Goal: Transaction & Acquisition: Subscribe to service/newsletter

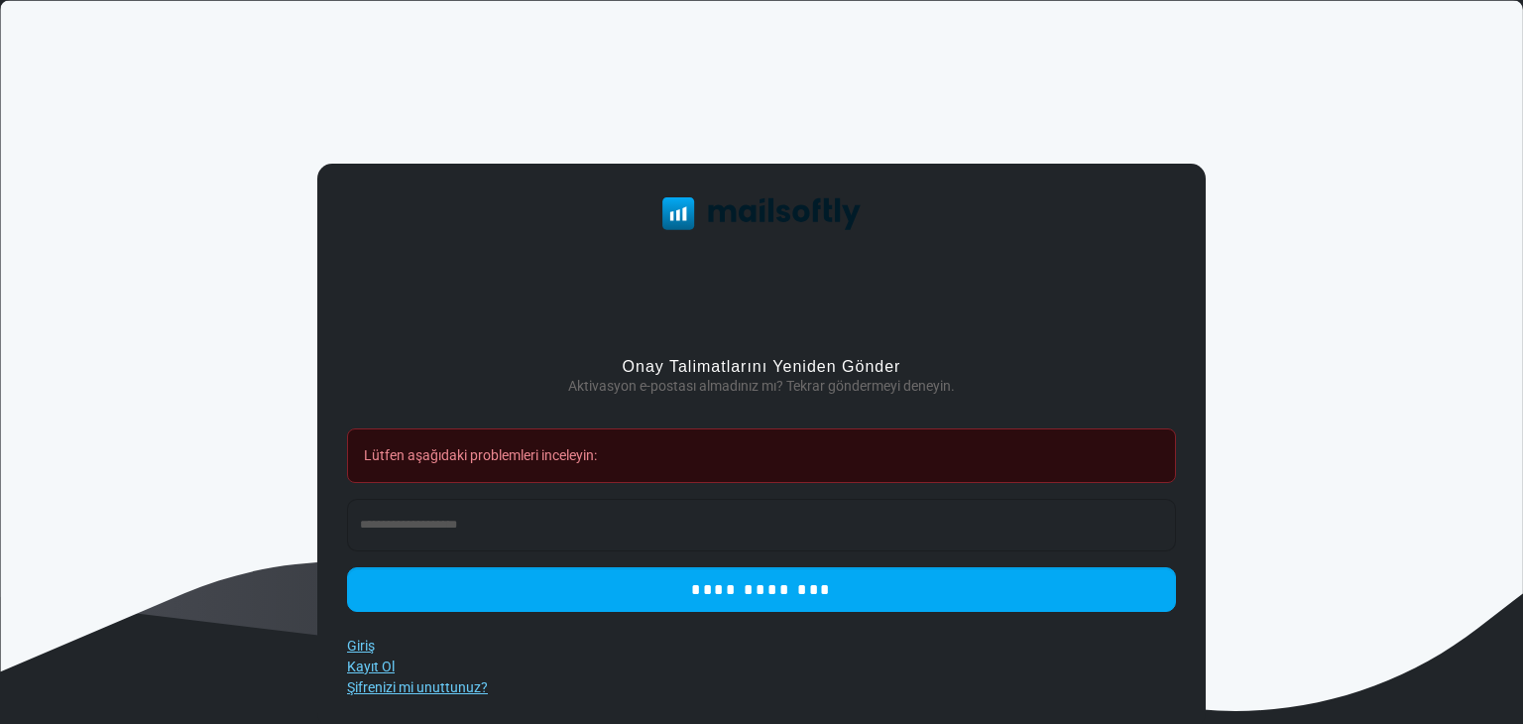
scroll to position [41, 0]
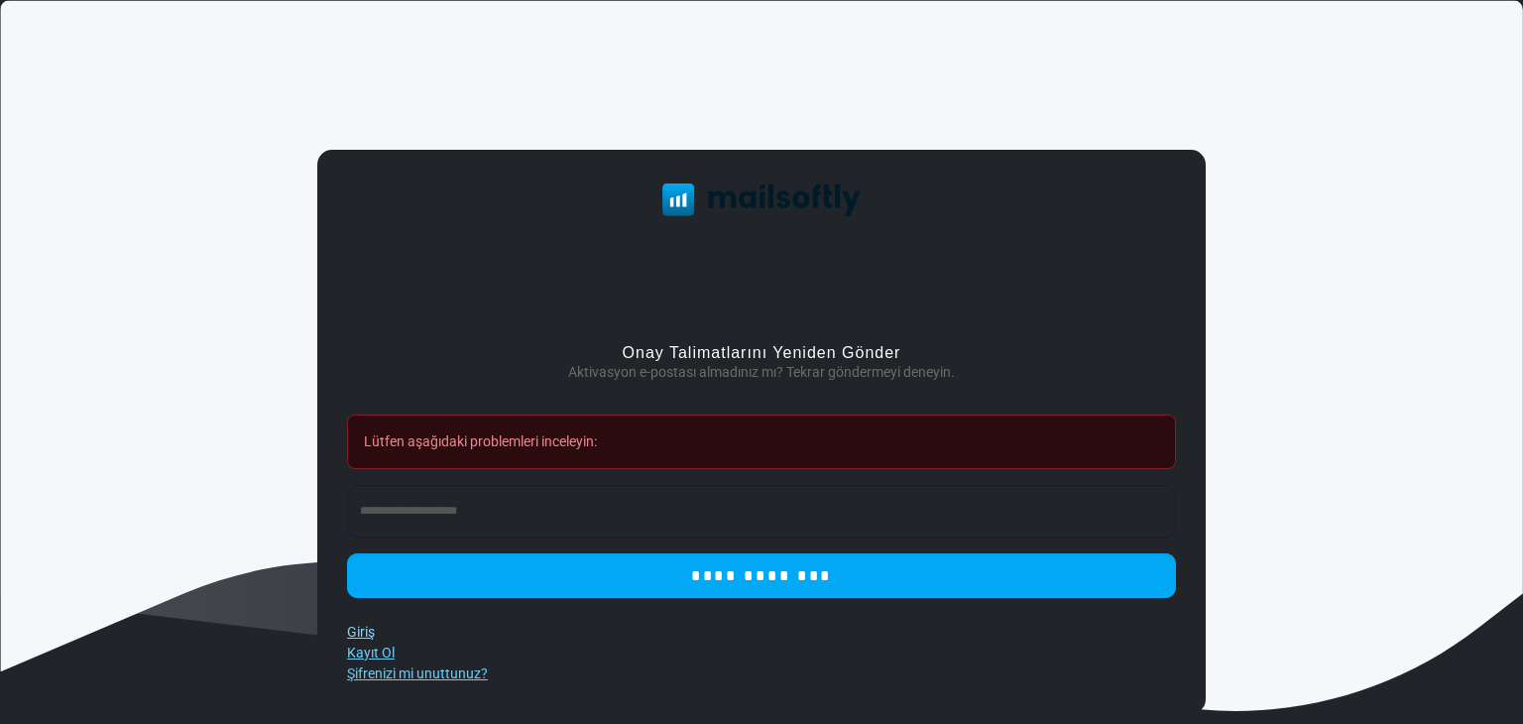
click at [358, 635] on font "Giriş" at bounding box center [361, 632] width 28 height 16
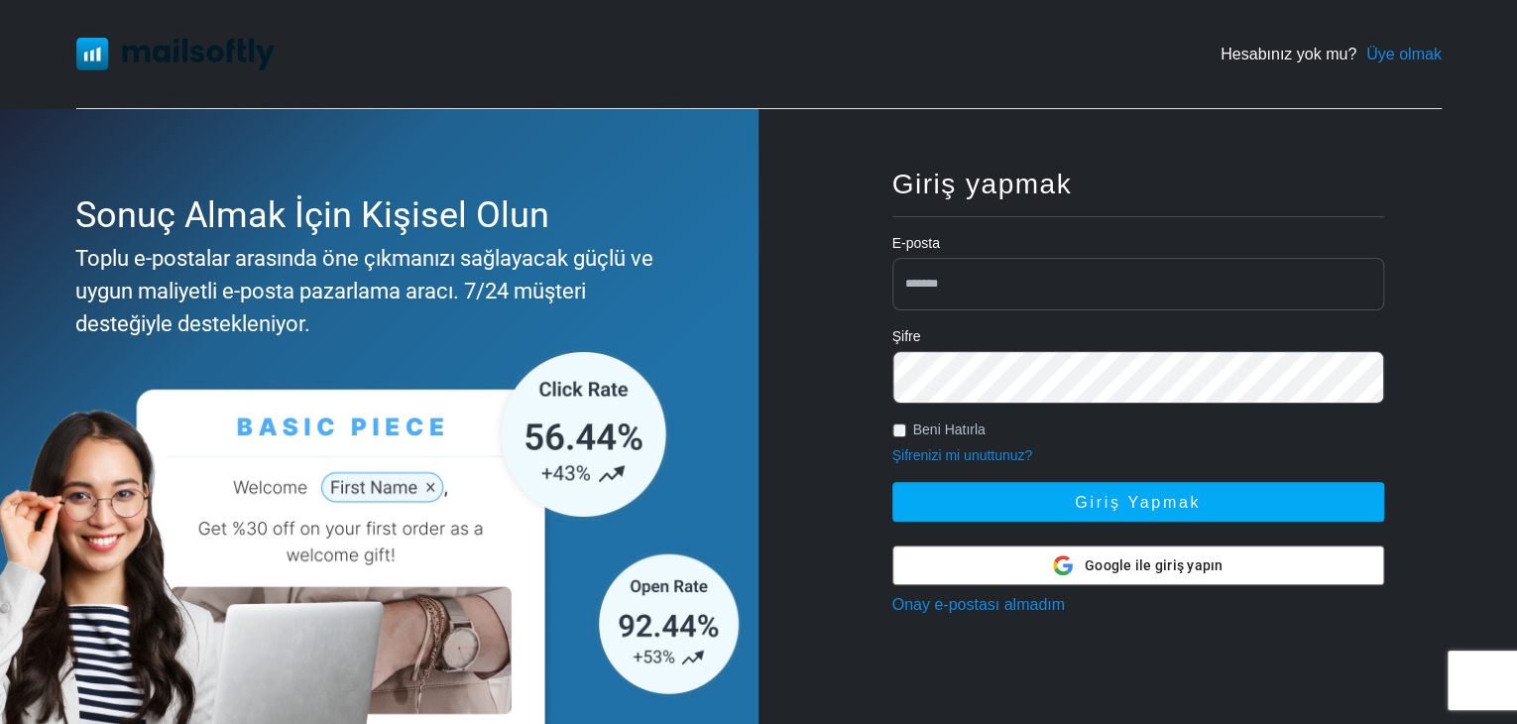
click at [958, 272] on input "email" at bounding box center [1138, 284] width 492 height 53
type input "**********"
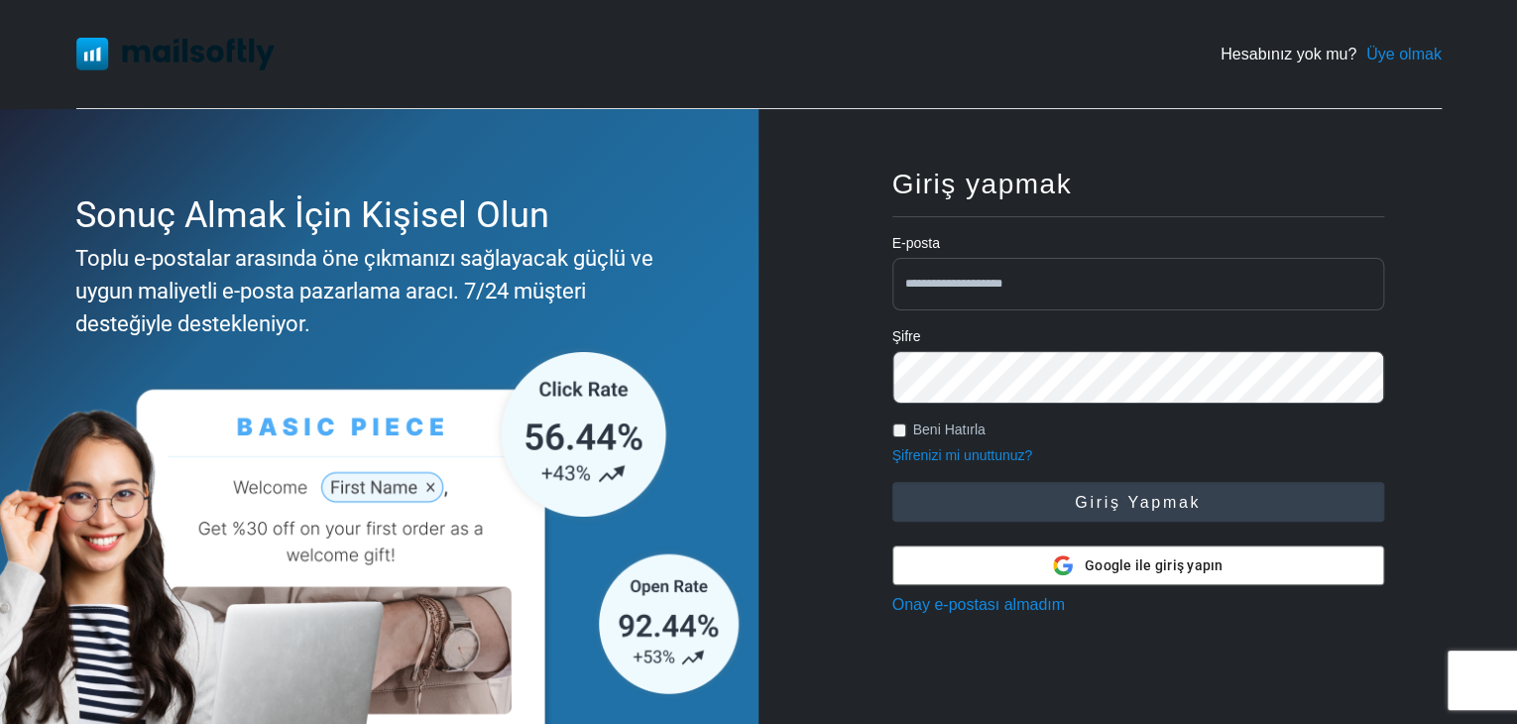
click at [1057, 494] on button "Giriş yapmak" at bounding box center [1138, 502] width 492 height 40
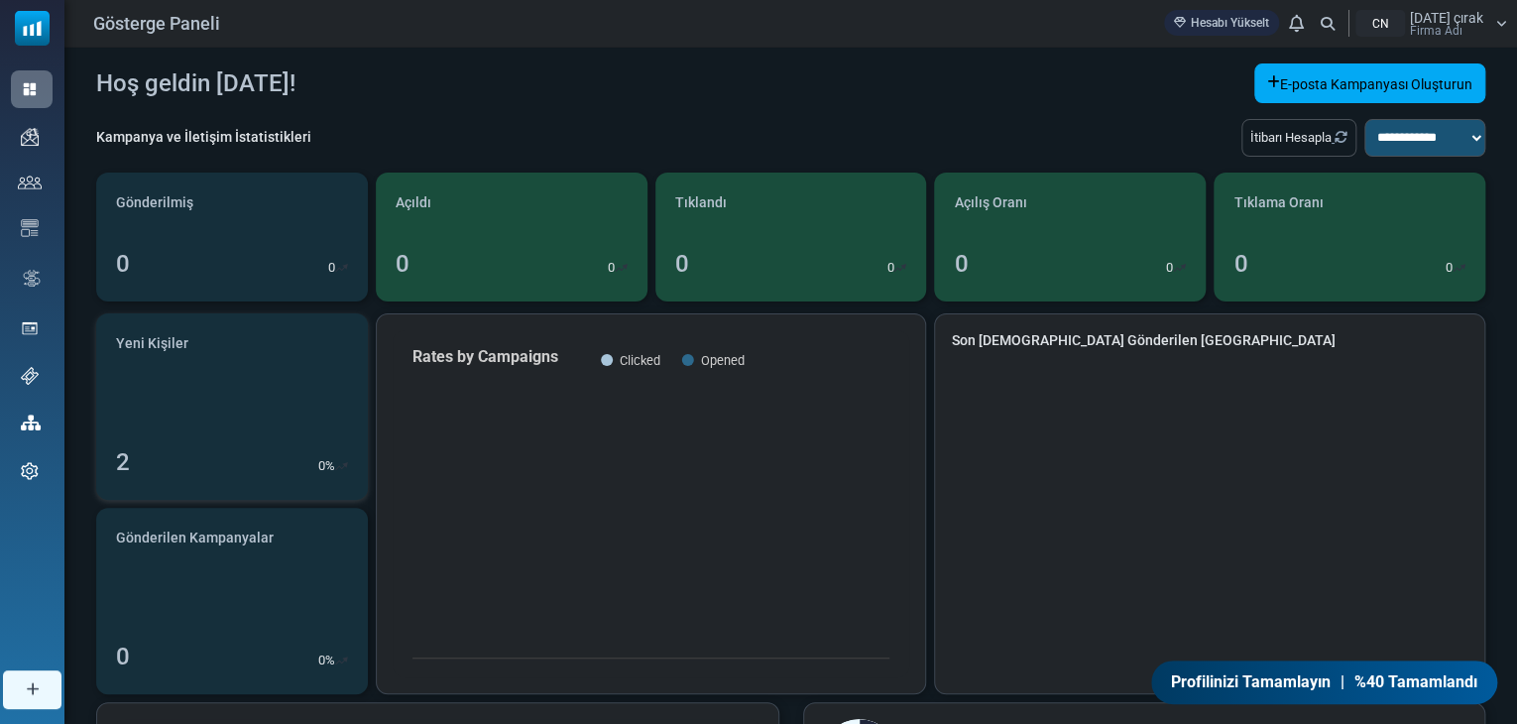
click at [170, 434] on link "Yeni Kişiler 2 0 %" at bounding box center [232, 406] width 272 height 186
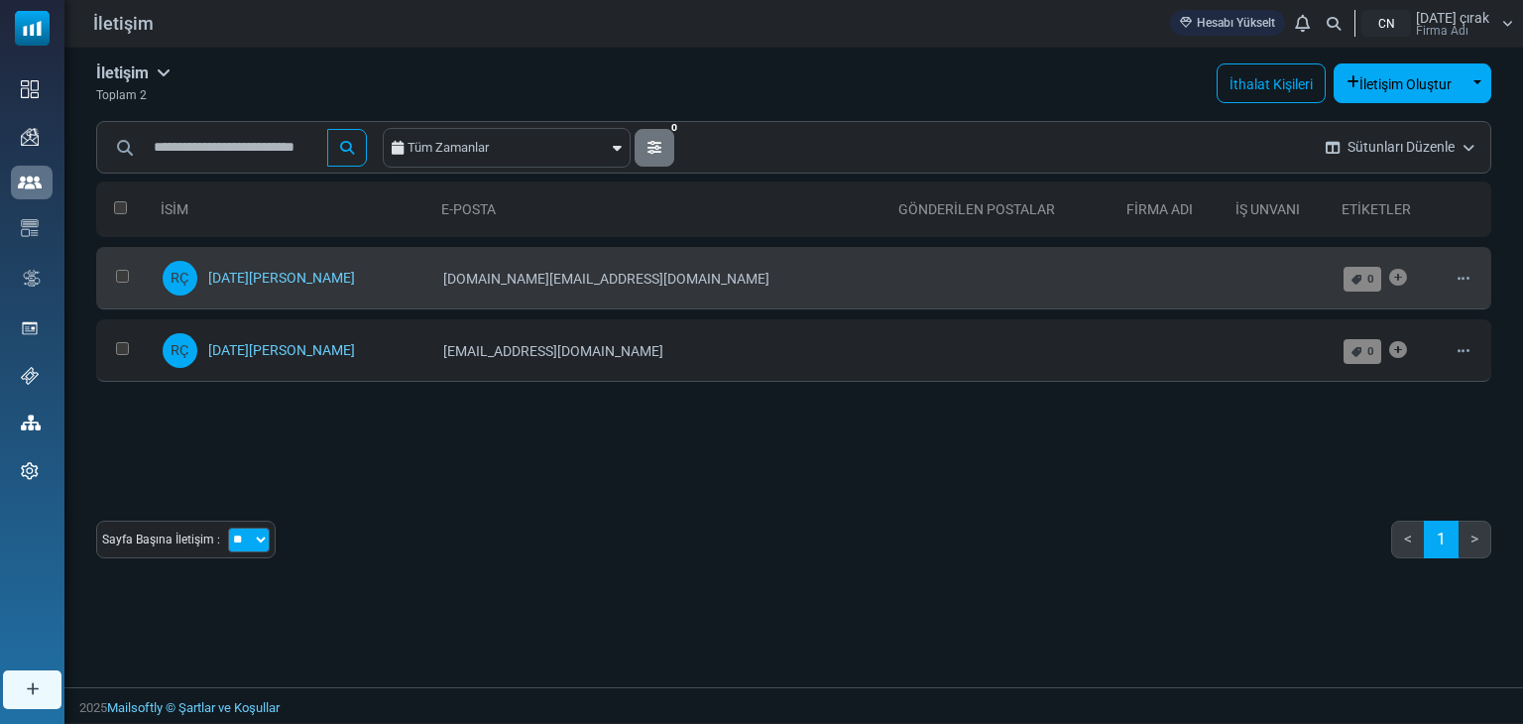
click at [1447, 277] on td "Edit Archive Delete" at bounding box center [1469, 278] width 45 height 62
click at [1458, 277] on icon at bounding box center [1464, 279] width 12 height 14
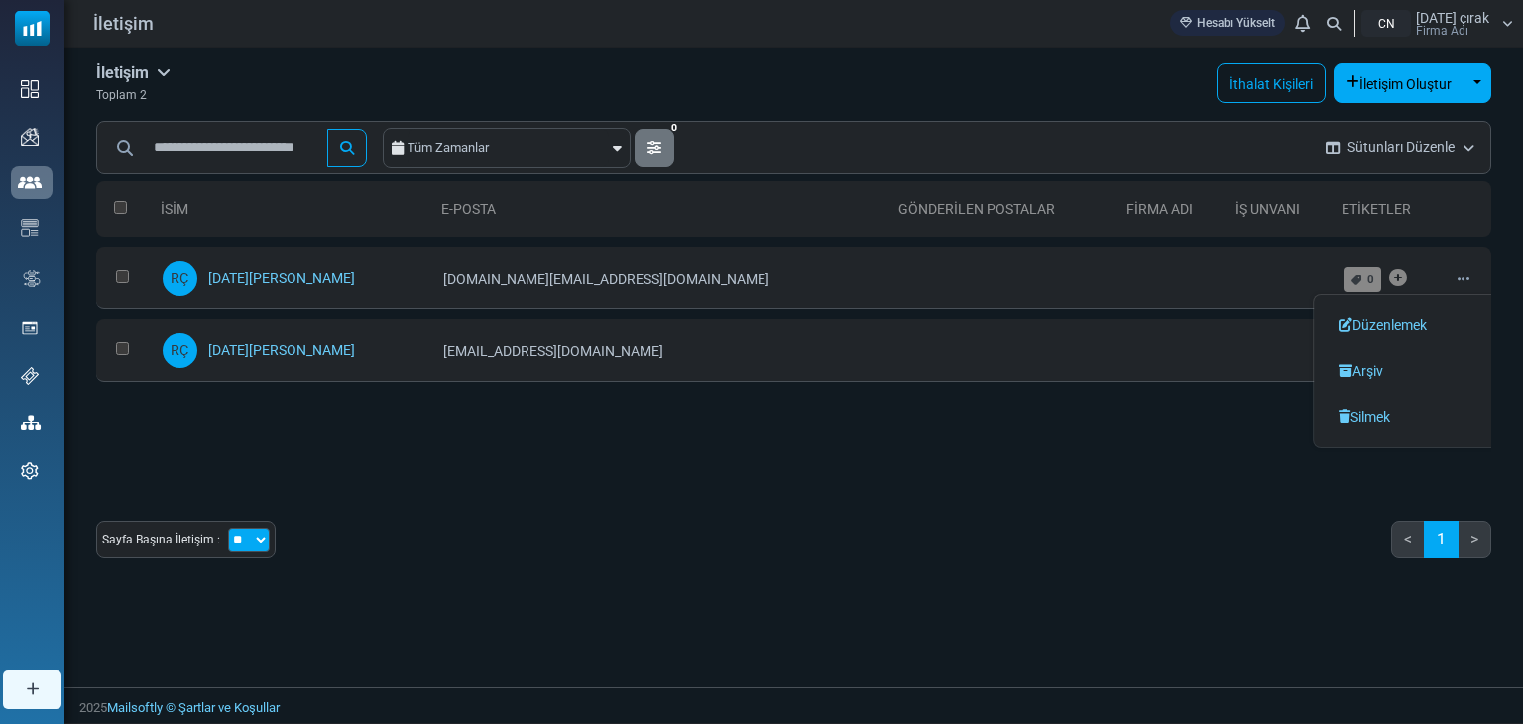
click at [642, 513] on div "İsim E-posta Gönderilen Postalar Firma Adı İş unvanı Etiketler 0 Seçildi Liste …" at bounding box center [793, 373] width 1395 height 403
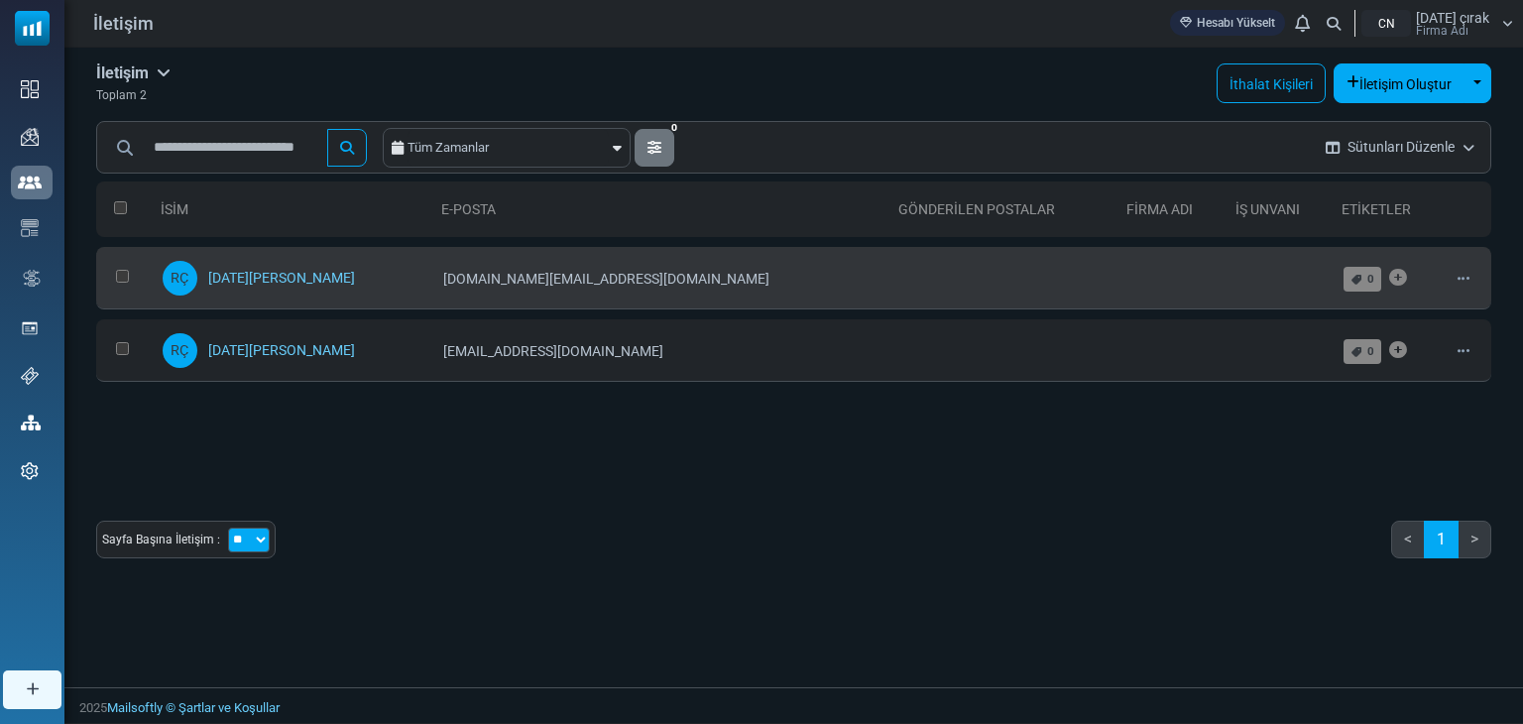
click at [1458, 279] on icon at bounding box center [1464, 279] width 12 height 14
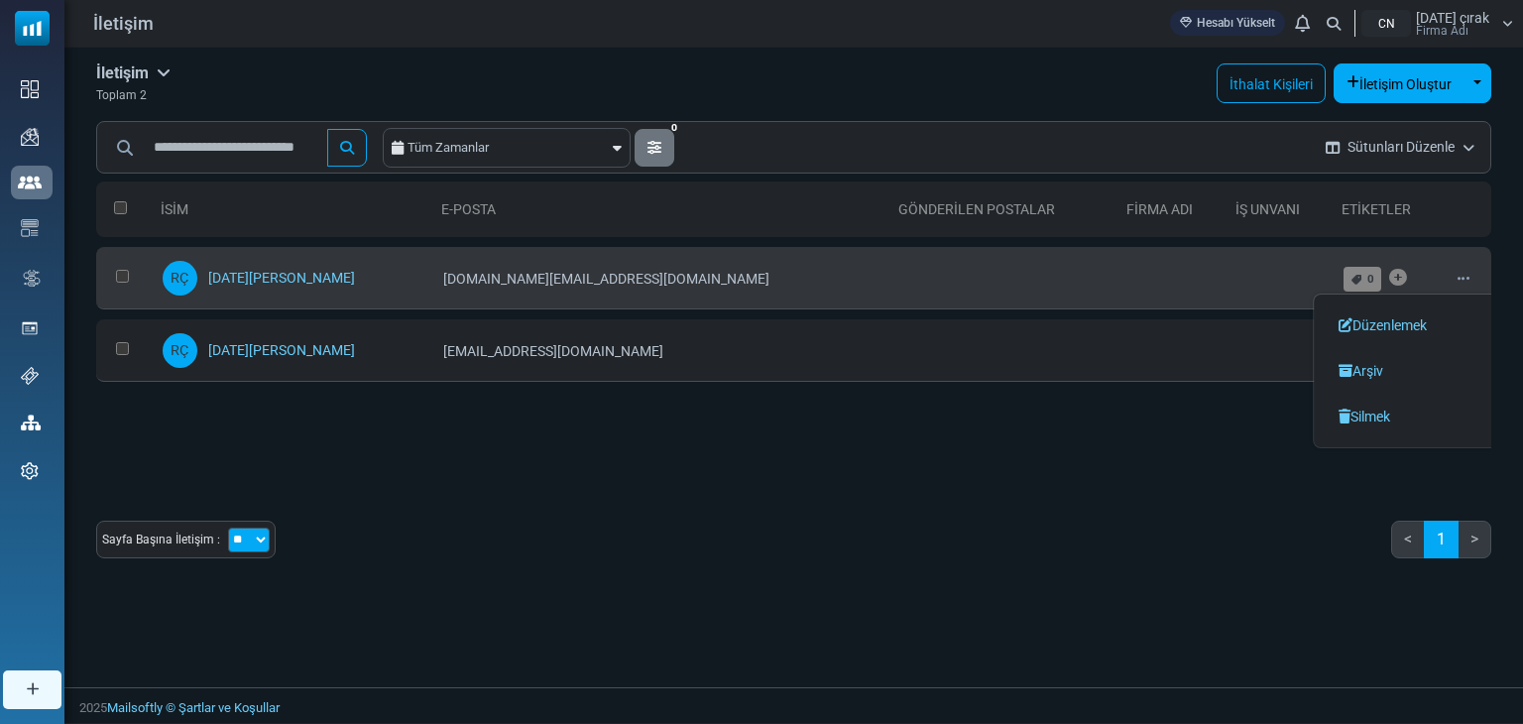
click at [113, 270] on td at bounding box center [124, 278] width 57 height 62
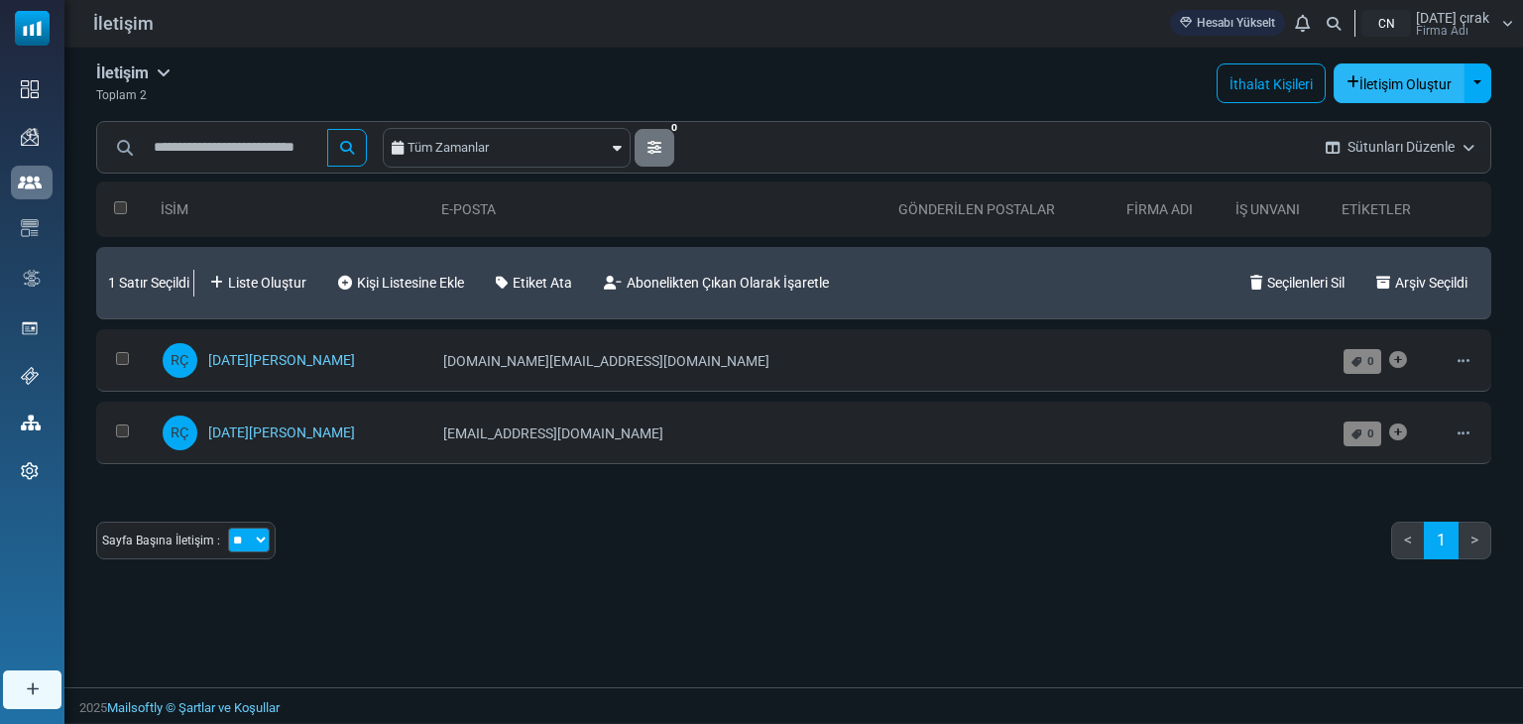
click at [1405, 96] on button "İletişim Oluştur" at bounding box center [1399, 83] width 131 height 40
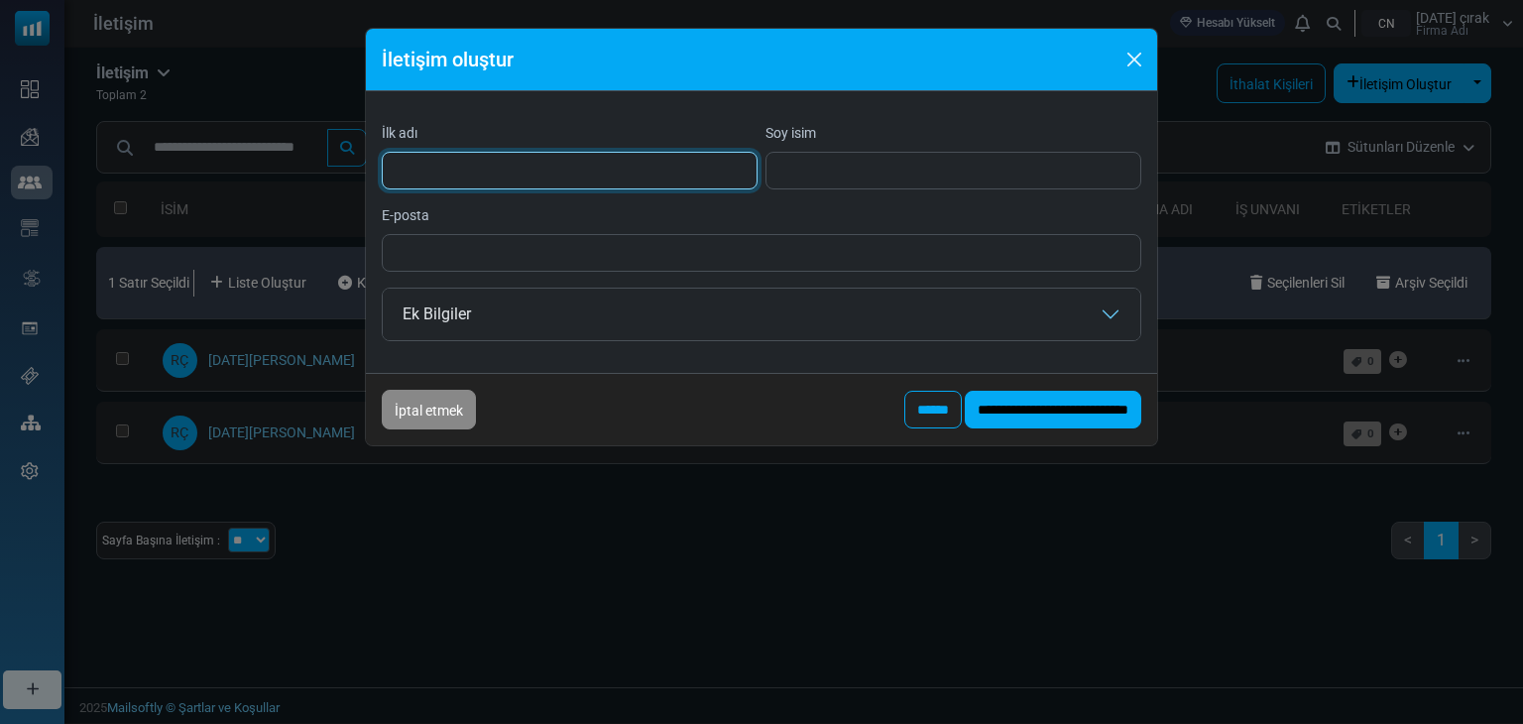
click at [461, 165] on input "İlk adı" at bounding box center [570, 171] width 376 height 38
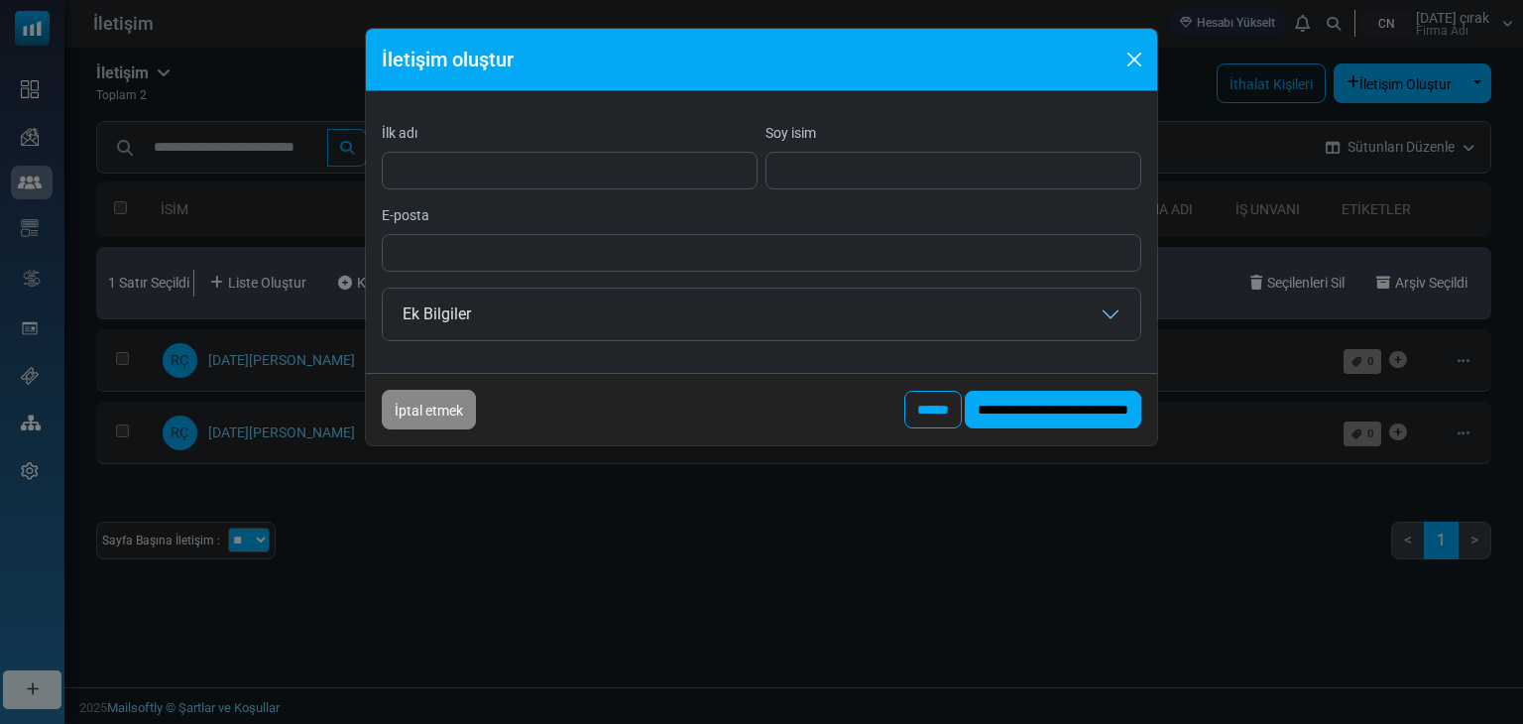
click at [630, 409] on div "**********" at bounding box center [761, 409] width 791 height 72
click at [904, 403] on input "******" at bounding box center [933, 410] width 58 height 38
type input "****"
type input "**********"
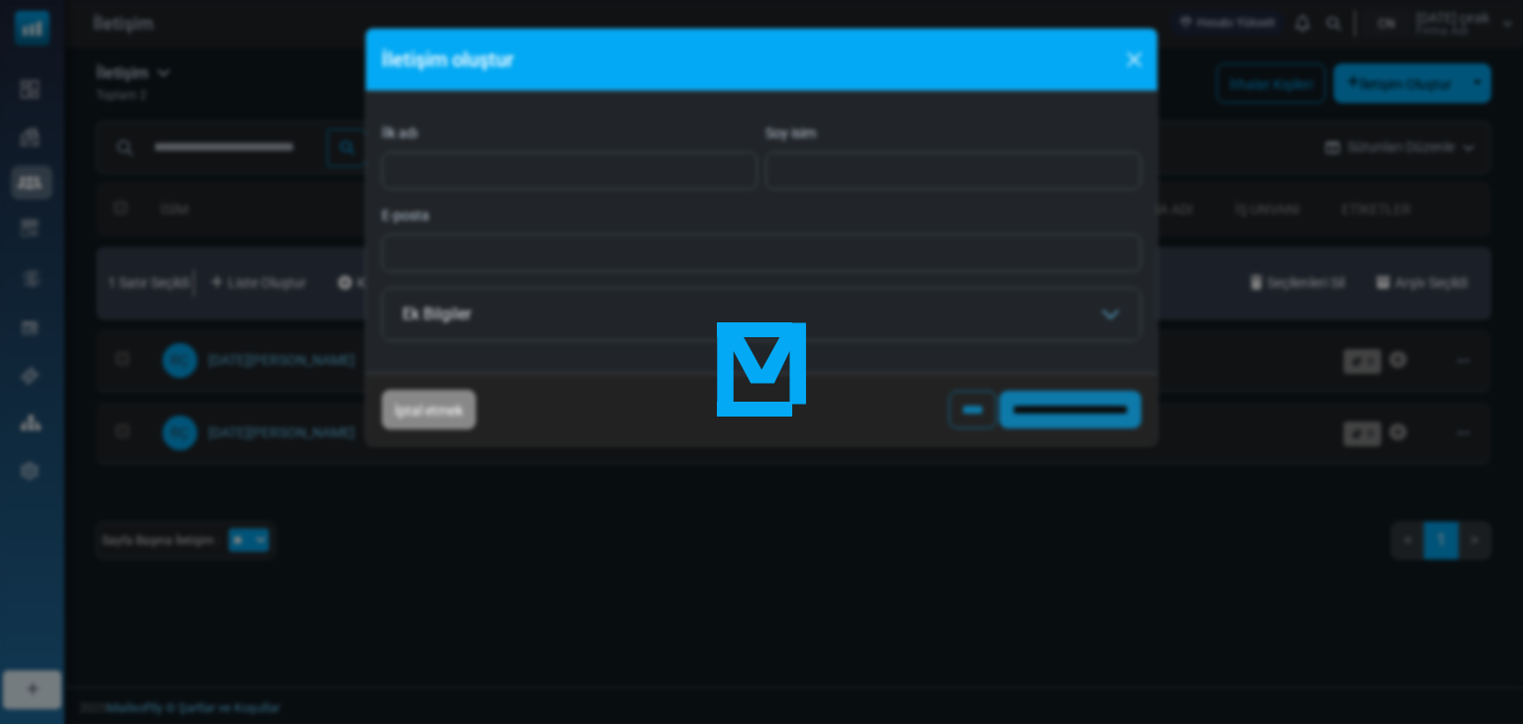
type input "******"
type input "**********"
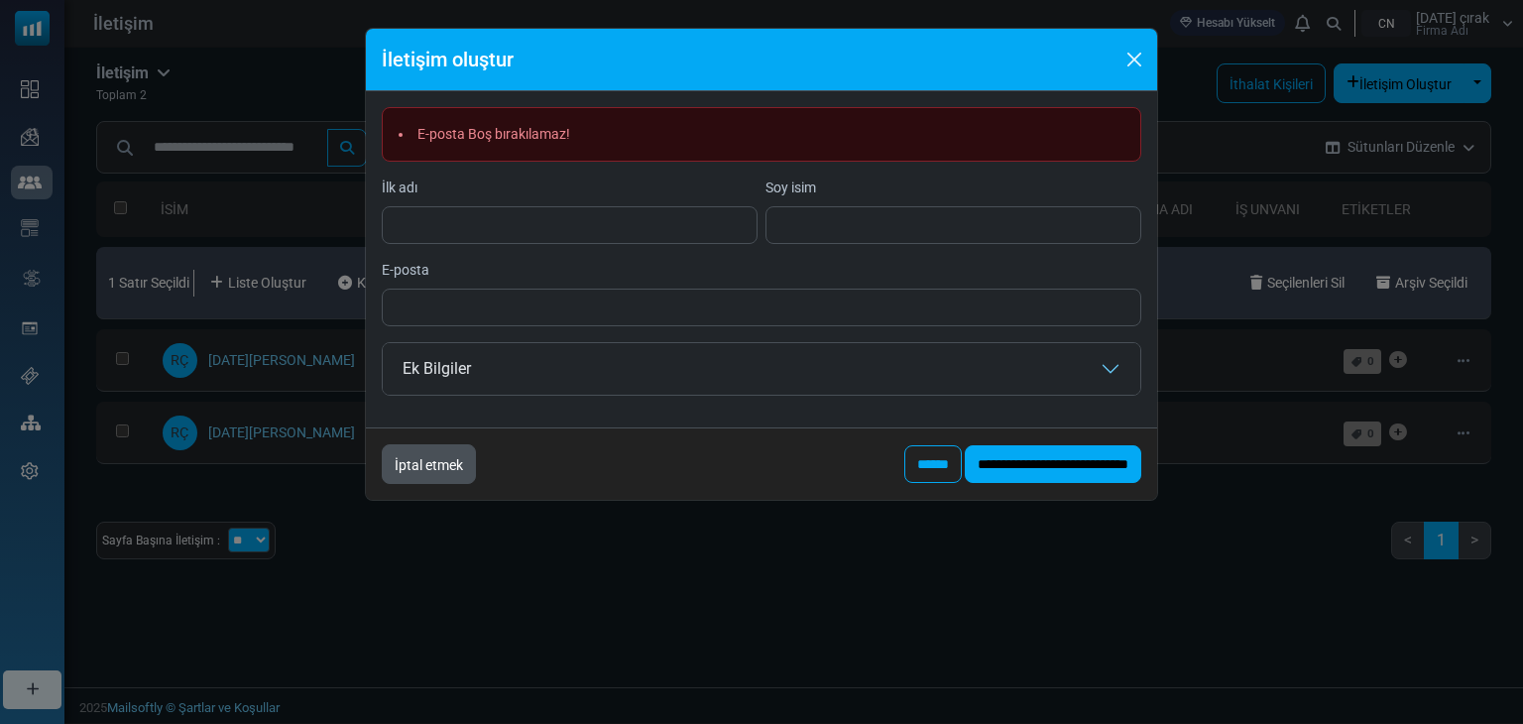
click at [401, 465] on font "İptal etmek" at bounding box center [429, 465] width 68 height 16
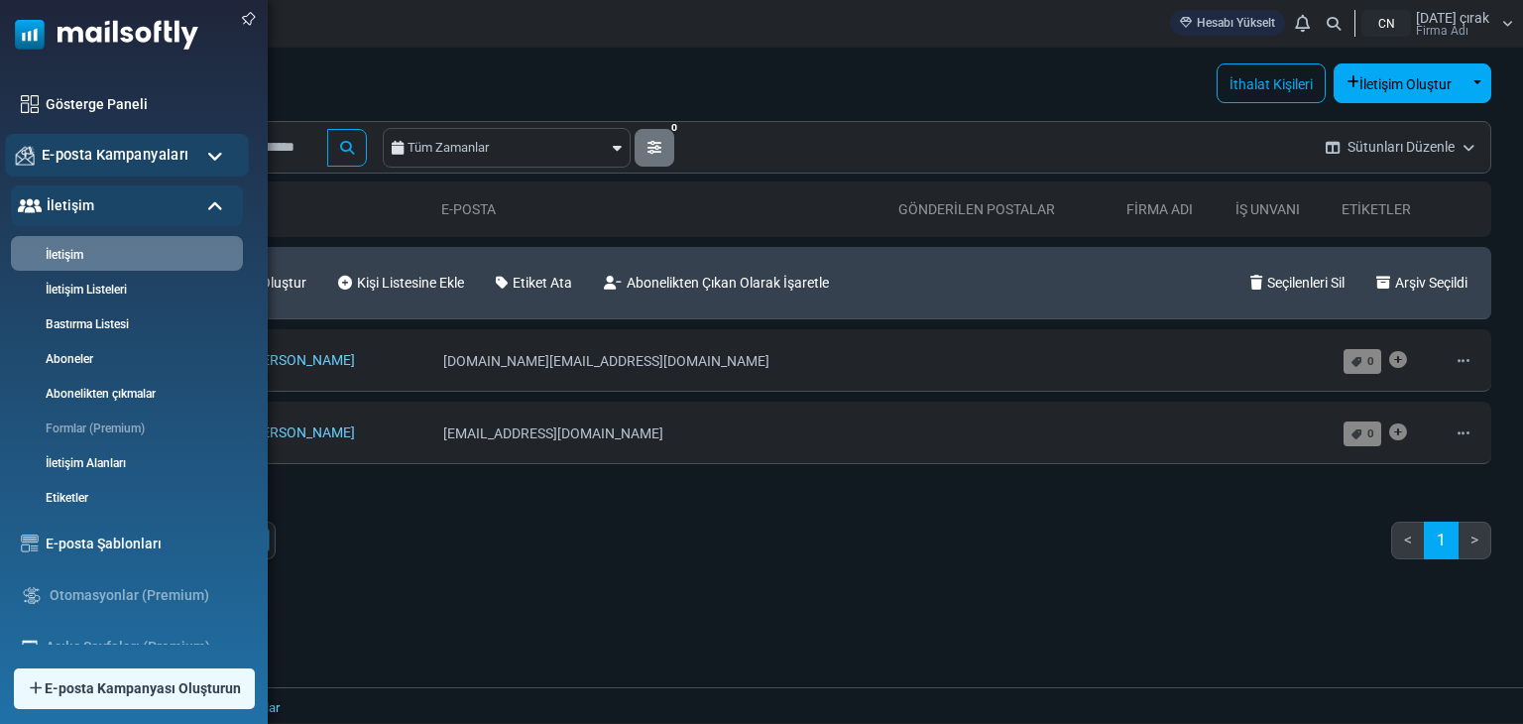
click at [96, 155] on font "E-posta Kampanyaları" at bounding box center [115, 154] width 147 height 17
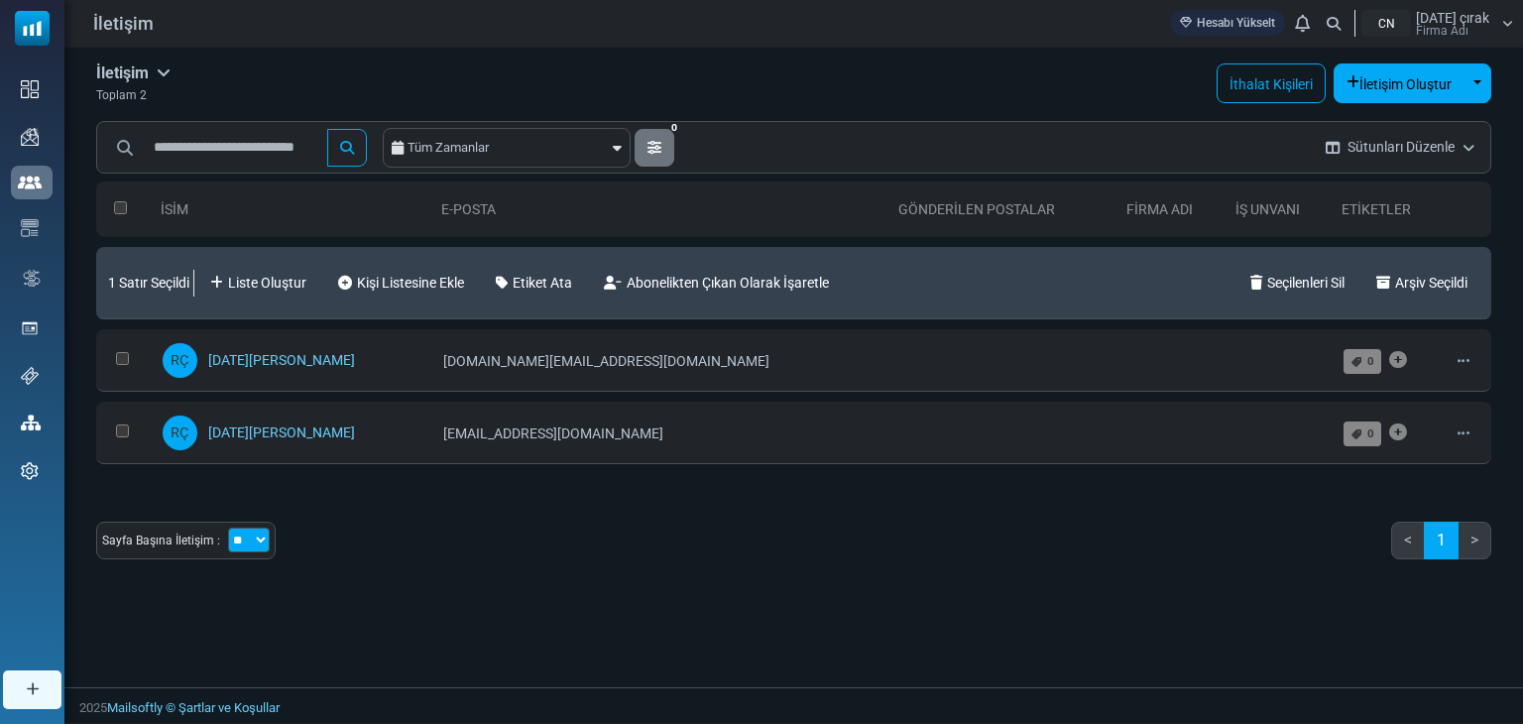
click at [602, 558] on div "Sayfa Başına İletişim : ** ** *** < 1 >" at bounding box center [793, 549] width 1395 height 54
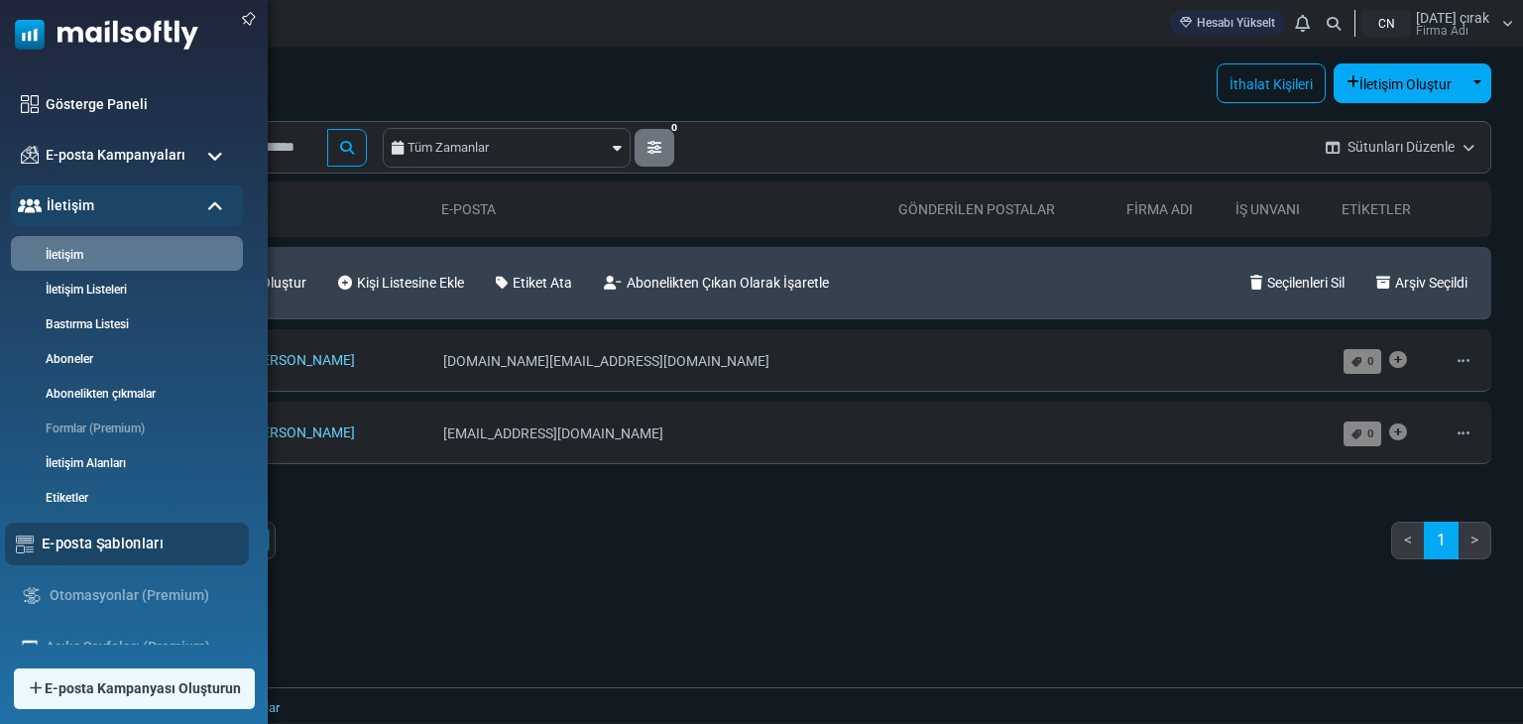
scroll to position [194, 0]
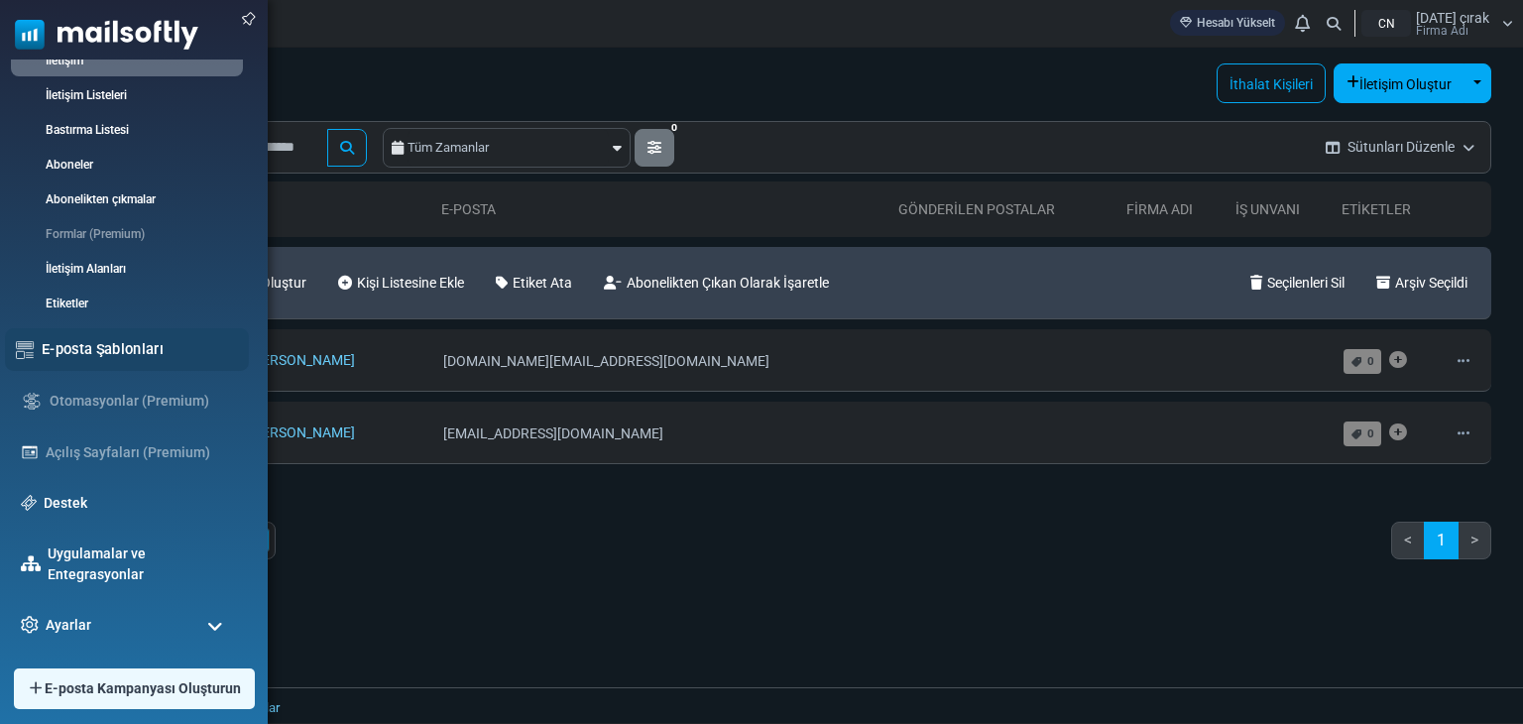
click at [123, 334] on div "E-posta Şablonları" at bounding box center [127, 349] width 244 height 43
click at [111, 349] on font "E-posta Şablonları" at bounding box center [103, 348] width 122 height 17
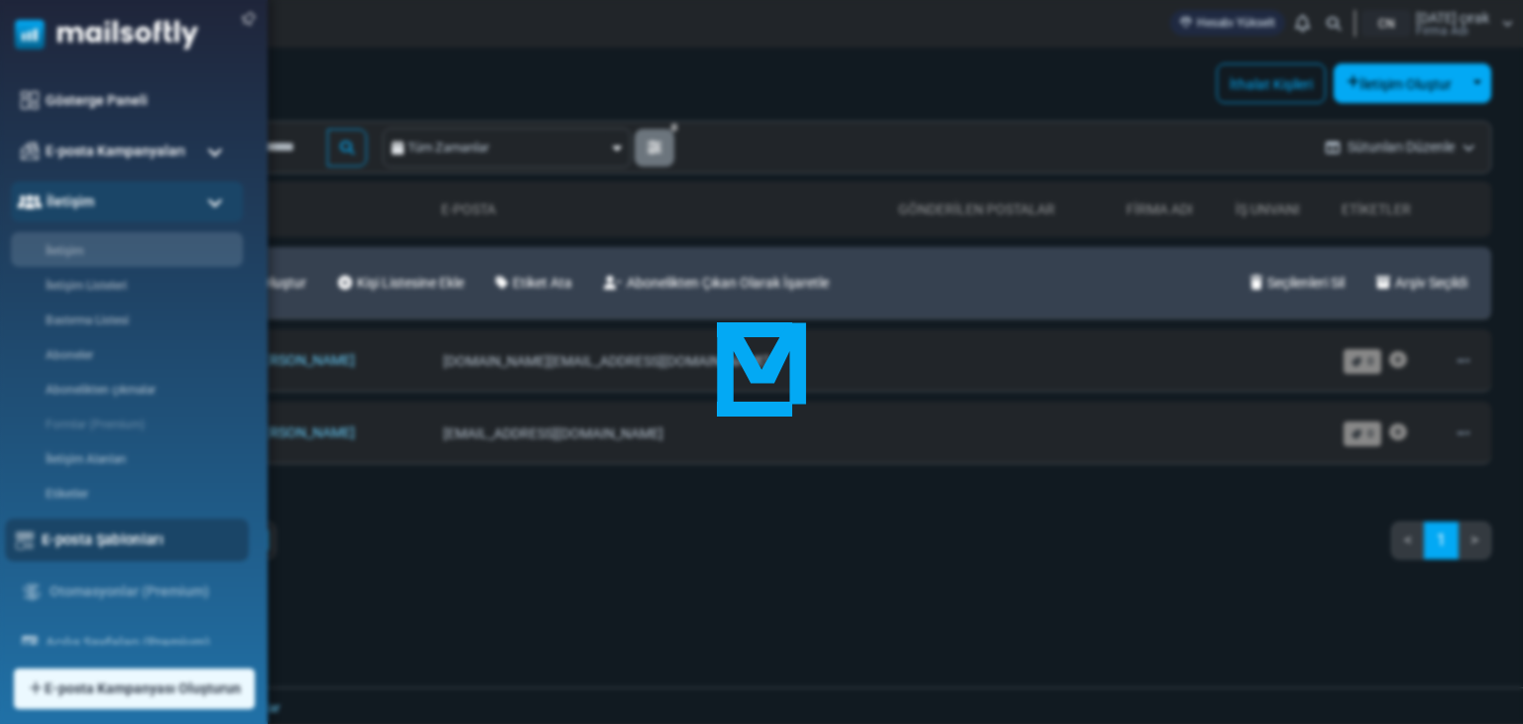
scroll to position [0, 0]
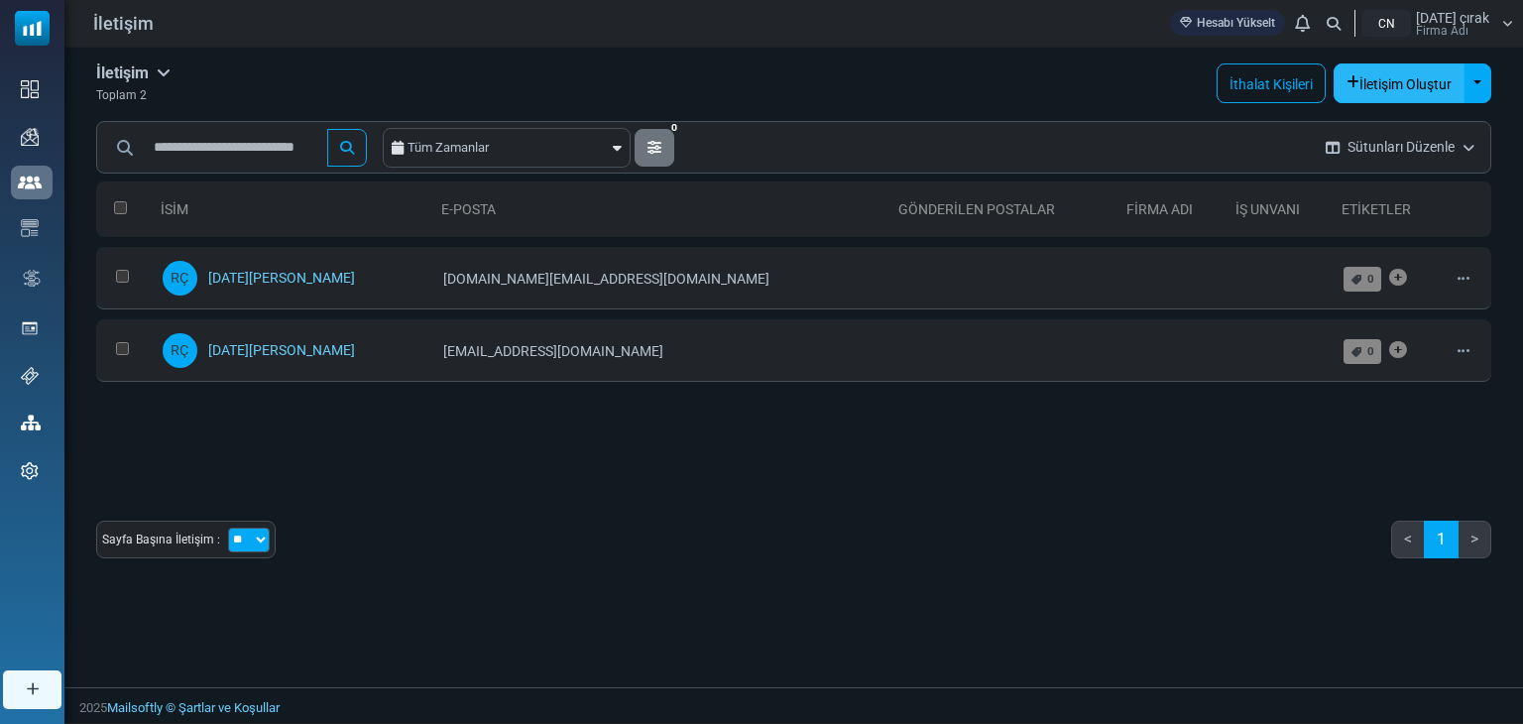
click at [1409, 92] on button "İletişim Oluştur" at bounding box center [1399, 83] width 131 height 40
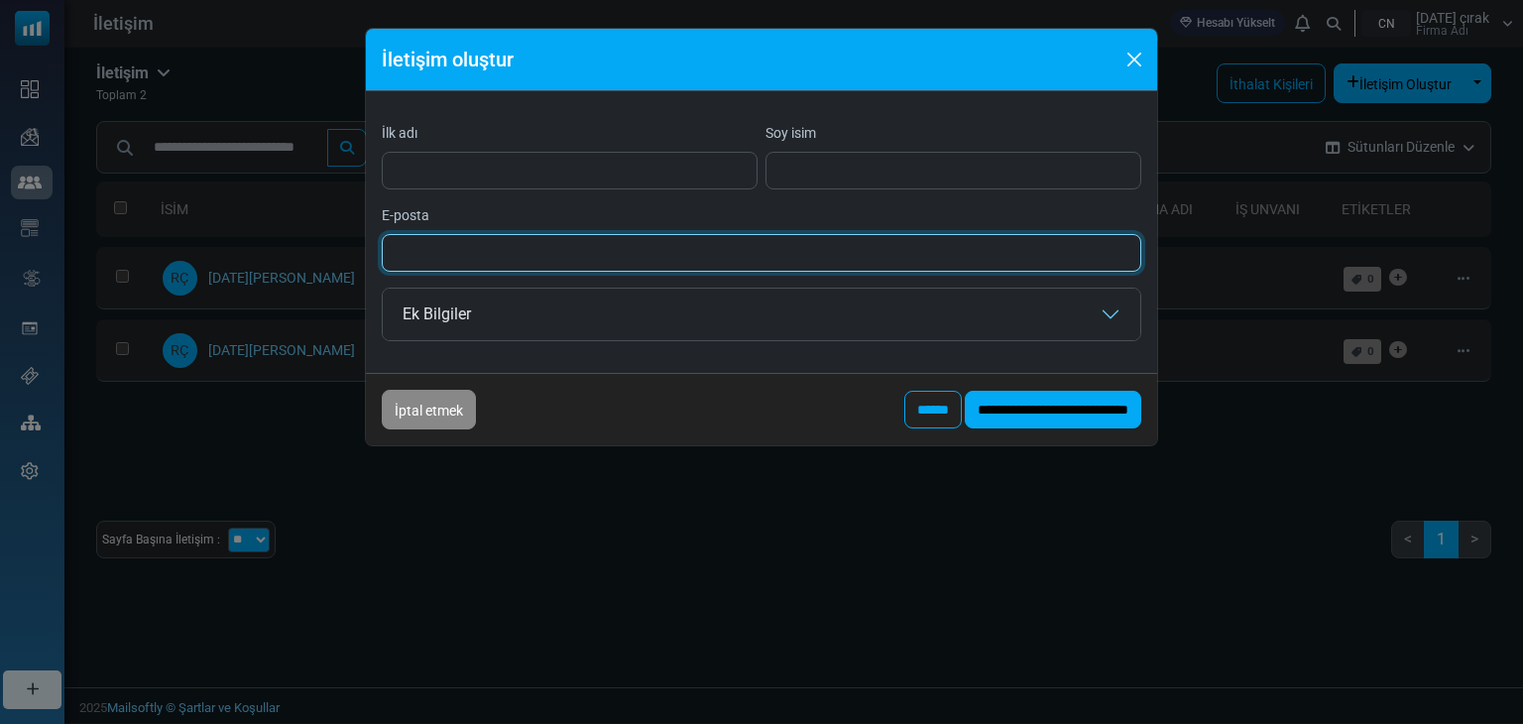
click at [473, 251] on input "E-posta" at bounding box center [762, 253] width 760 height 38
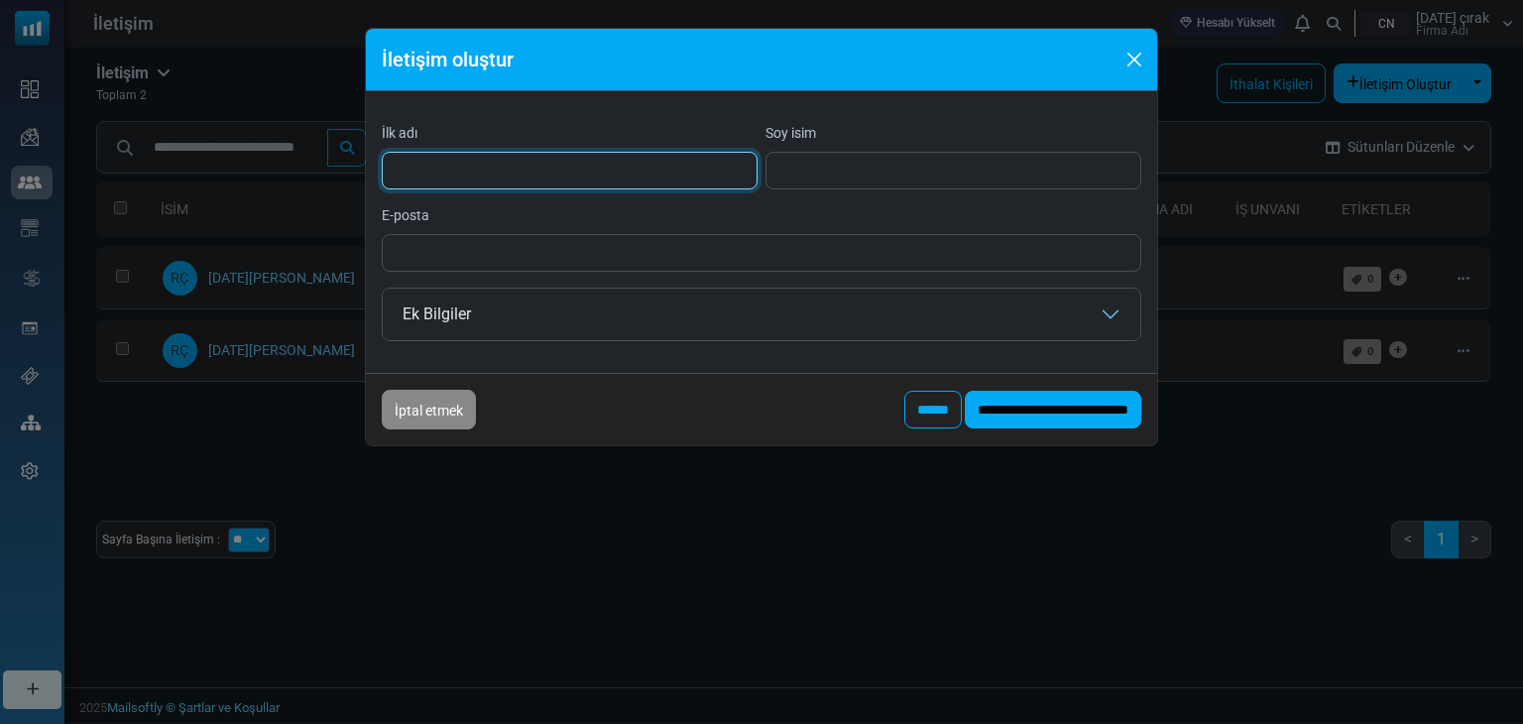
click at [503, 154] on input "İlk adı" at bounding box center [570, 171] width 376 height 38
click at [444, 177] on input "İlk adı" at bounding box center [570, 171] width 376 height 38
type input "*******"
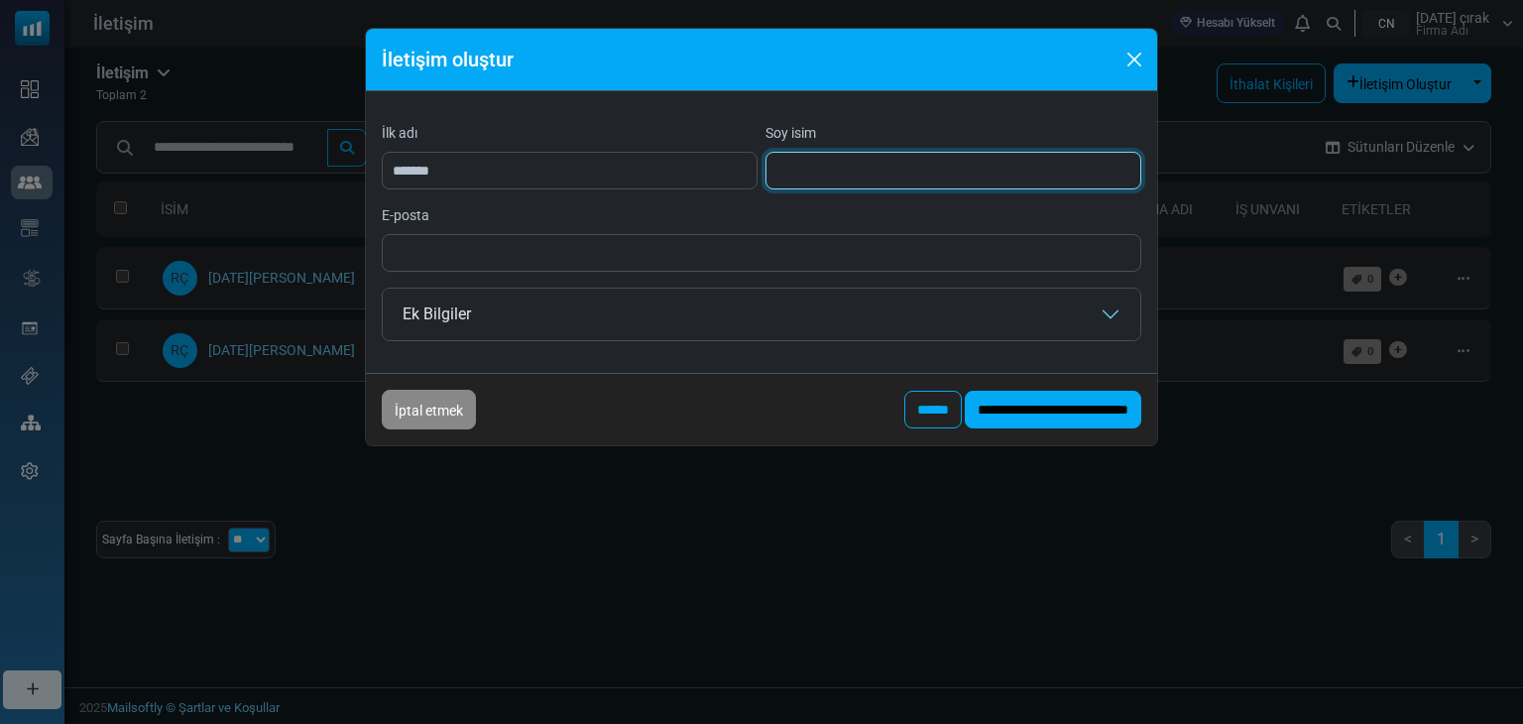
click at [872, 172] on input "Soy isim" at bounding box center [954, 171] width 376 height 38
type input "*****"
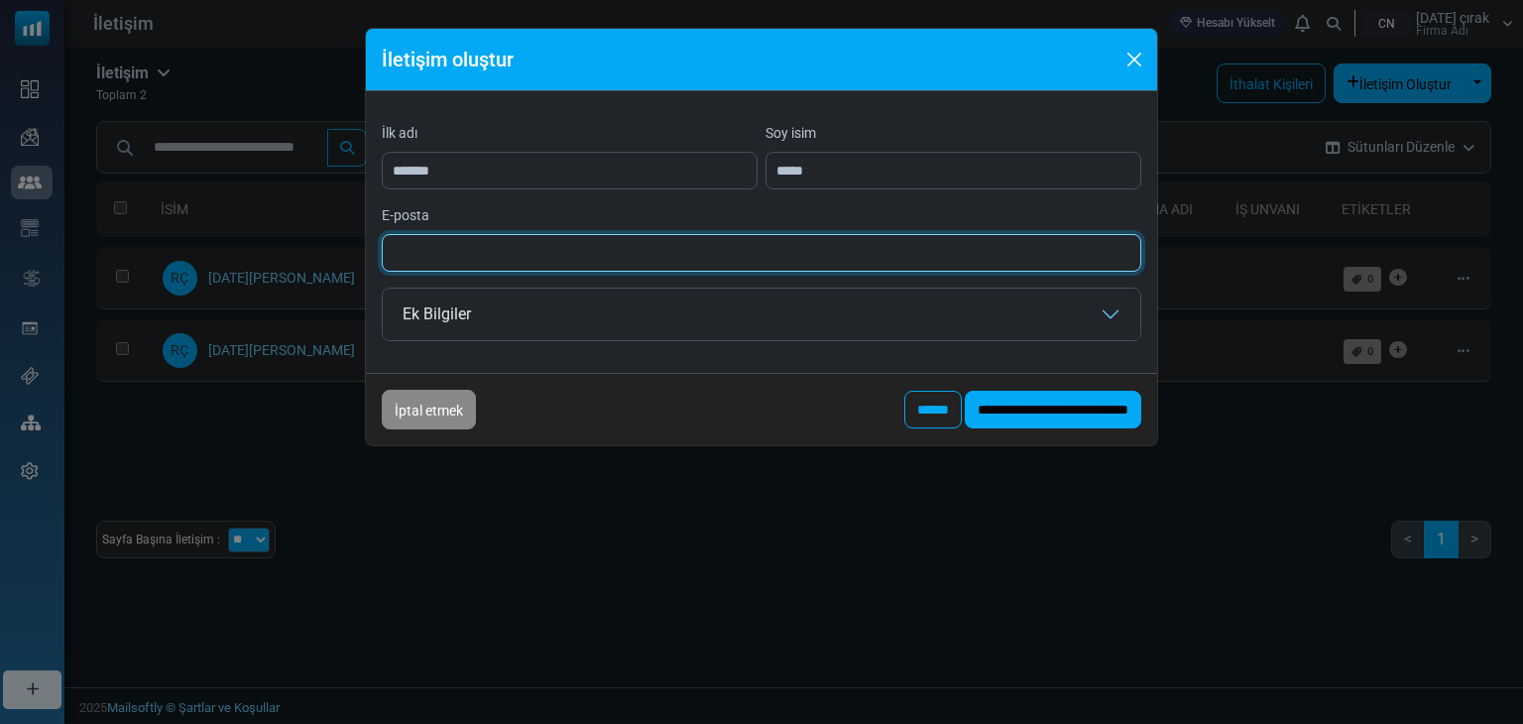
click at [479, 255] on input "E-posta" at bounding box center [762, 253] width 760 height 38
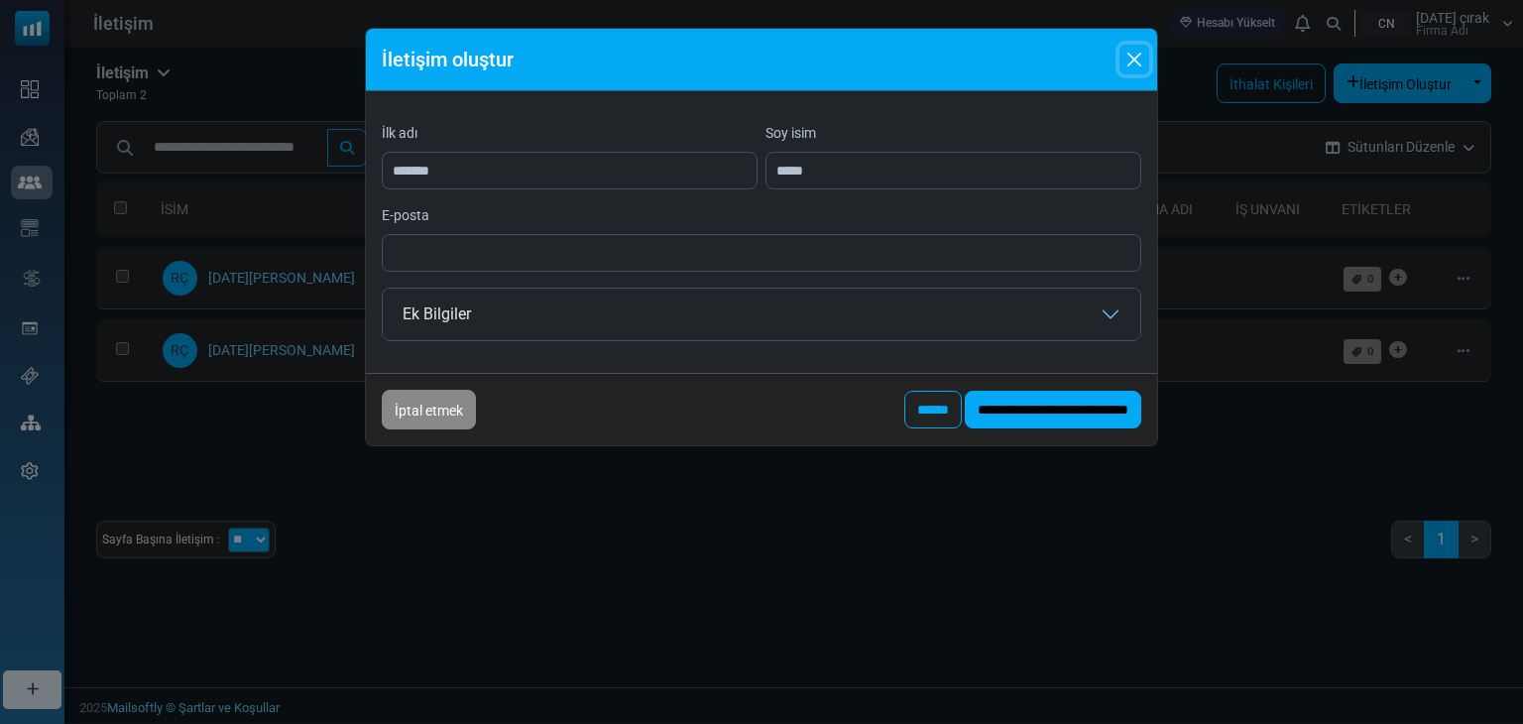
click at [1136, 64] on button "Kapalı" at bounding box center [1135, 60] width 30 height 30
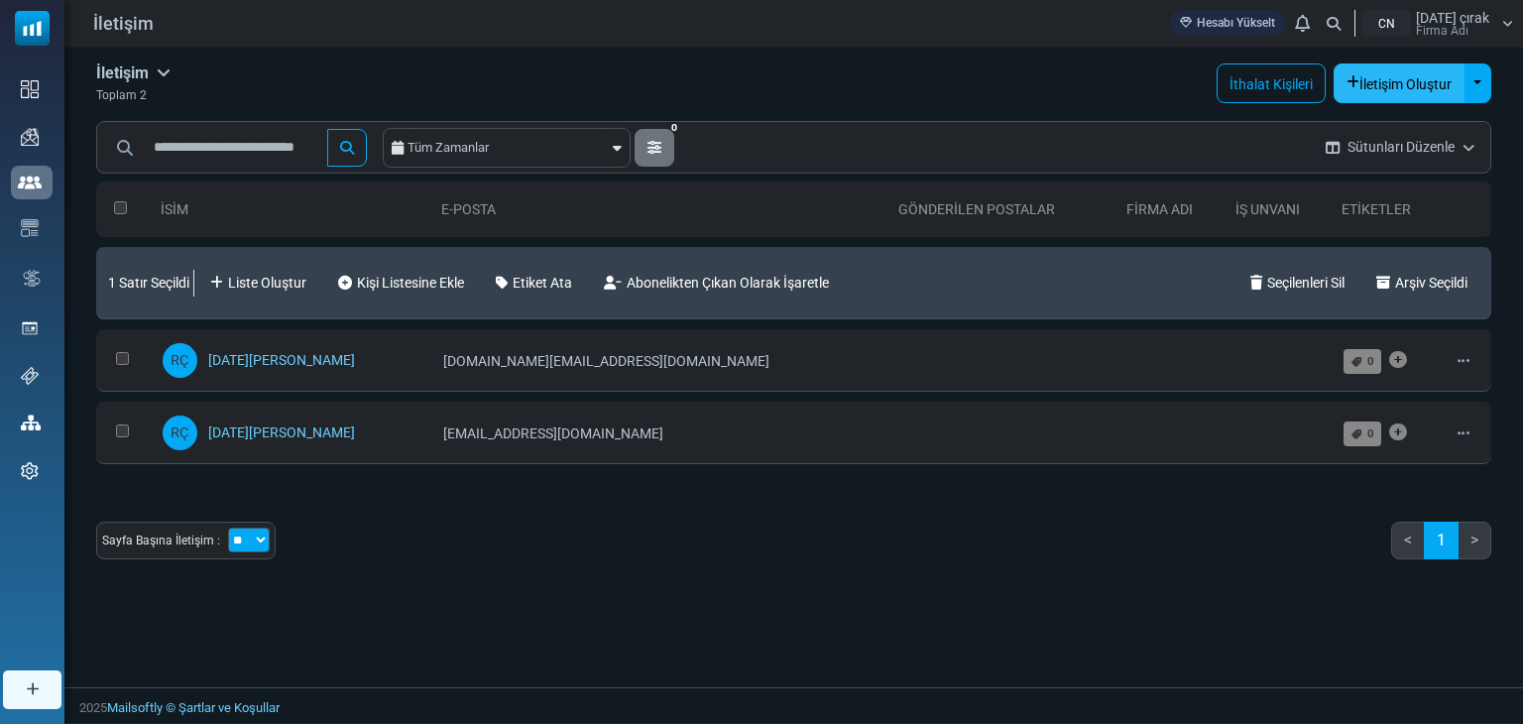
click at [1390, 91] on font "İletişim Oluştur" at bounding box center [1406, 84] width 92 height 16
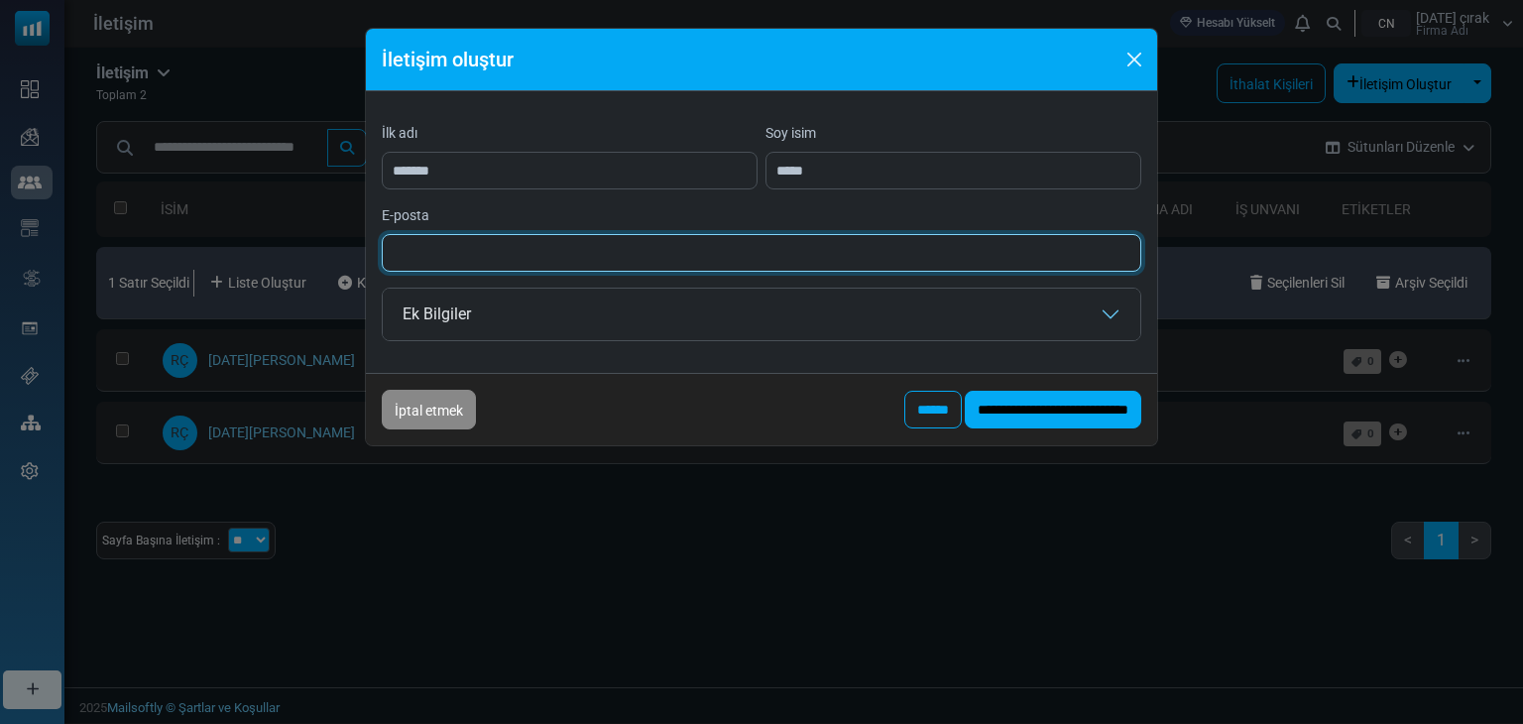
click at [448, 238] on input "E-posta" at bounding box center [762, 253] width 760 height 38
type input "**********"
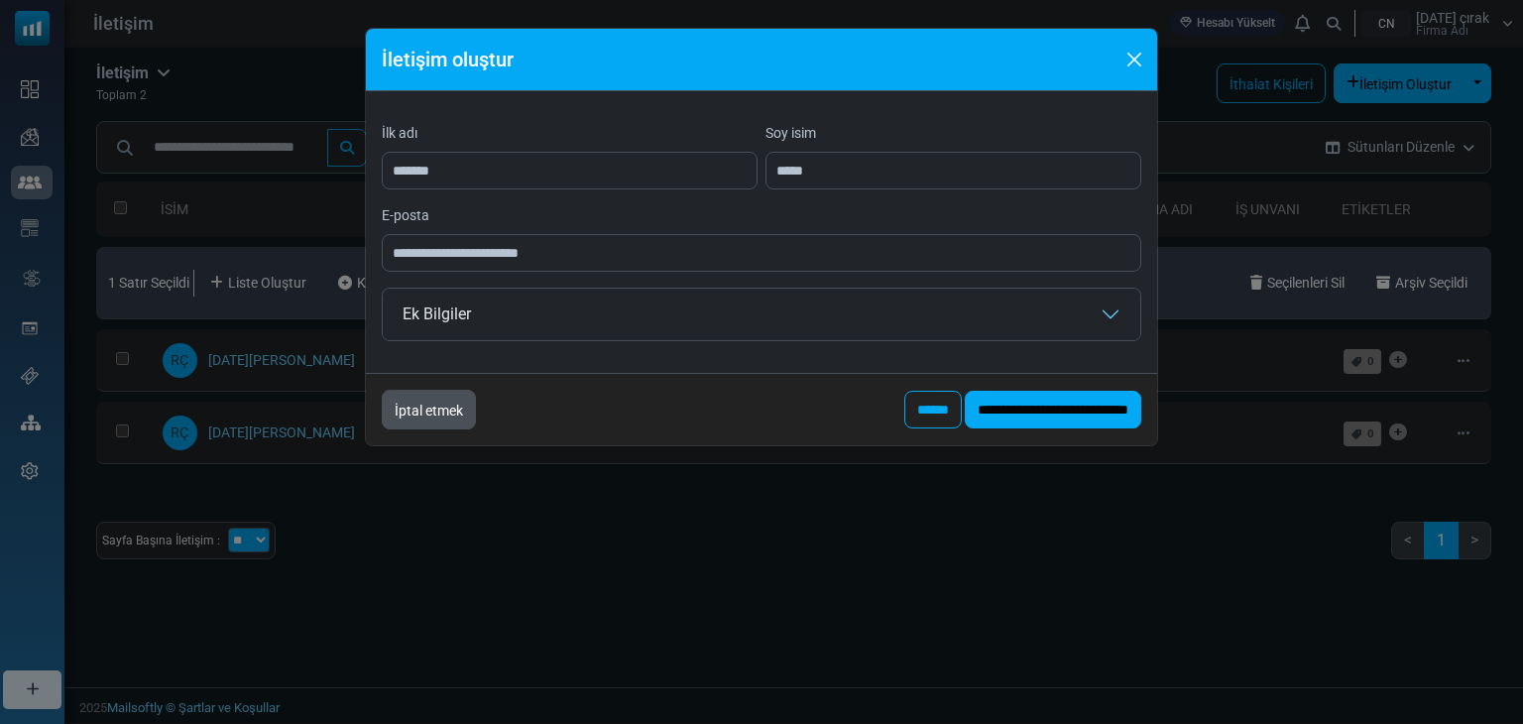
click at [451, 414] on font "İptal etmek" at bounding box center [429, 411] width 68 height 16
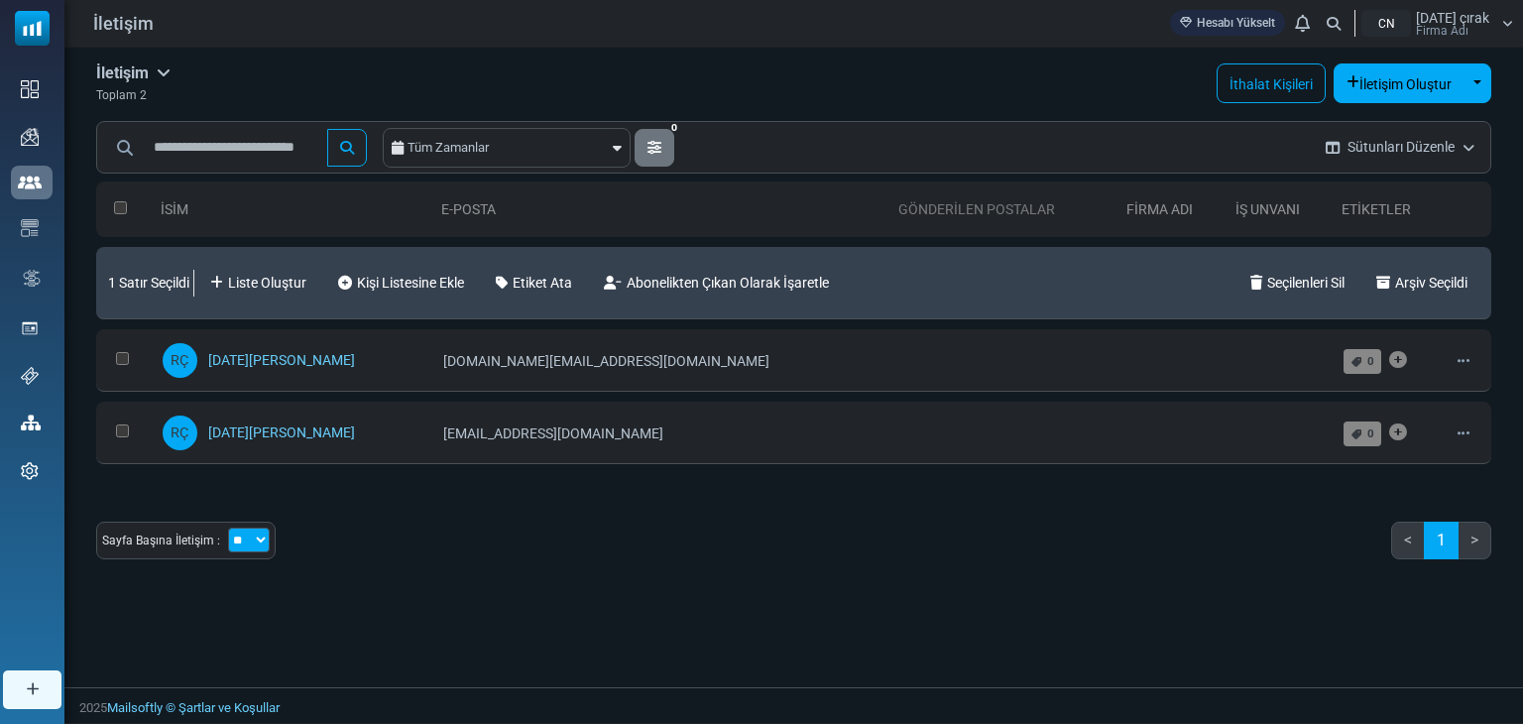
click at [898, 215] on font "Gönderilen Postalar" at bounding box center [976, 209] width 157 height 16
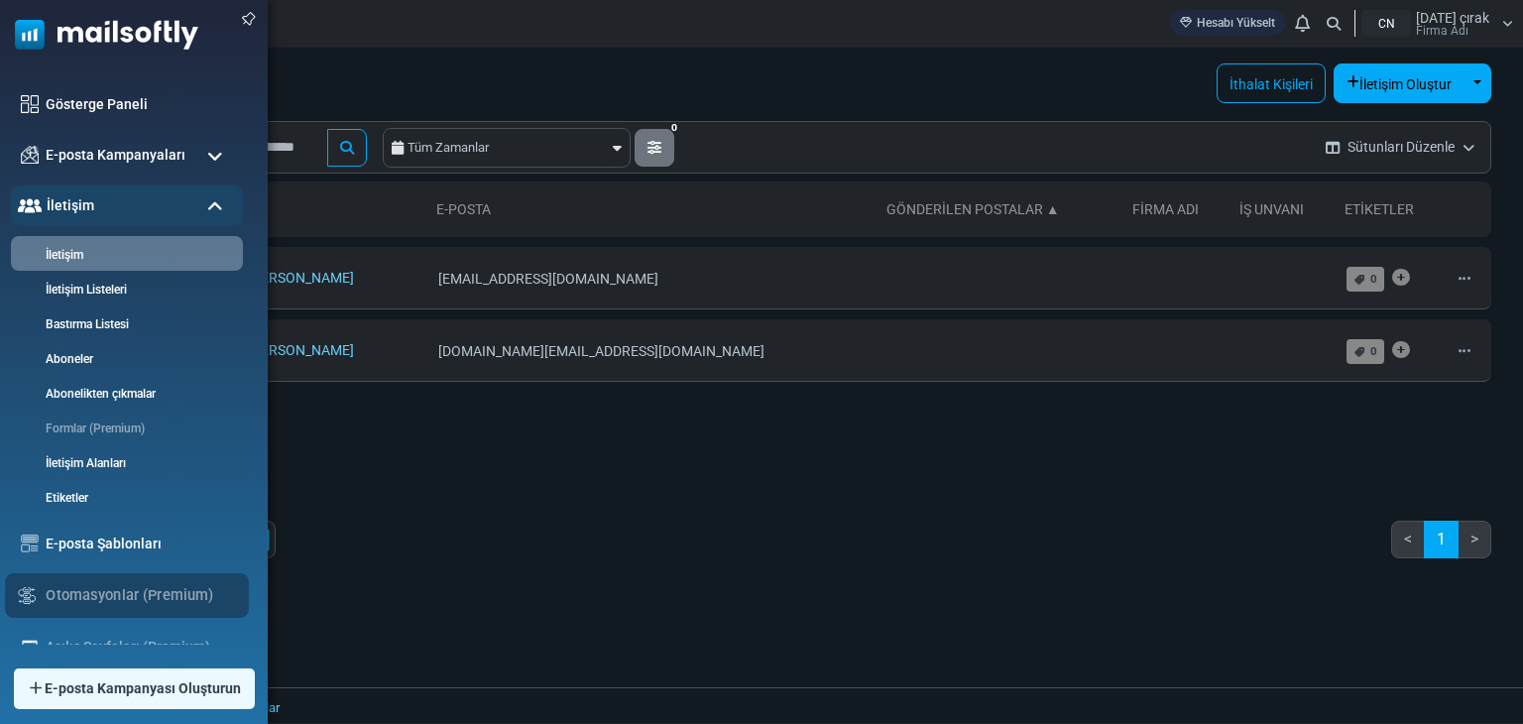
scroll to position [194, 0]
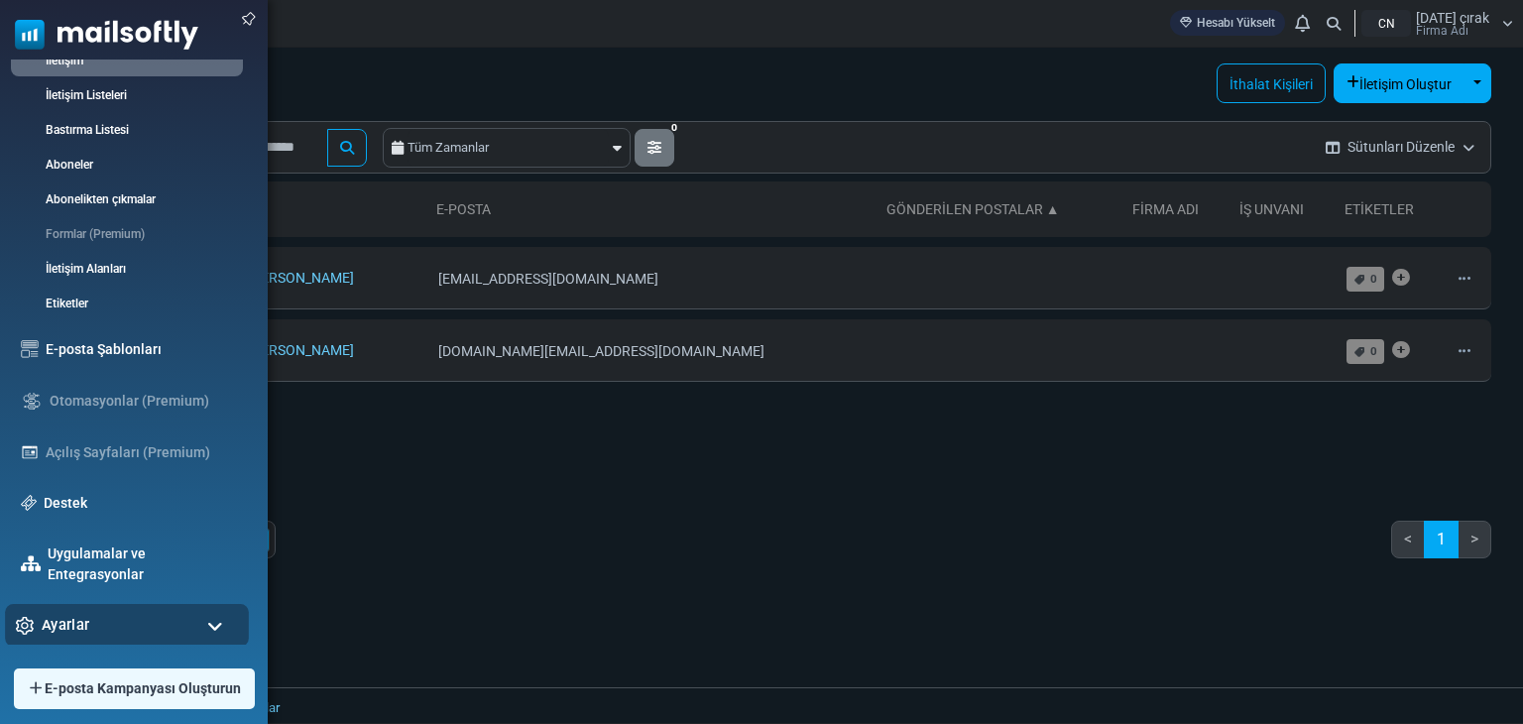
click at [119, 623] on div "Ayarlar" at bounding box center [127, 625] width 244 height 43
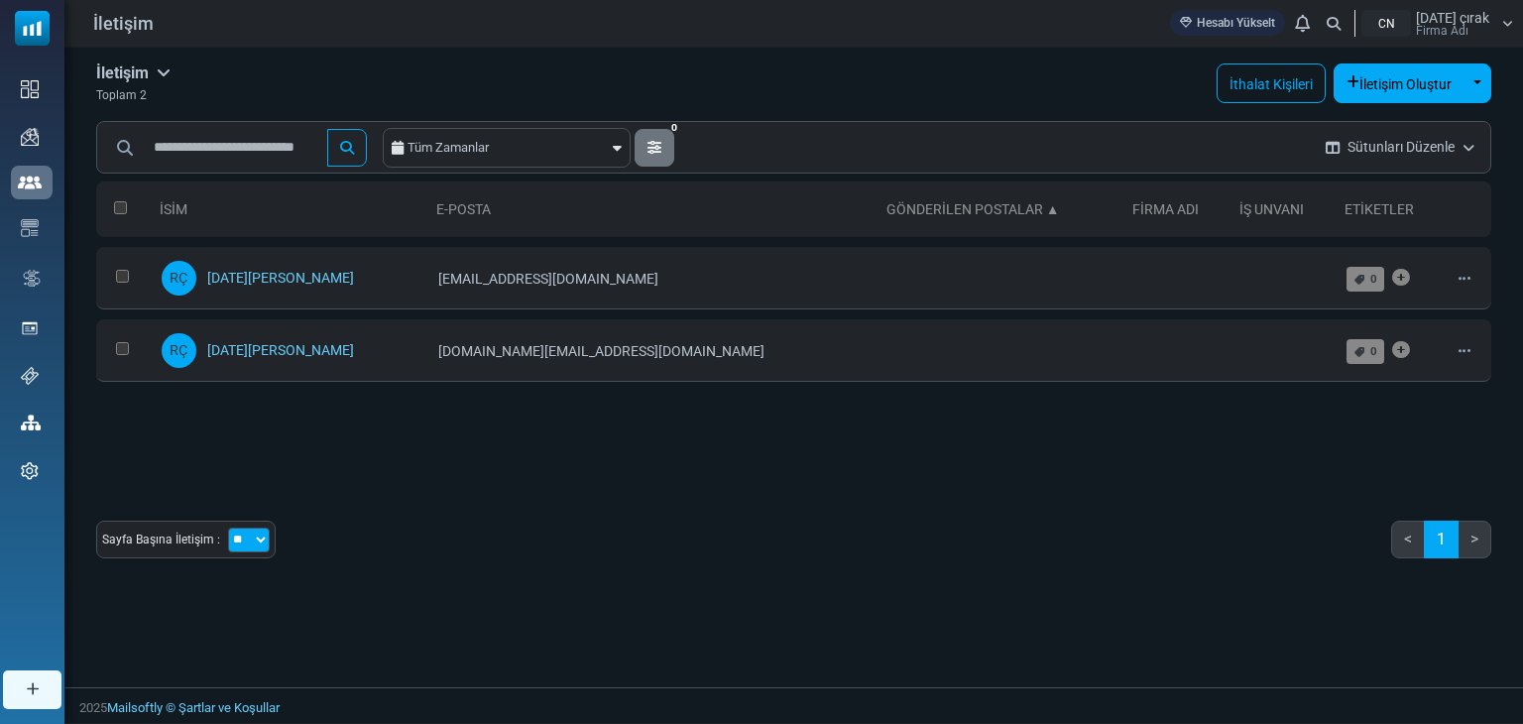
scroll to position [0, 0]
click at [674, 148] on button "0" at bounding box center [655, 148] width 40 height 38
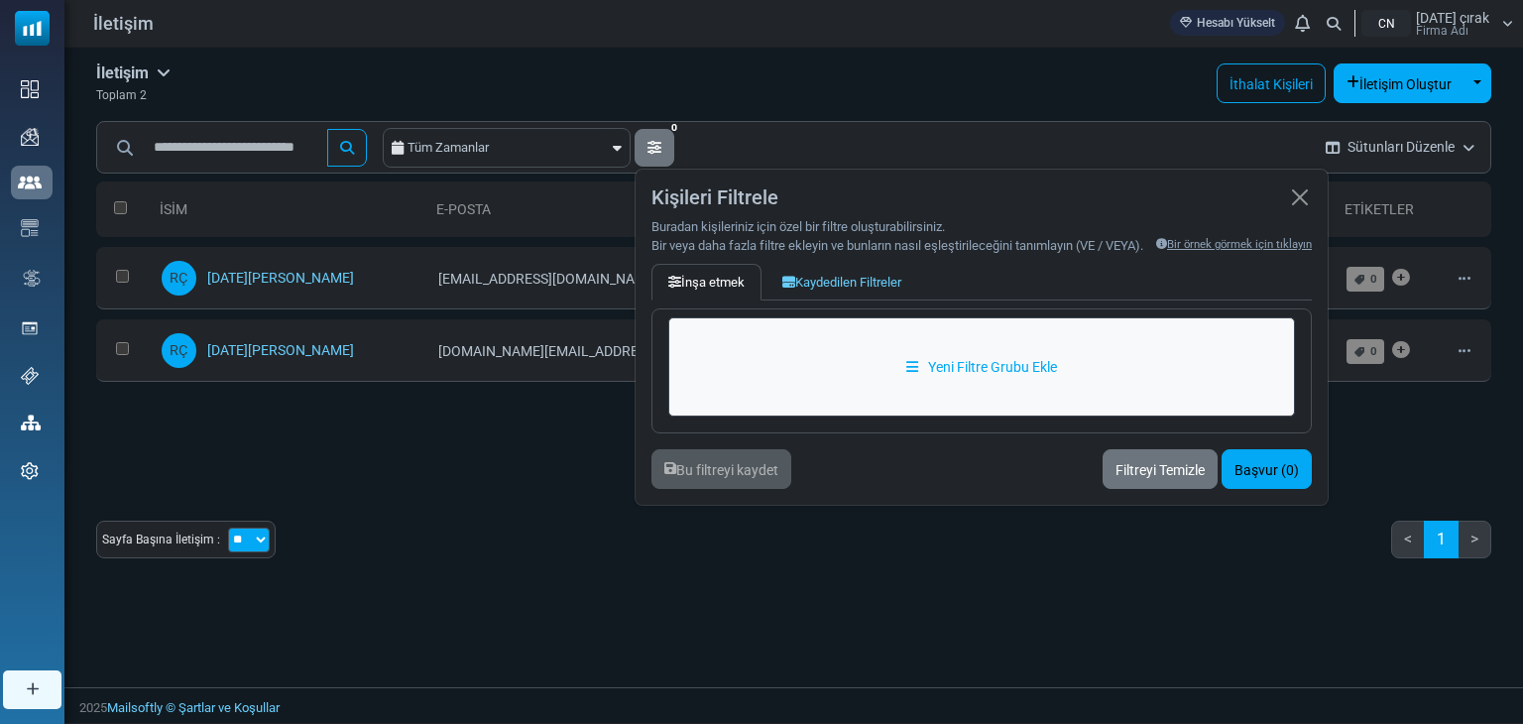
click at [489, 149] on font "Tüm Zamanlar" at bounding box center [448, 147] width 81 height 15
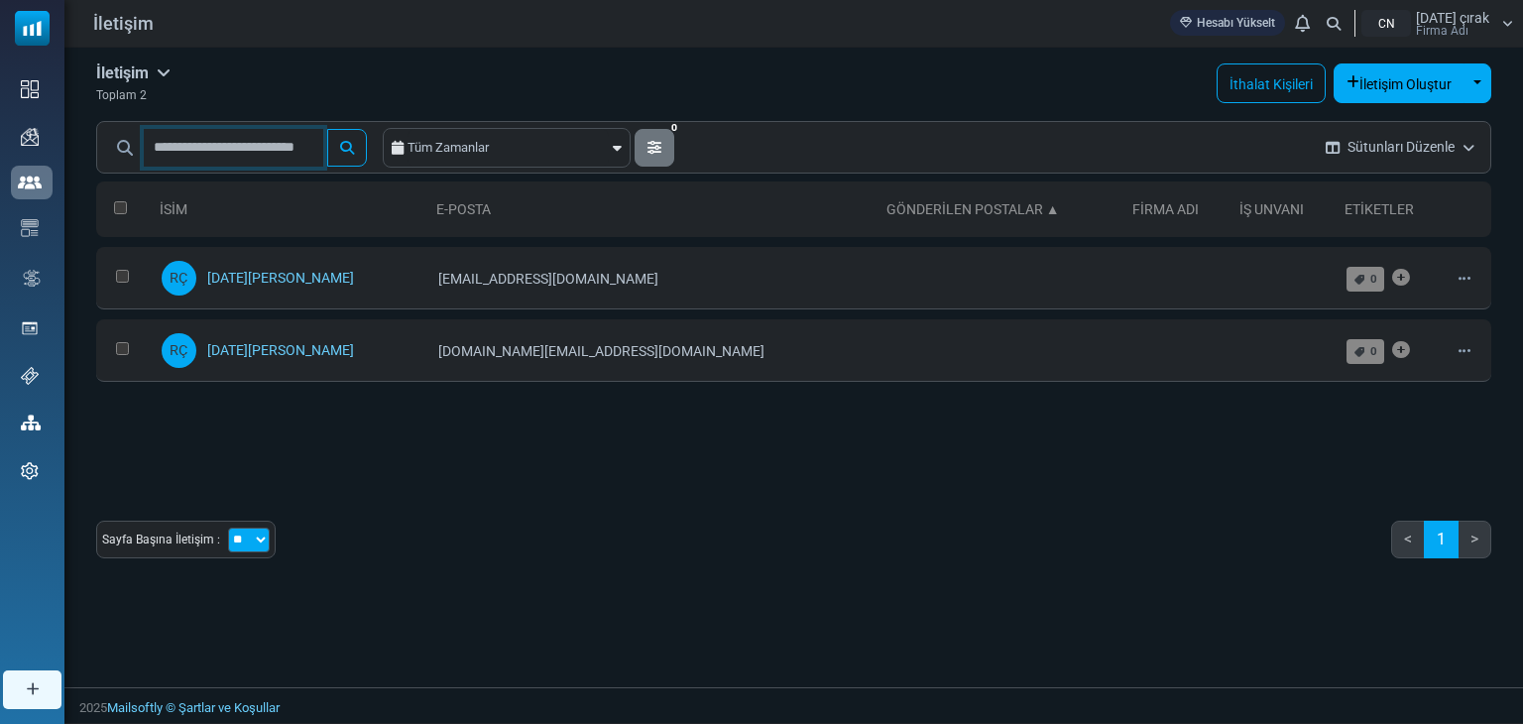
click at [305, 148] on input "text" at bounding box center [233, 148] width 179 height 38
click at [1234, 91] on font "İthalat Kişileri" at bounding box center [1271, 84] width 83 height 16
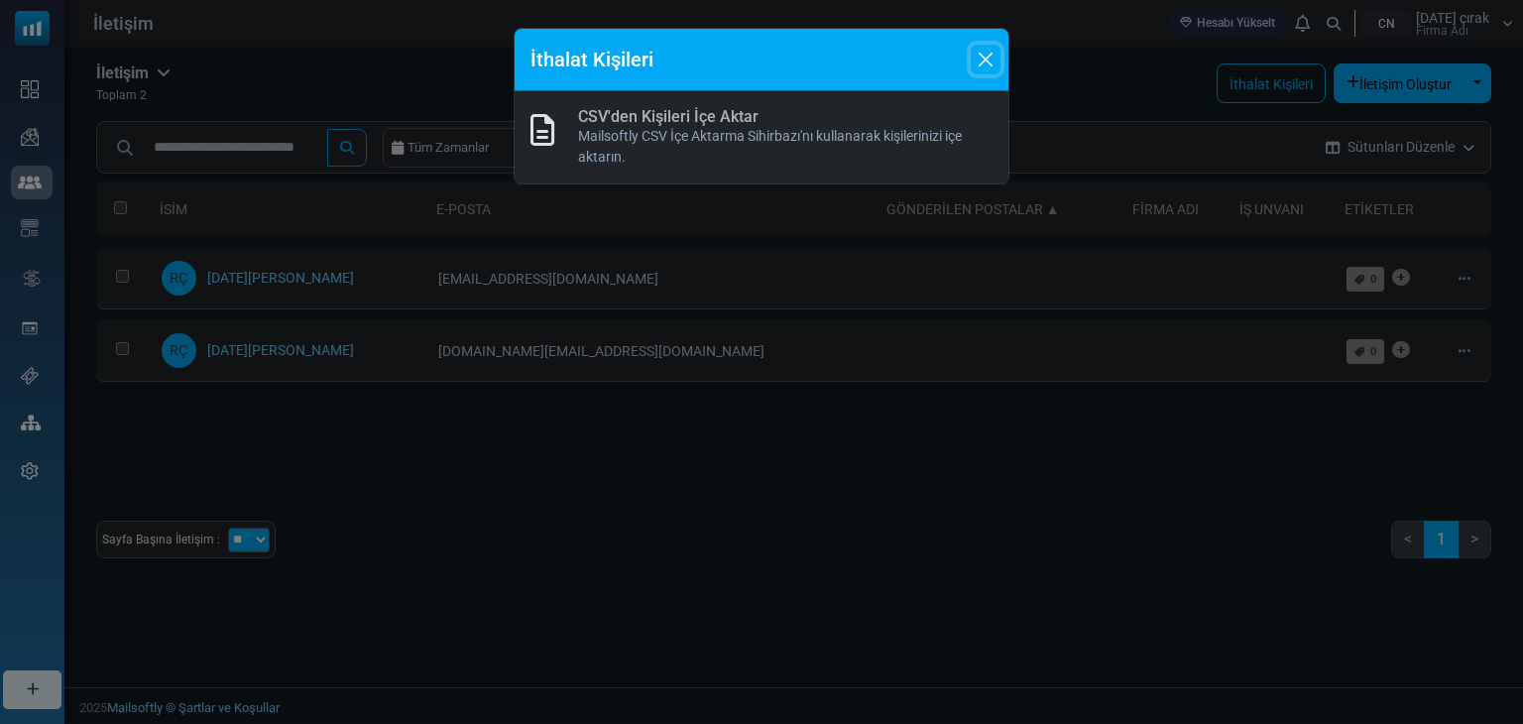
click at [985, 63] on button "Kapalı" at bounding box center [986, 60] width 30 height 30
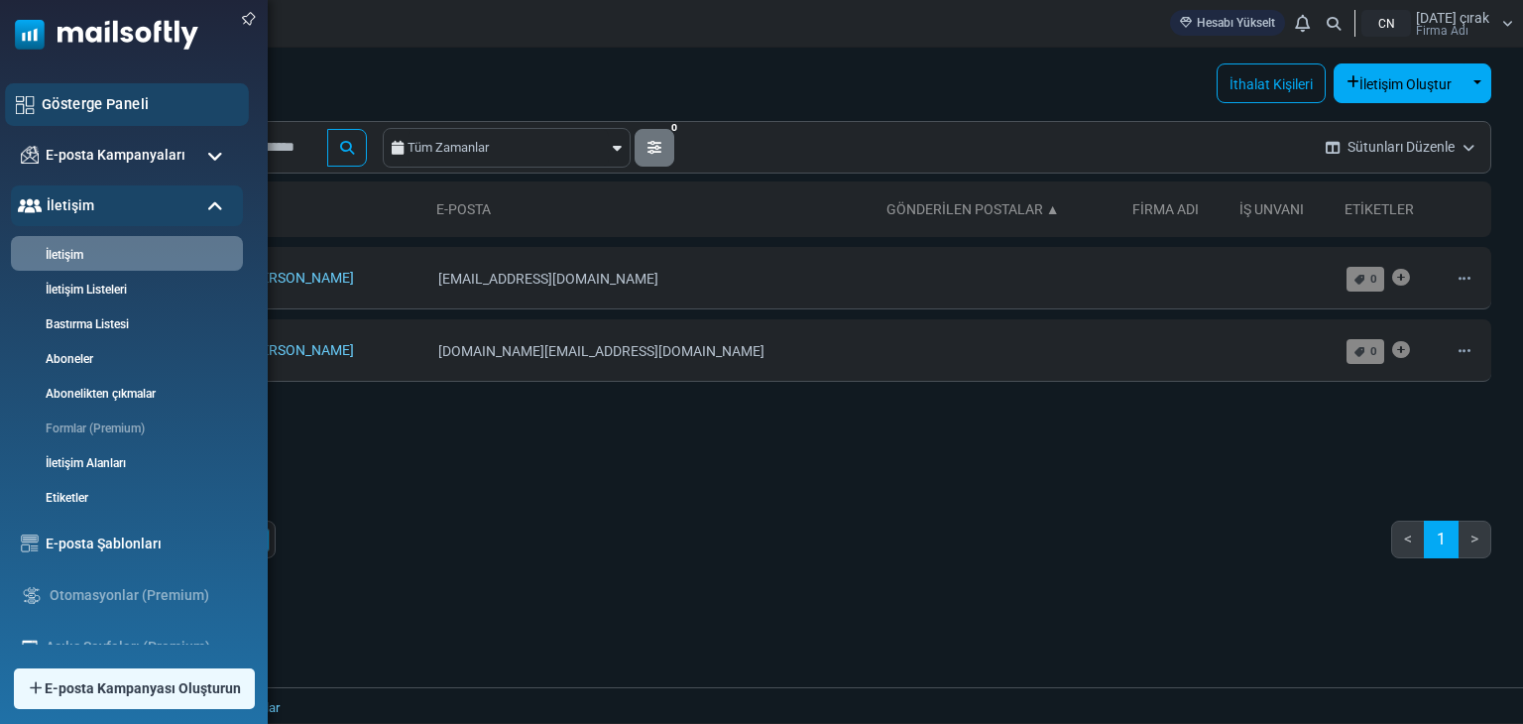
click at [27, 108] on img at bounding box center [25, 104] width 19 height 19
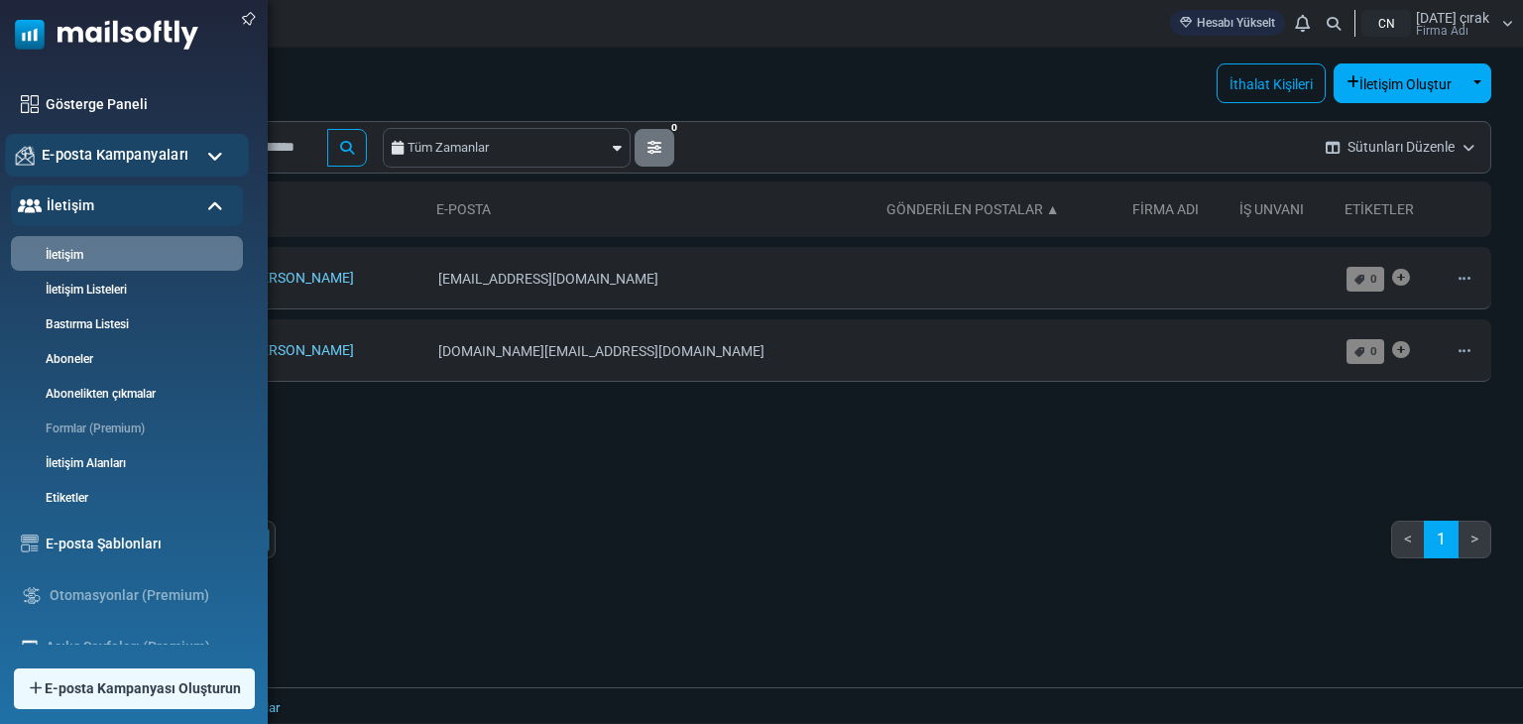
click at [28, 160] on img at bounding box center [25, 155] width 19 height 19
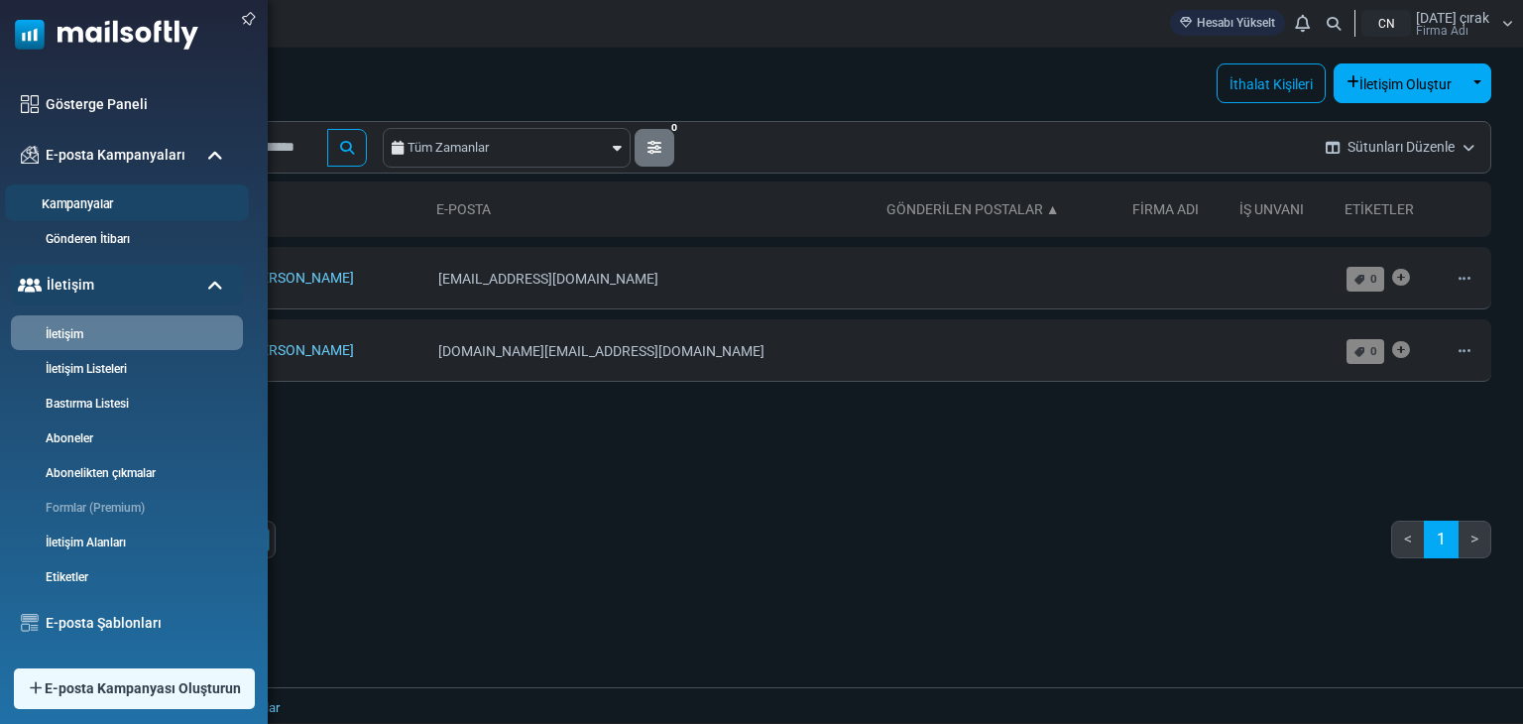
click at [69, 202] on font "Kampanyalar" at bounding box center [77, 204] width 71 height 15
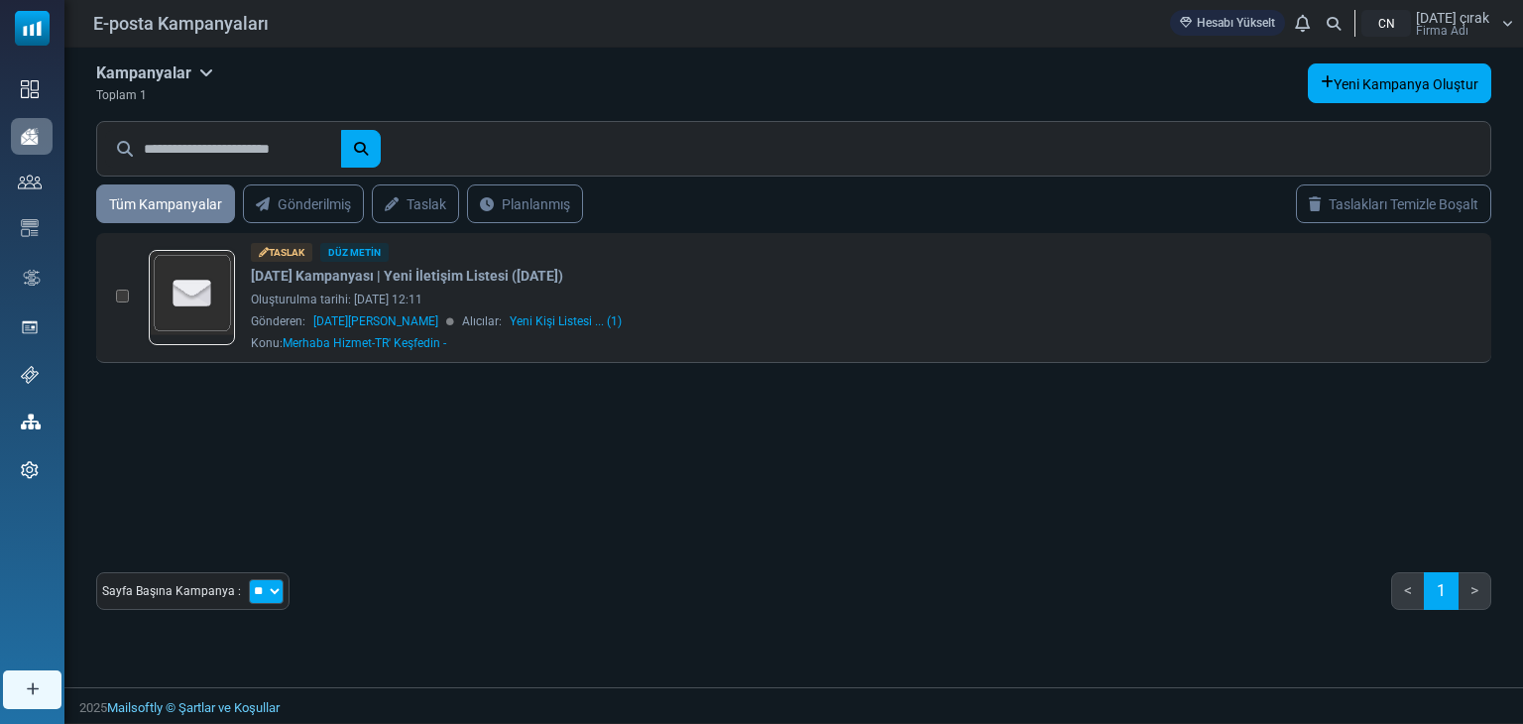
click at [301, 203] on font "Gönderilmiş" at bounding box center [314, 204] width 73 height 16
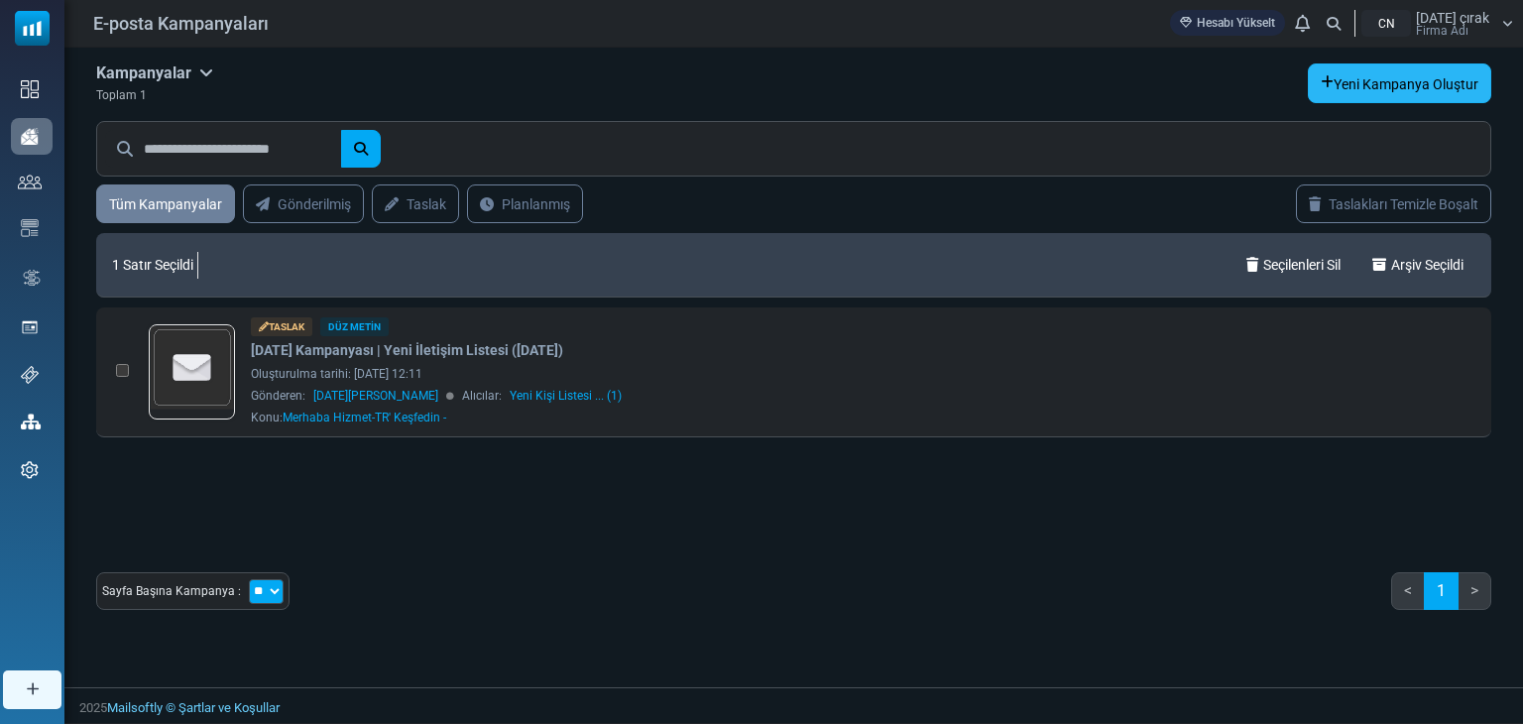
click at [1371, 88] on font "Yeni Kampanya Oluştur" at bounding box center [1406, 84] width 145 height 16
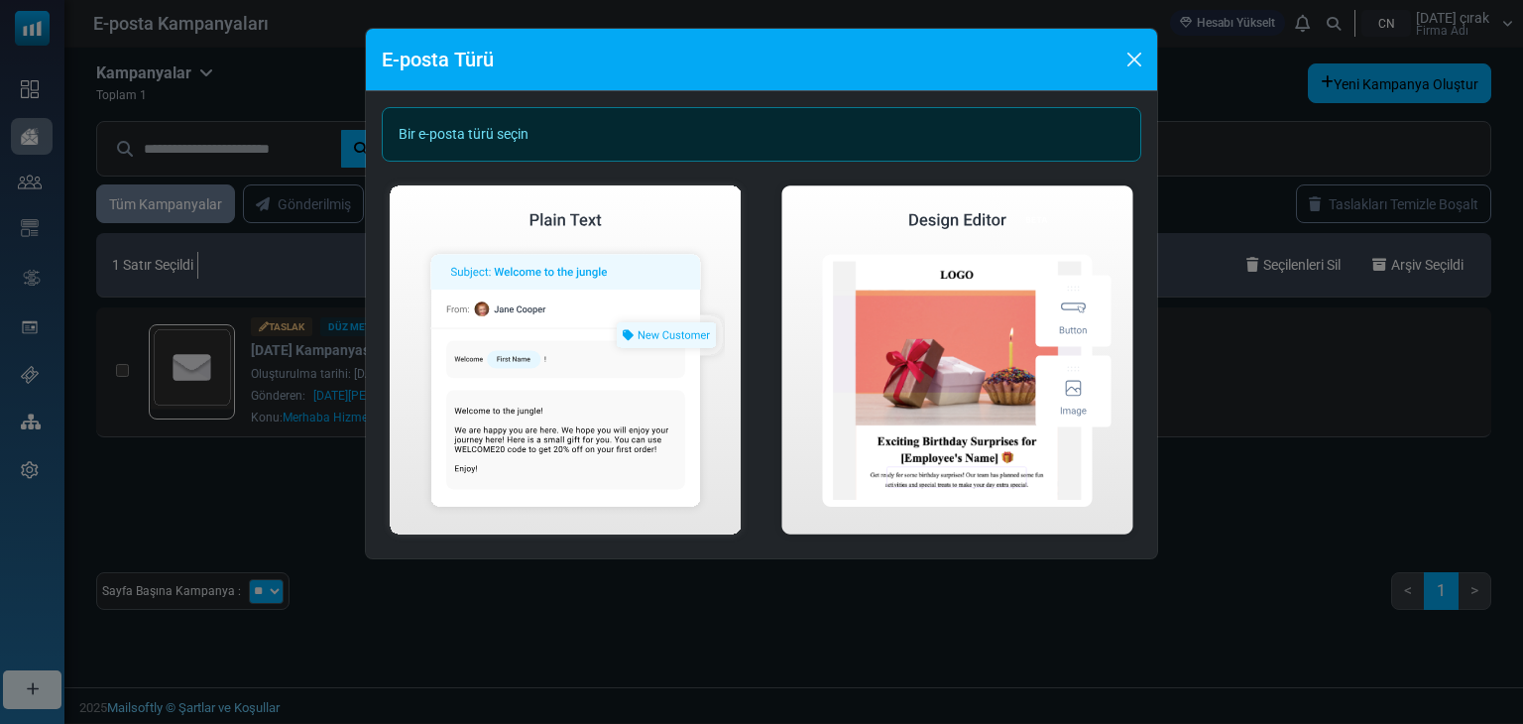
click at [777, 632] on div "E-posta Türü Bir e-posta türü seçin Düz E-posta Oluştur Görsel E-posta Oluşturun" at bounding box center [761, 362] width 1523 height 724
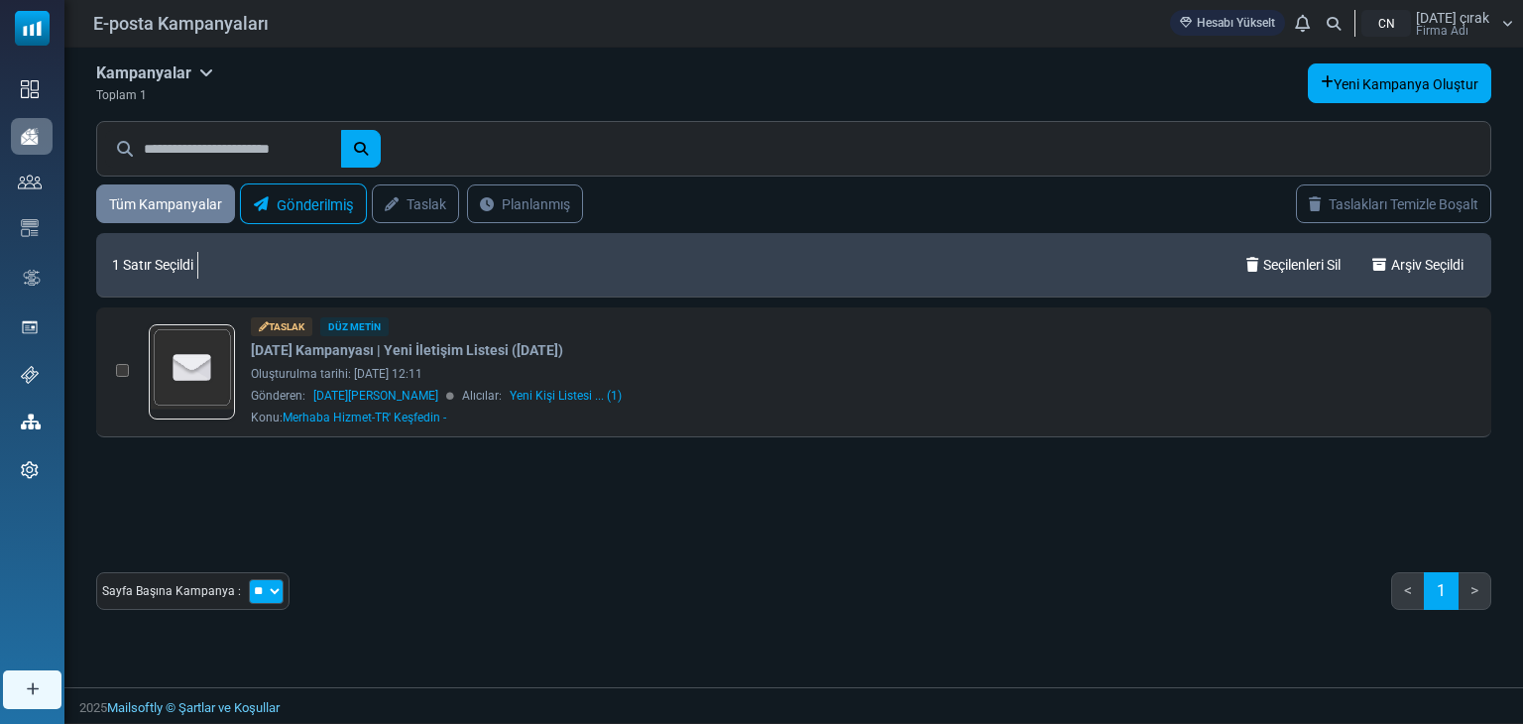
click at [320, 203] on font "Gönderilmiş" at bounding box center [315, 204] width 77 height 17
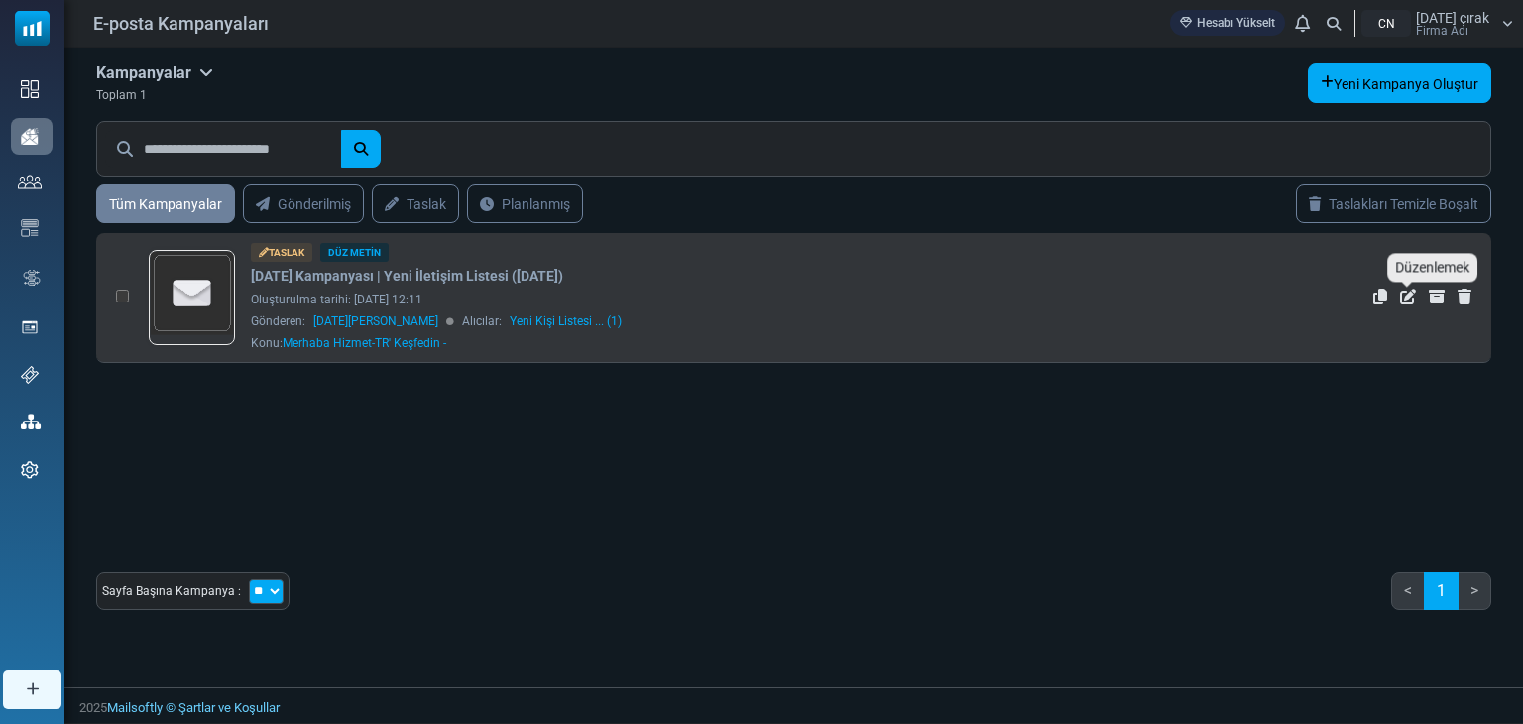
click at [1400, 299] on icon "Düzenlemek" at bounding box center [1408, 297] width 16 height 16
click at [338, 295] on font "Oluşturulma tarihi: [DATE] 12:11" at bounding box center [337, 300] width 172 height 14
click at [193, 301] on img at bounding box center [192, 293] width 83 height 83
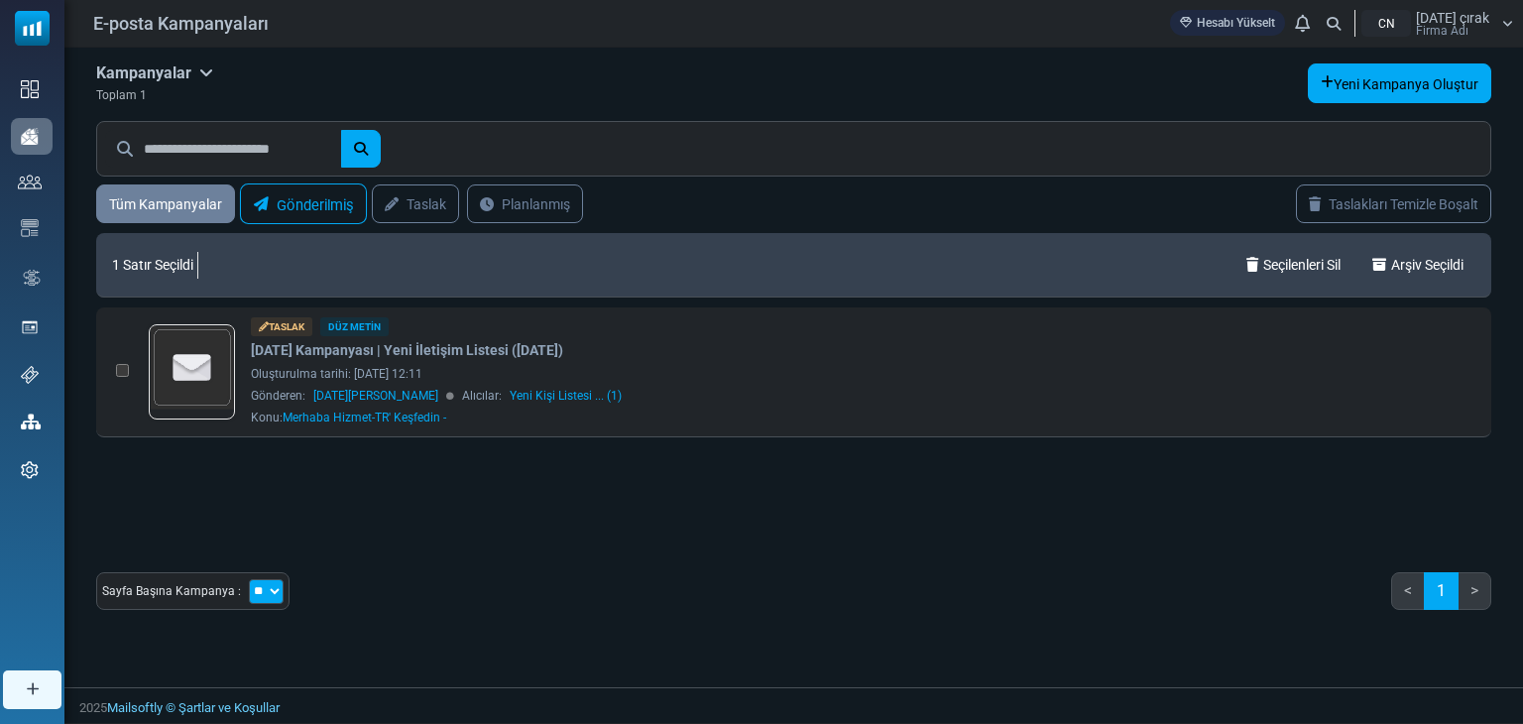
click at [317, 196] on font "Gönderilmiş" at bounding box center [315, 204] width 77 height 17
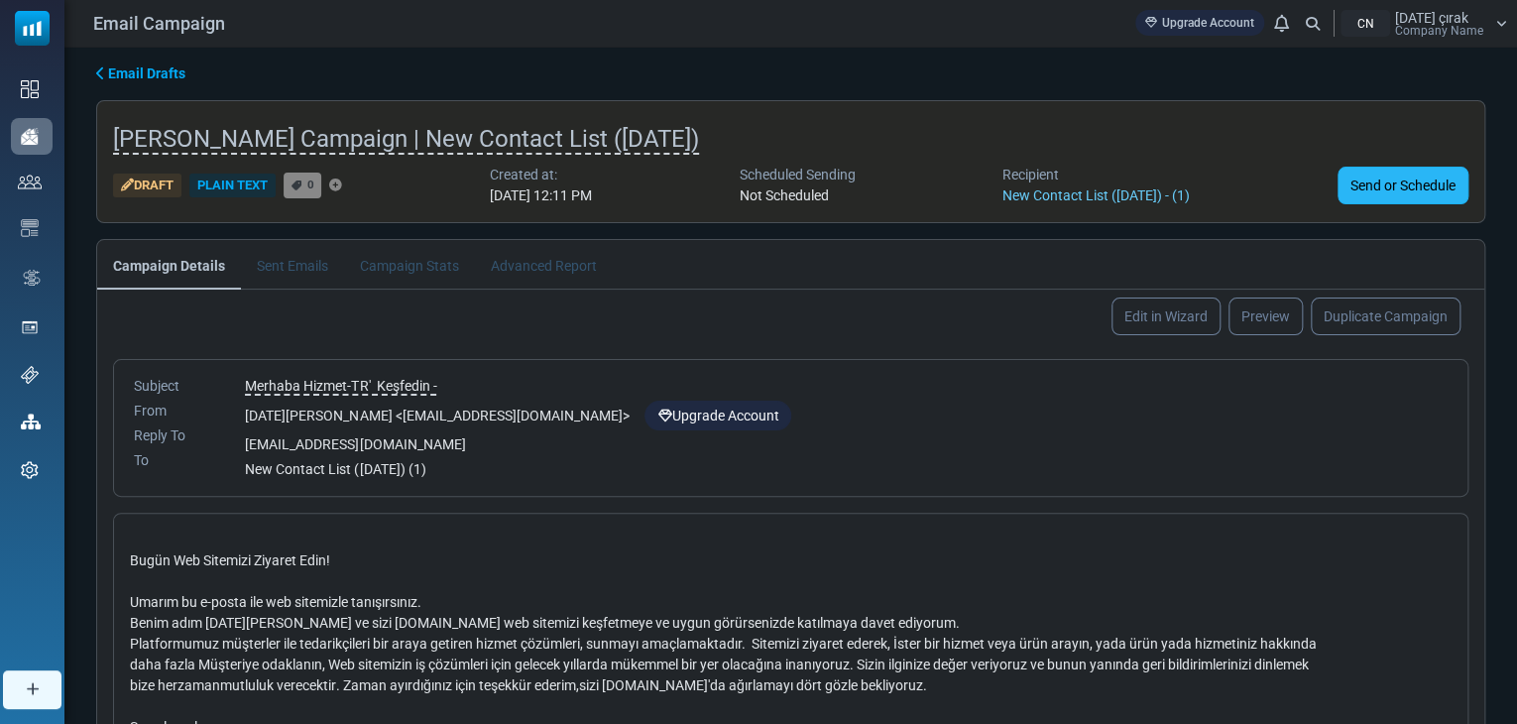
click at [1366, 186] on link "Send or Schedule" at bounding box center [1403, 186] width 131 height 38
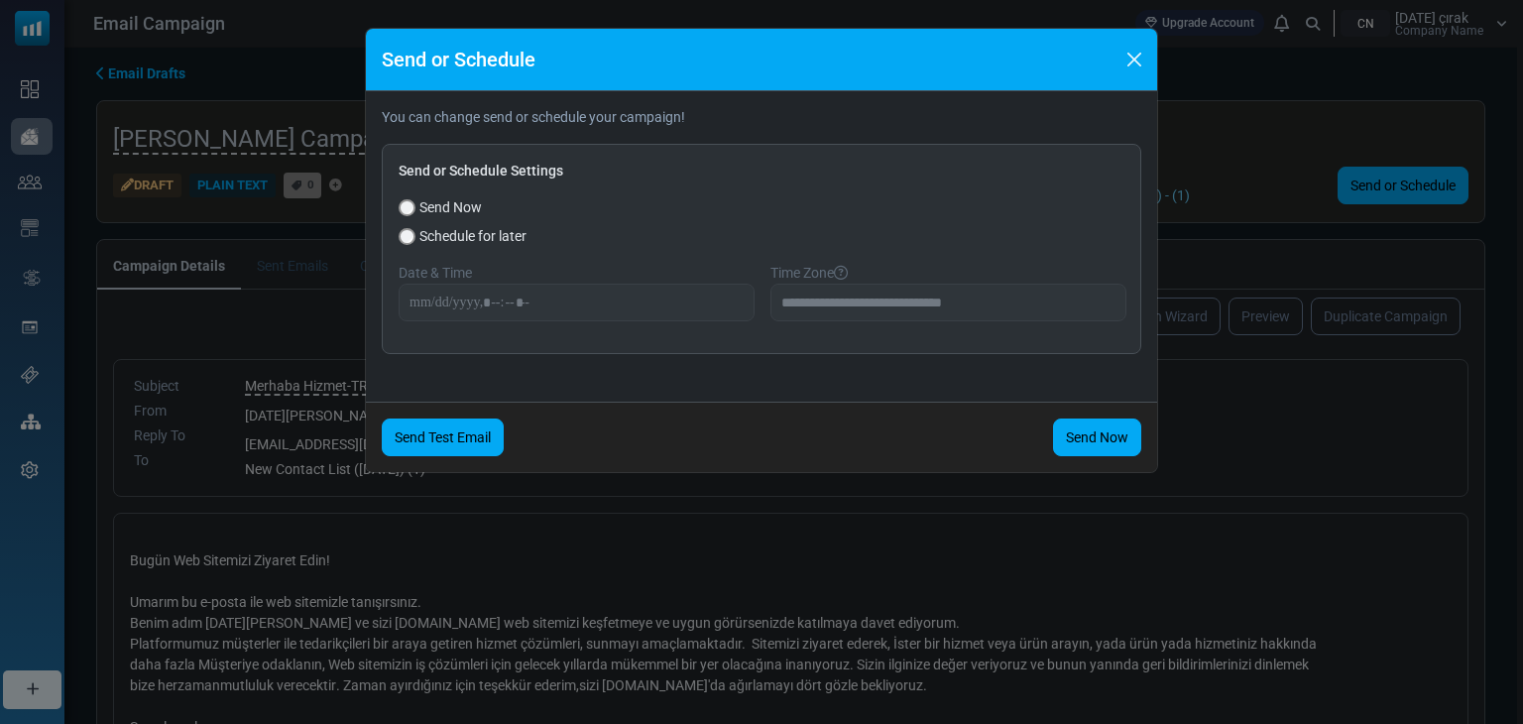
click at [451, 430] on link "Send Test Email" at bounding box center [443, 437] width 122 height 38
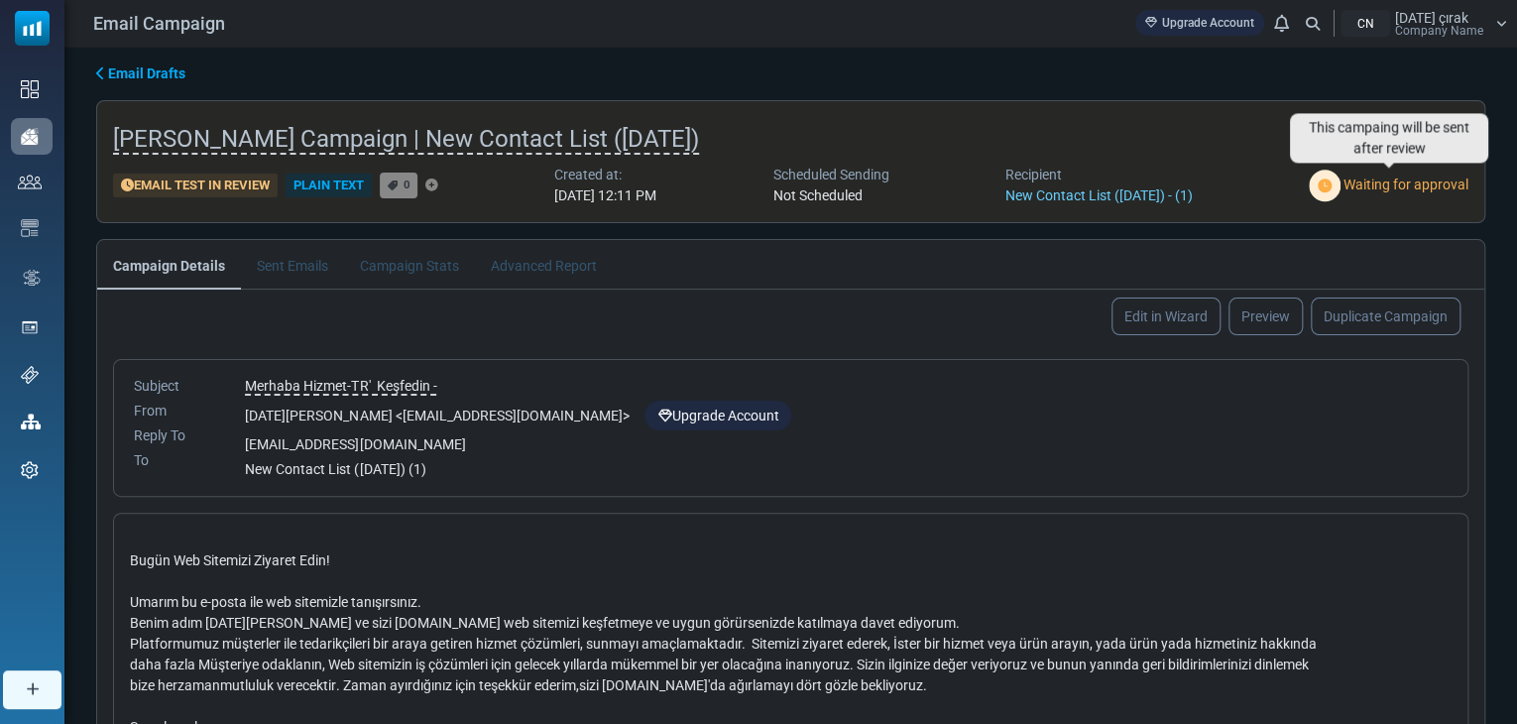
click at [1390, 187] on span "Waiting for approval" at bounding box center [1406, 185] width 125 height 16
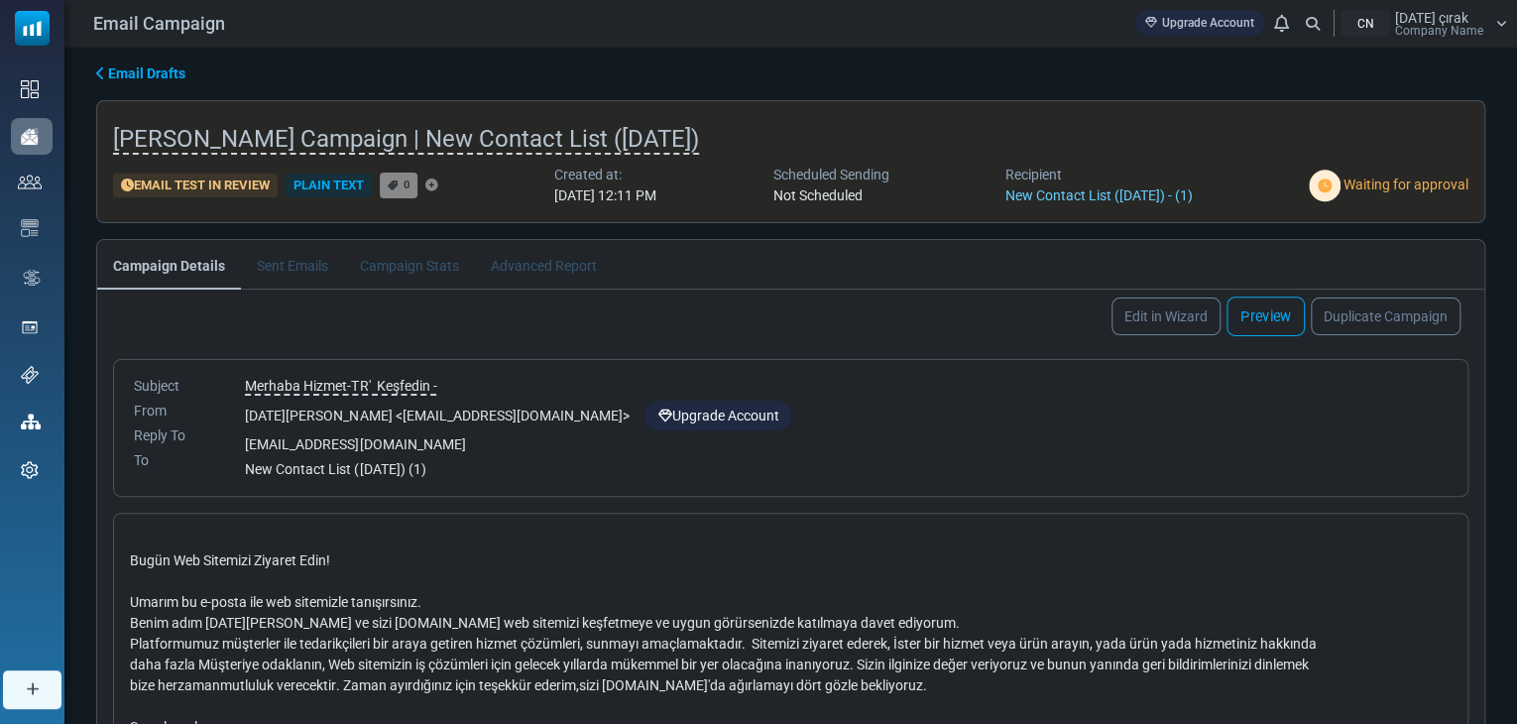
click at [1273, 309] on link "Preview" at bounding box center [1266, 316] width 78 height 40
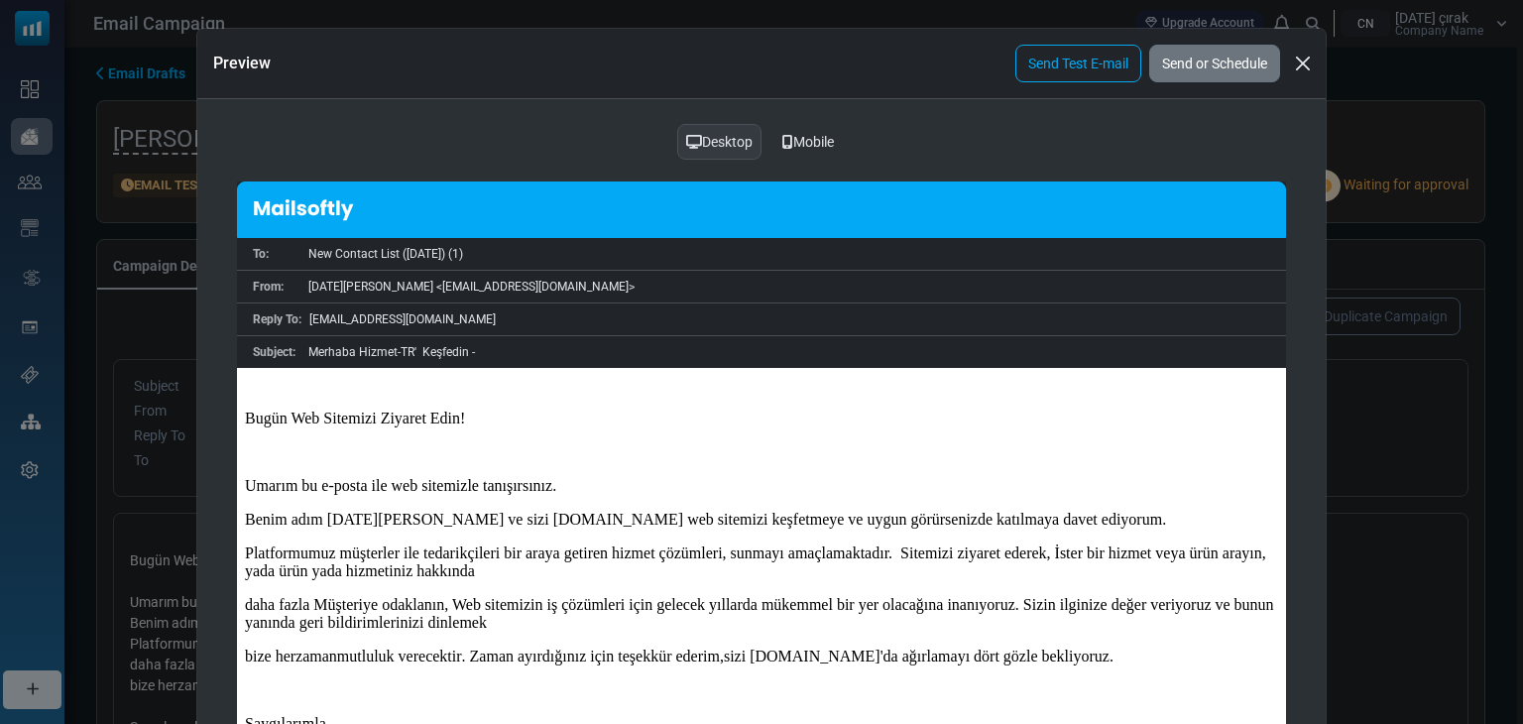
click at [820, 140] on div "Mobile" at bounding box center [807, 142] width 77 height 38
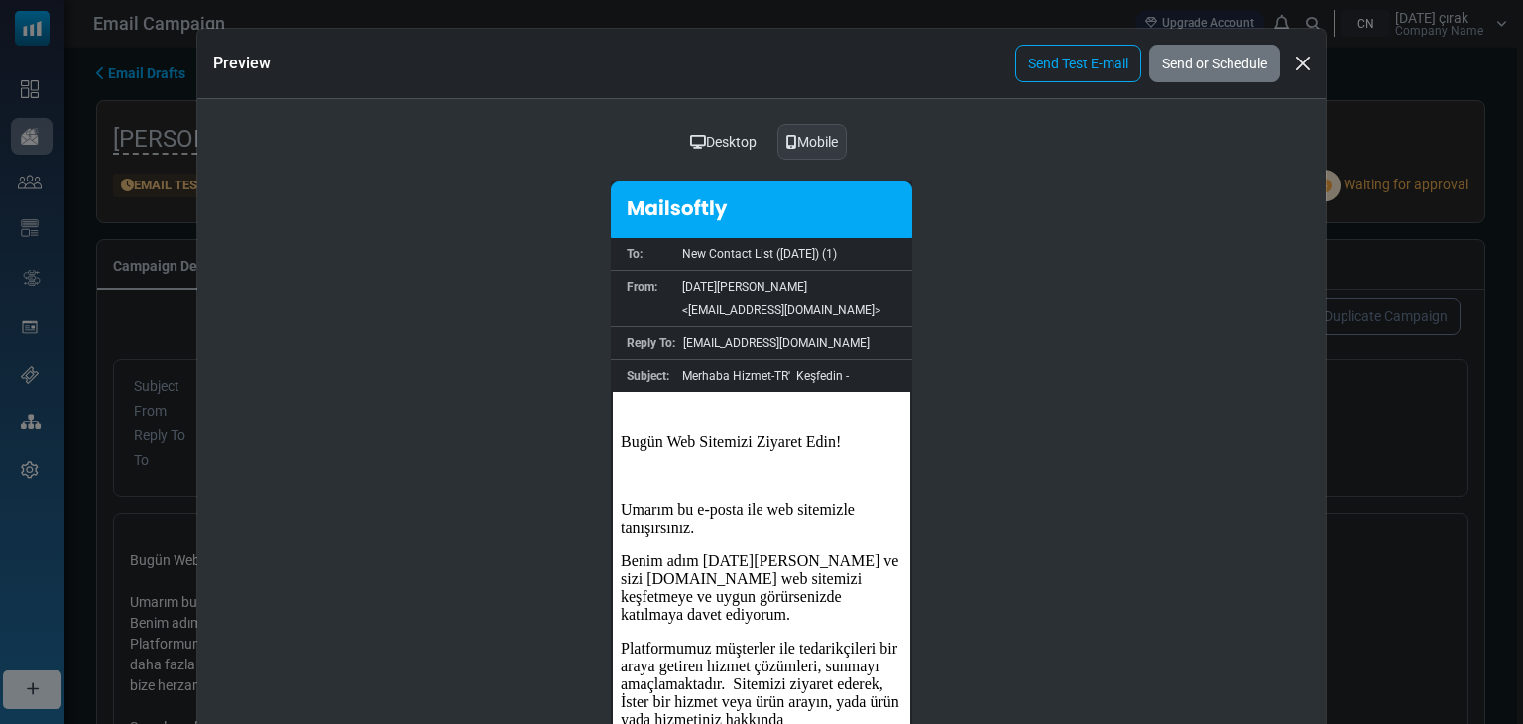
click at [727, 133] on div "Desktop" at bounding box center [723, 142] width 92 height 38
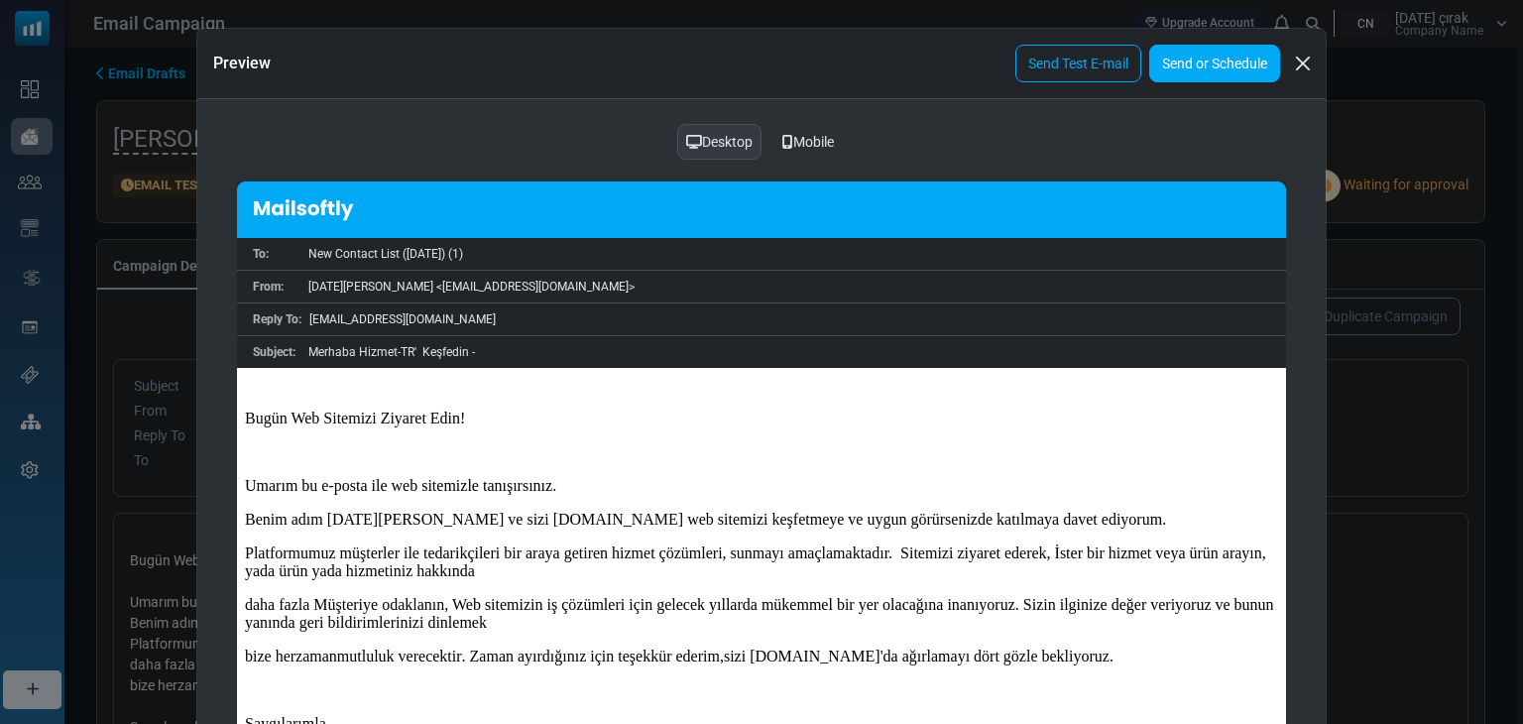
click at [1222, 62] on link "Send or Schedule" at bounding box center [1214, 64] width 131 height 38
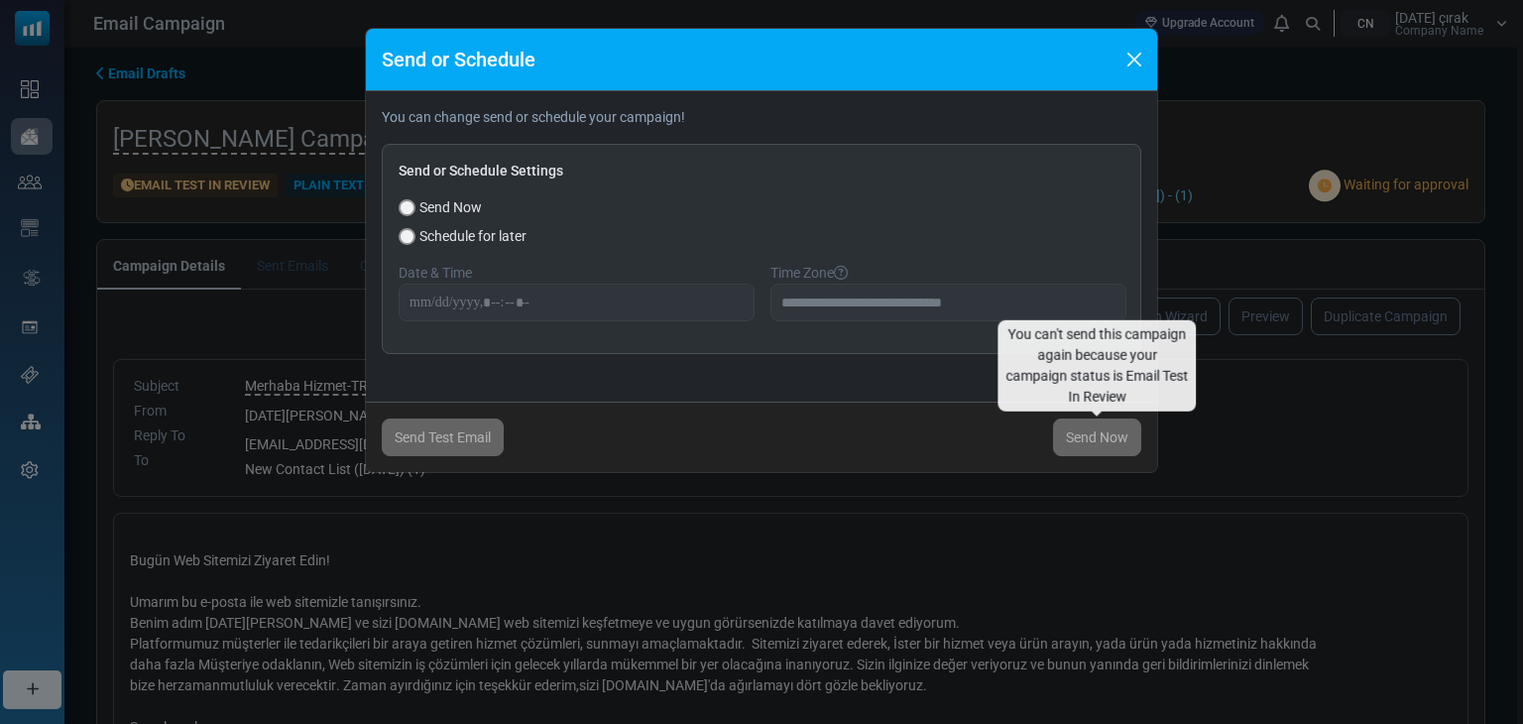
click at [1100, 439] on span "Send Now" at bounding box center [1097, 437] width 88 height 38
click at [1096, 433] on span "Send Now" at bounding box center [1097, 437] width 88 height 38
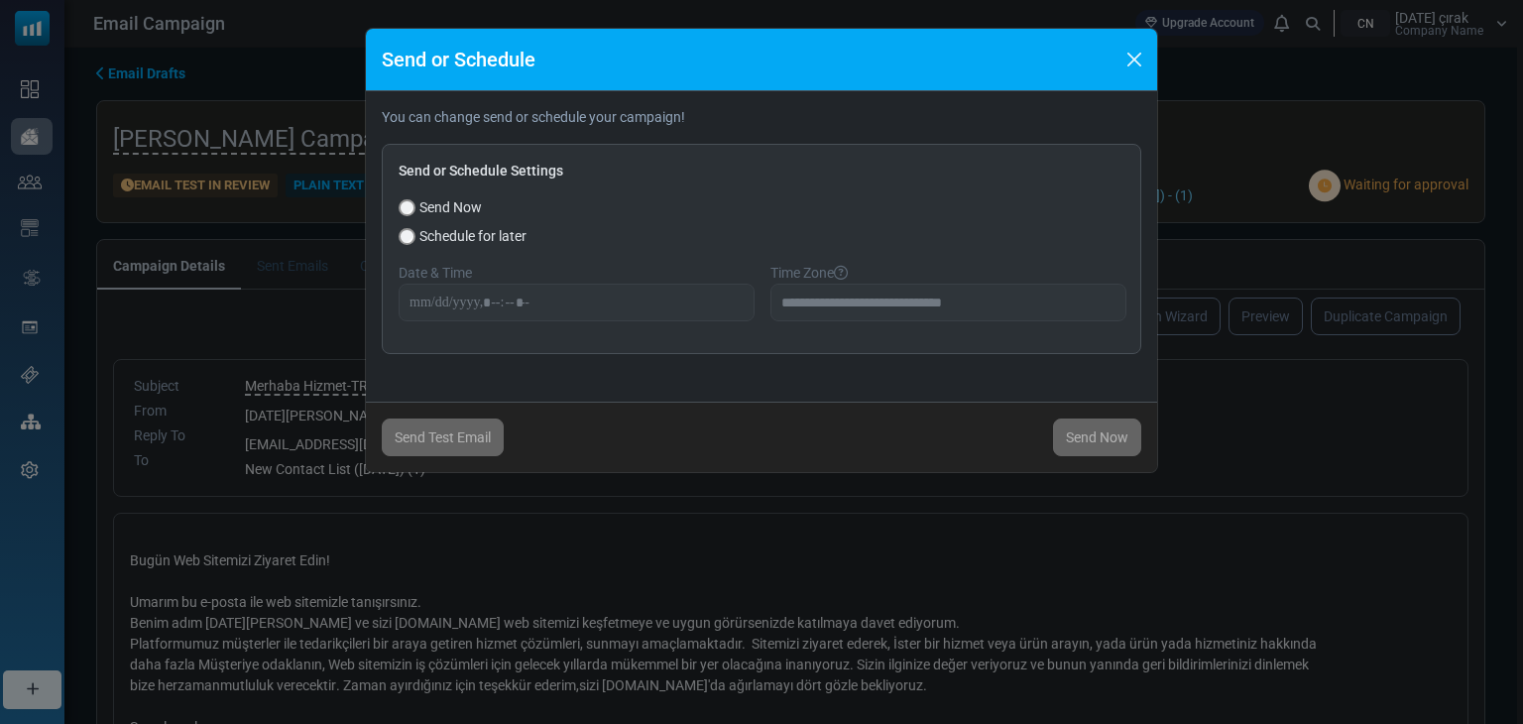
click at [827, 47] on div "Send or Schedule" at bounding box center [761, 60] width 791 height 62
click at [1143, 55] on button "Close" at bounding box center [1135, 60] width 30 height 30
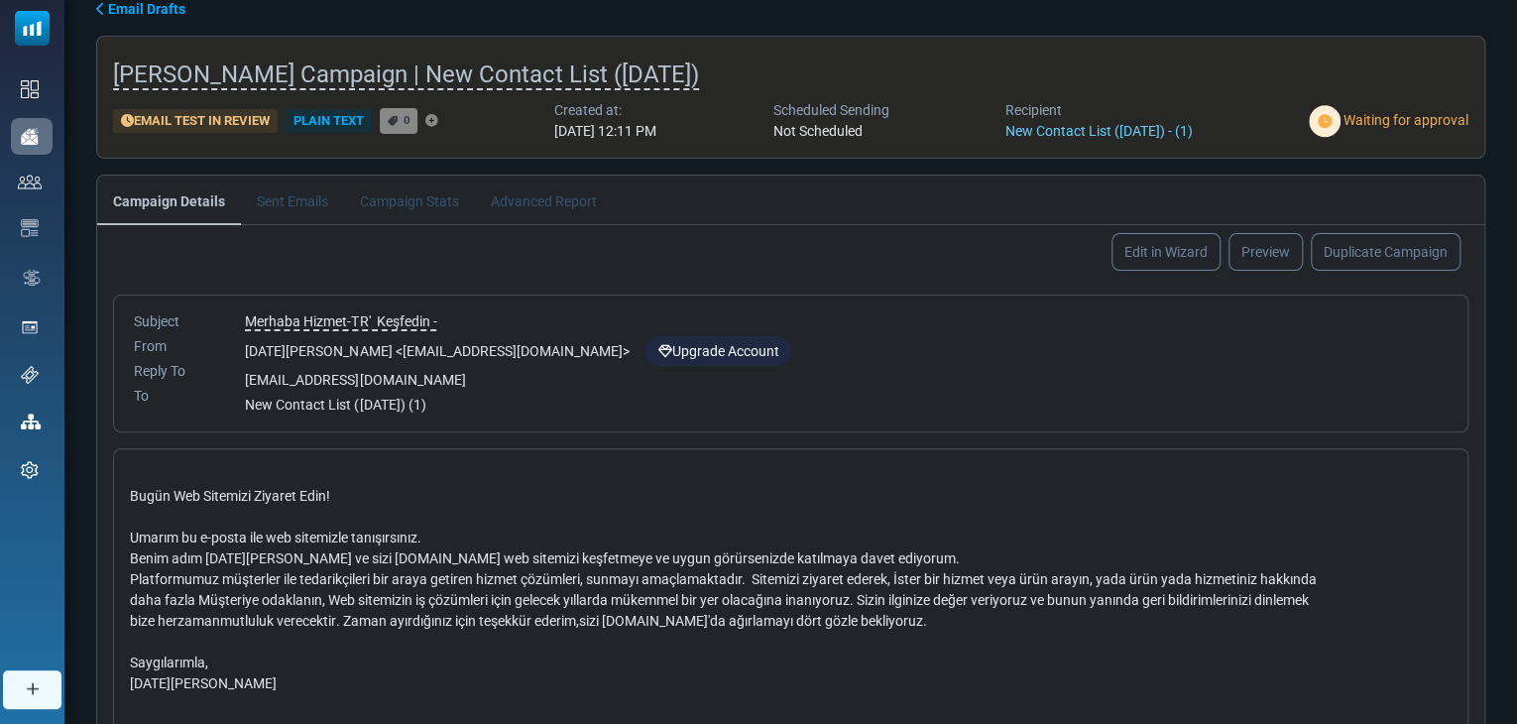
scroll to position [99, 0]
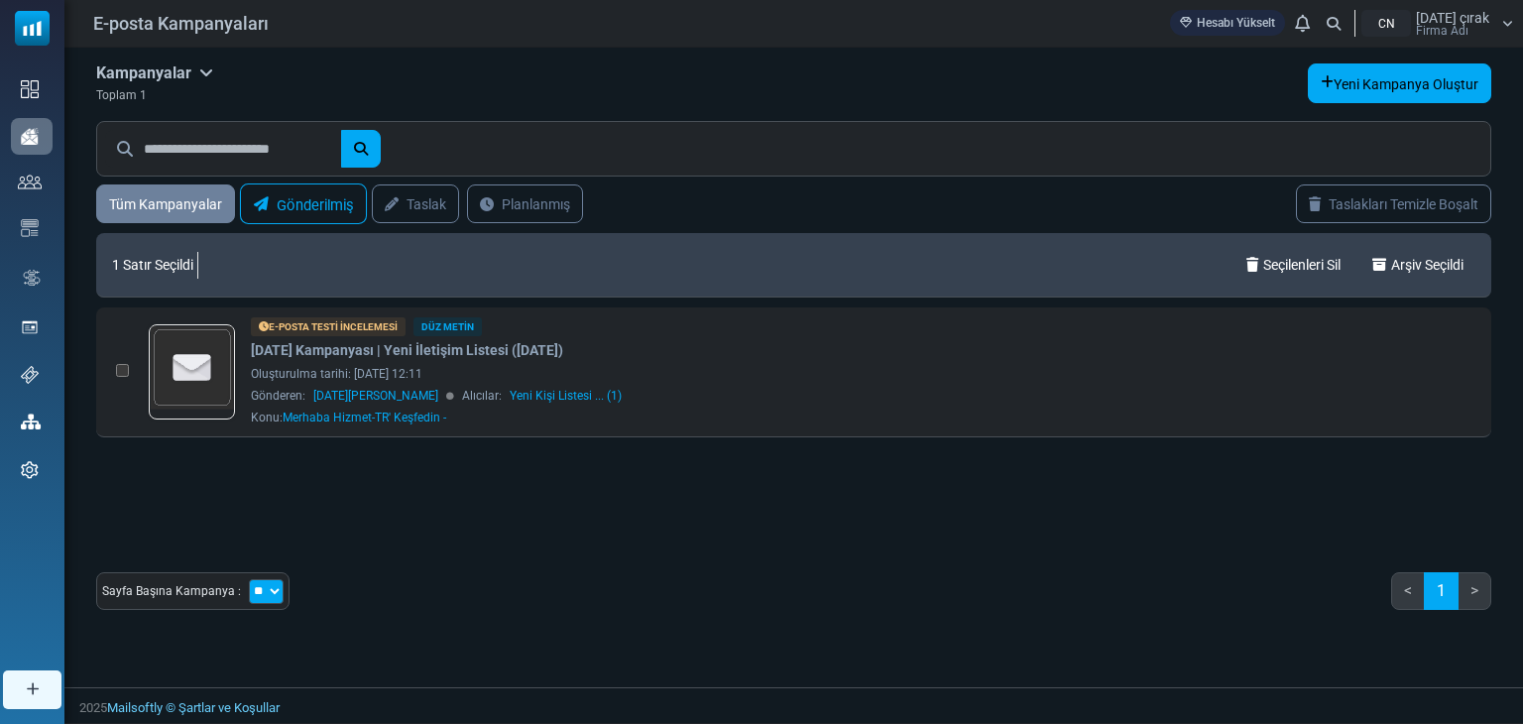
click at [330, 204] on font "Gönderilmiş" at bounding box center [315, 204] width 77 height 17
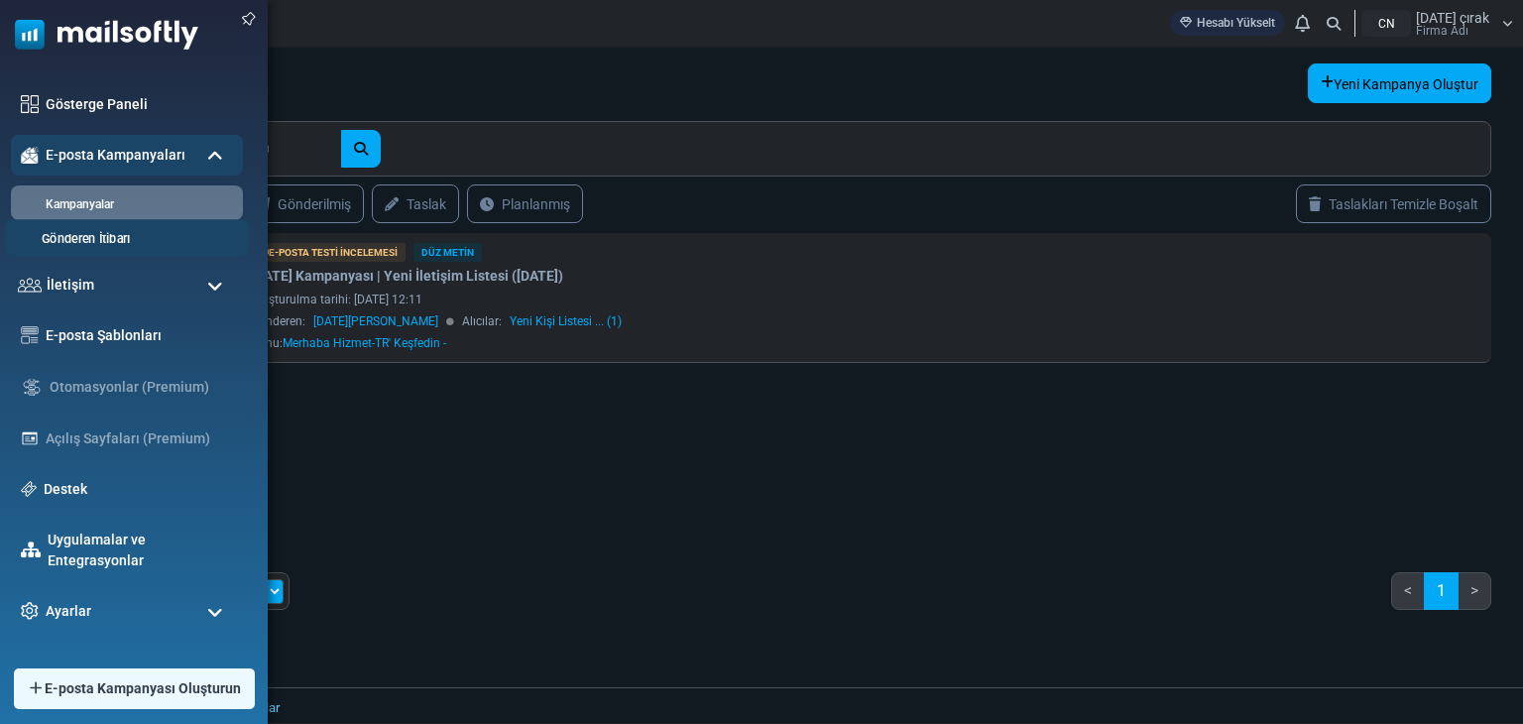
click at [104, 237] on font "Gönderen İtibarı" at bounding box center [86, 239] width 88 height 15
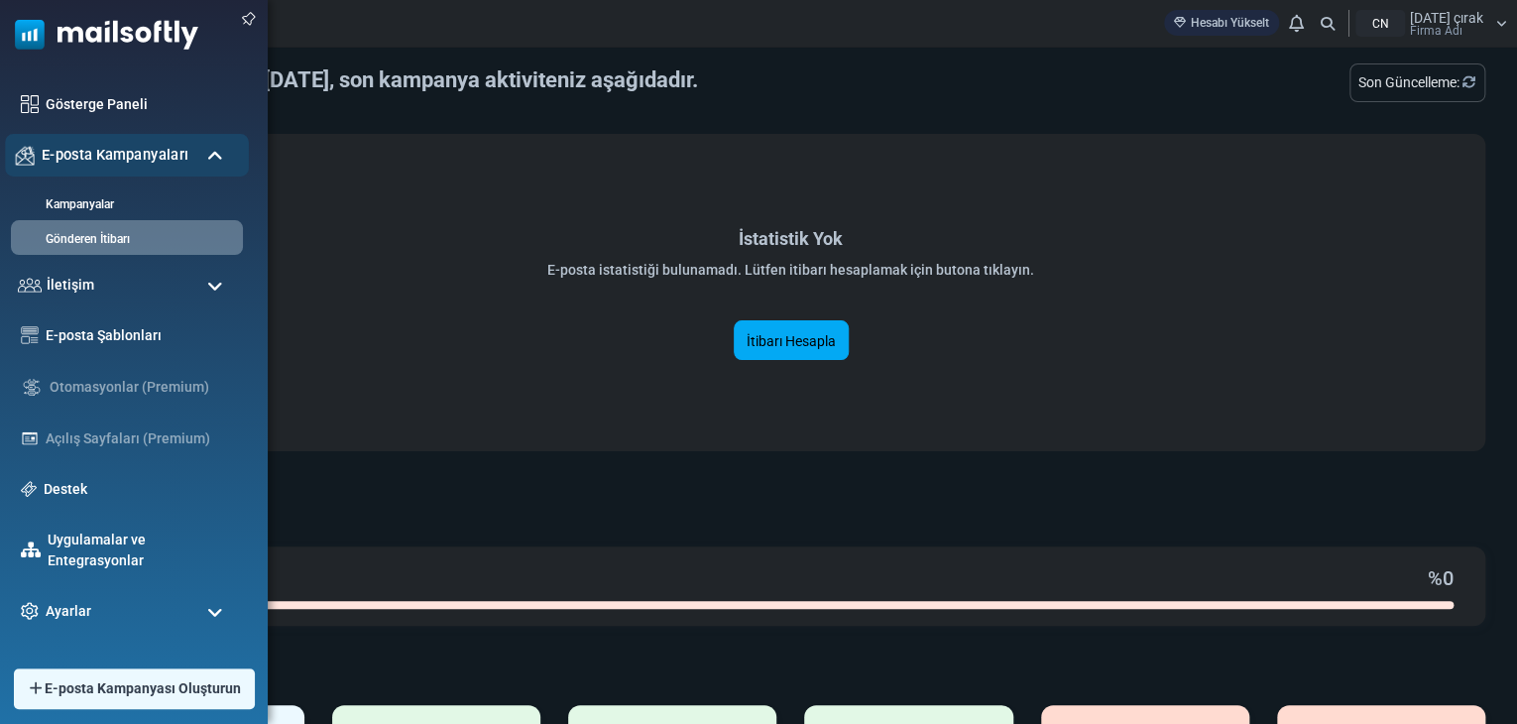
click at [90, 157] on font "E-posta Kampanyaları" at bounding box center [115, 154] width 147 height 17
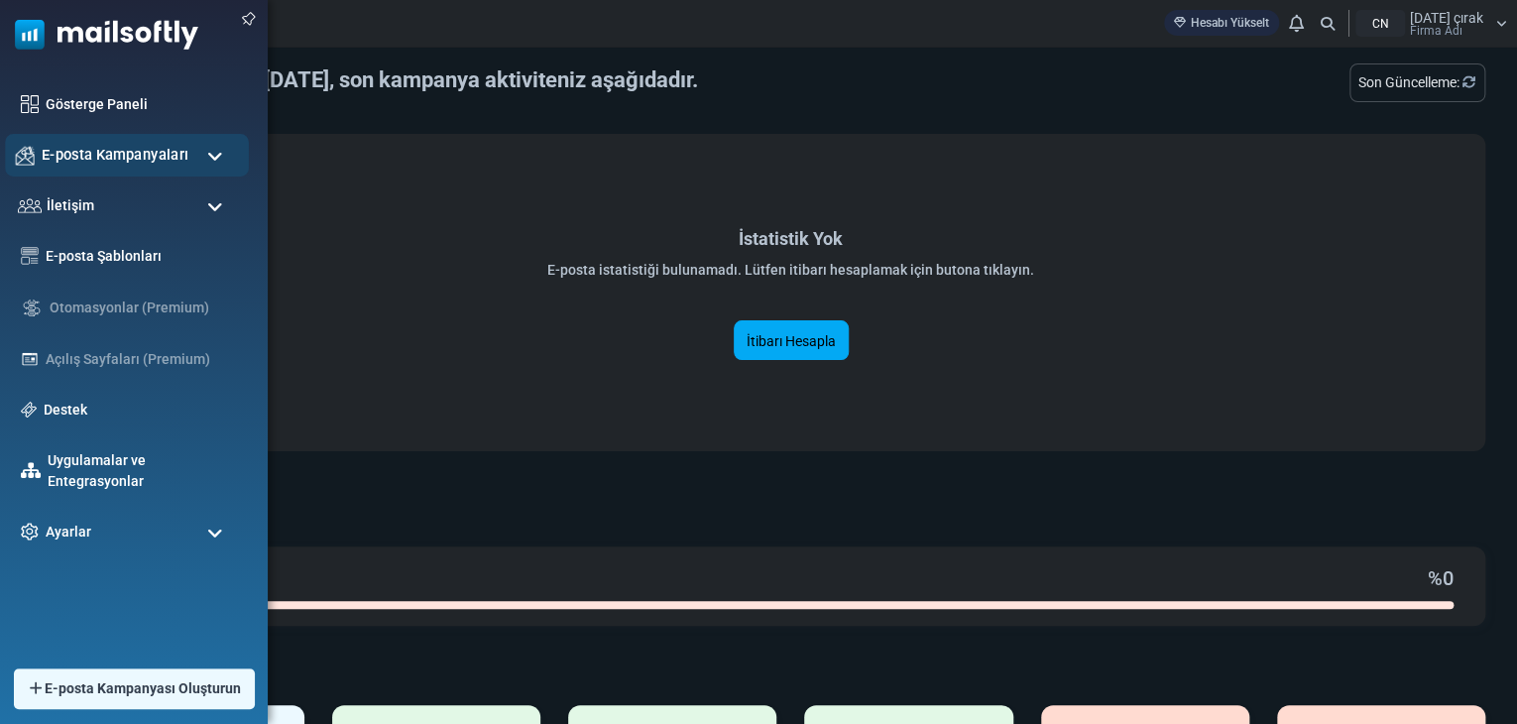
click at [90, 157] on font "E-posta Kampanyaları" at bounding box center [115, 154] width 147 height 17
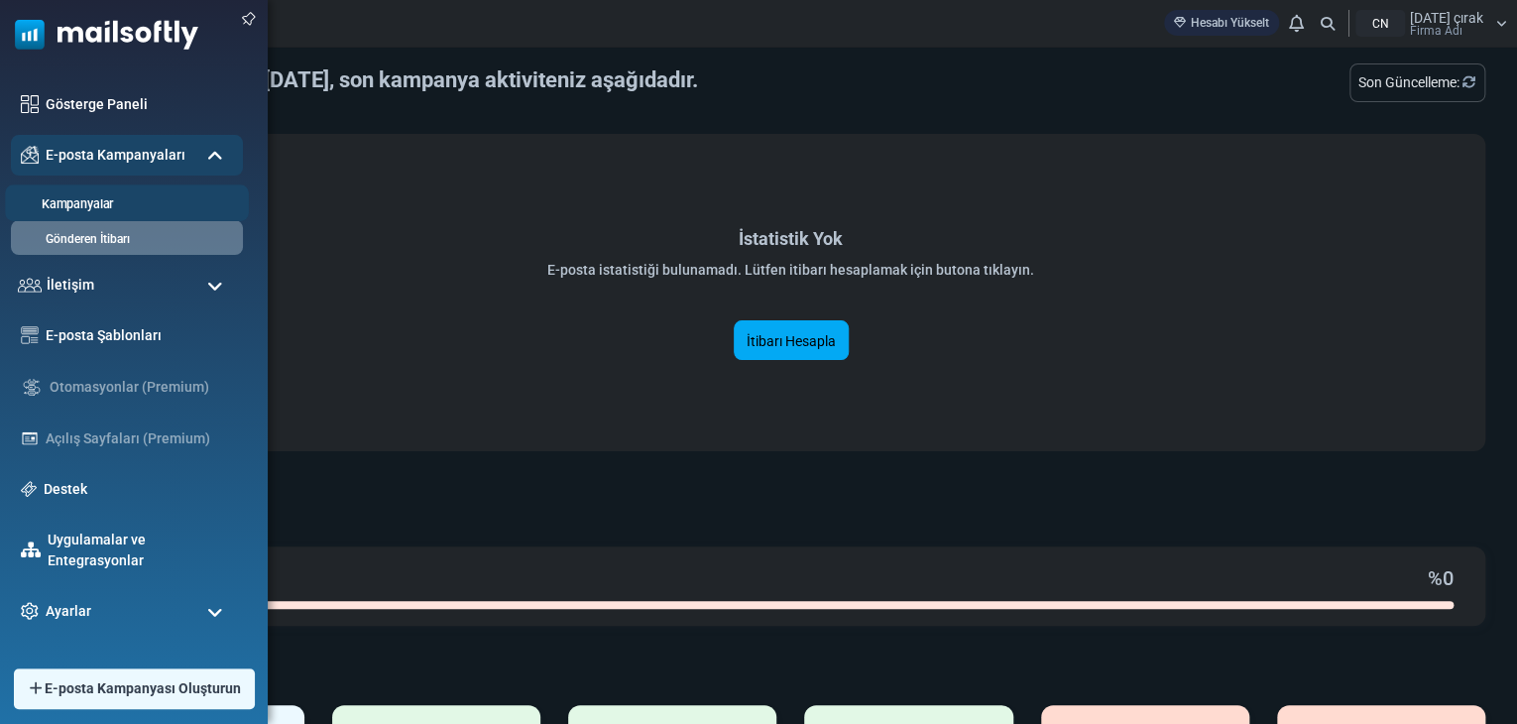
click at [99, 200] on font "Kampanyalar" at bounding box center [77, 204] width 71 height 15
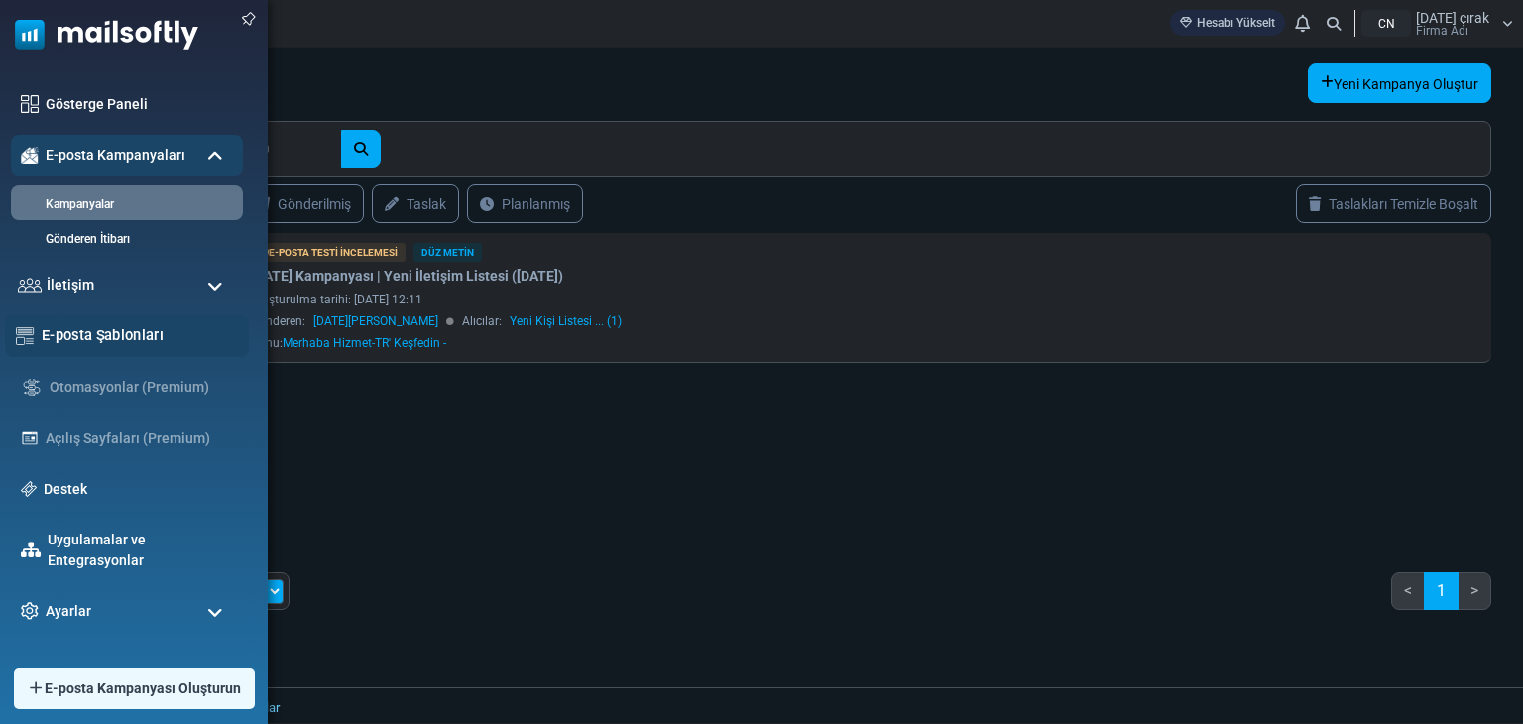
click at [82, 340] on font "E-posta Şablonları" at bounding box center [103, 334] width 122 height 17
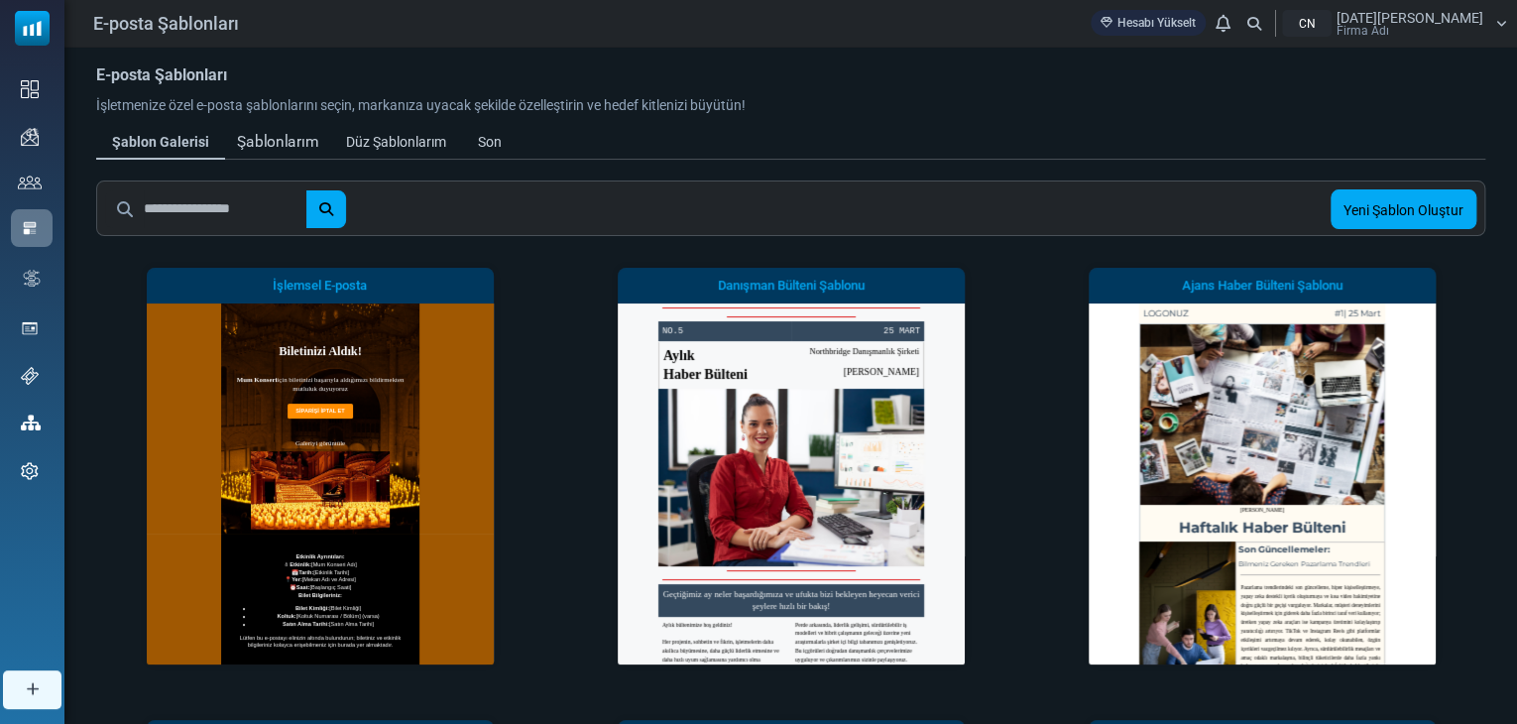
click at [287, 133] on font "Şablonlarım" at bounding box center [277, 142] width 80 height 18
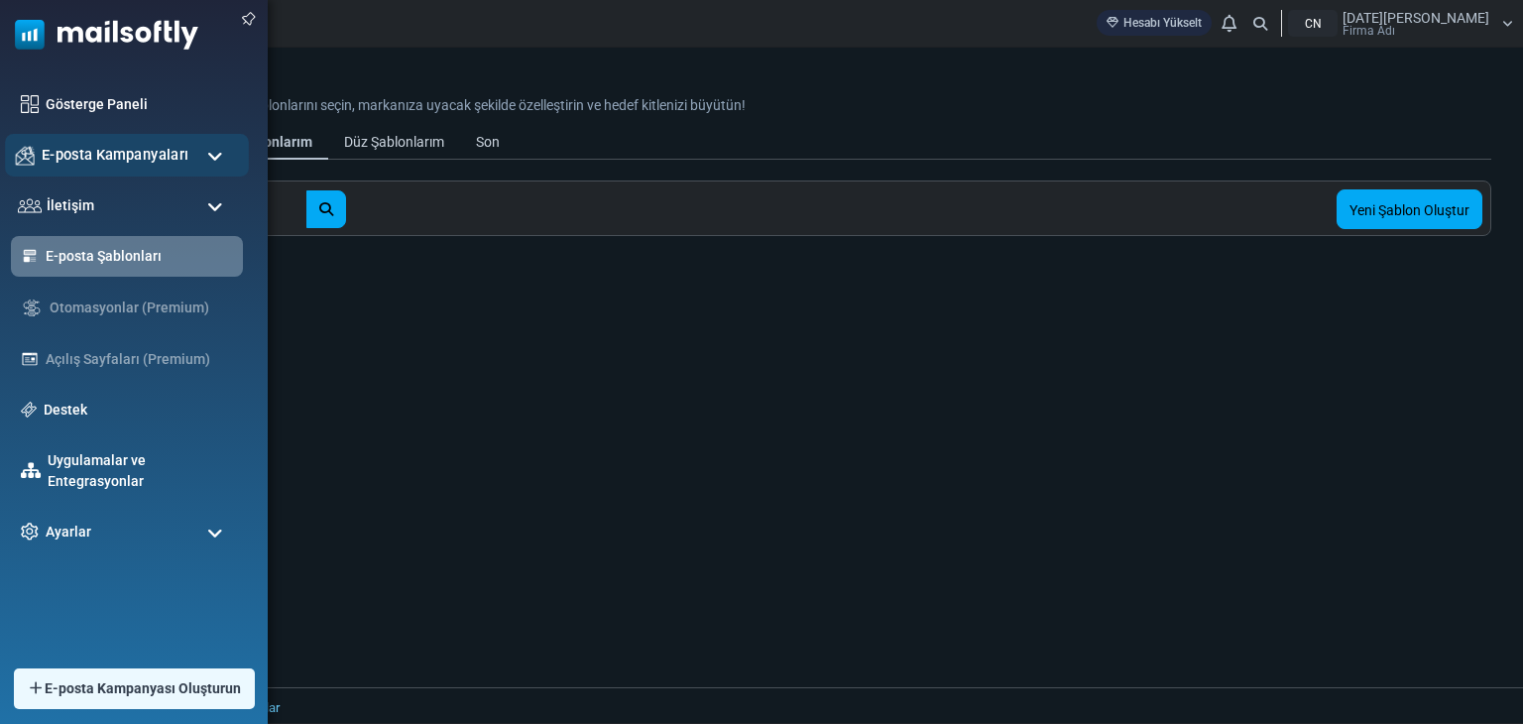
click at [119, 158] on font "E-posta Kampanyaları" at bounding box center [115, 154] width 147 height 17
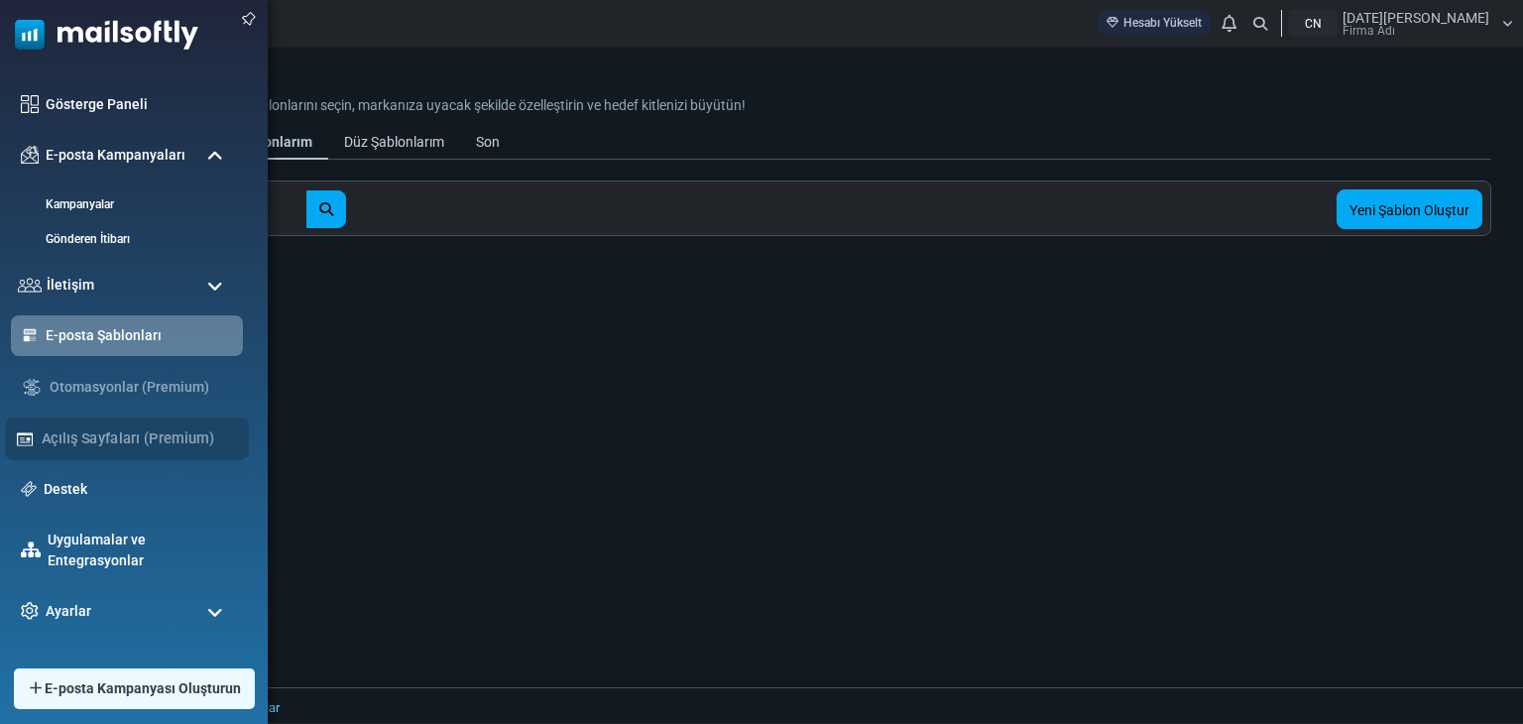
click at [70, 441] on div "Açılış Sayfaları (Premium)" at bounding box center [127, 438] width 244 height 43
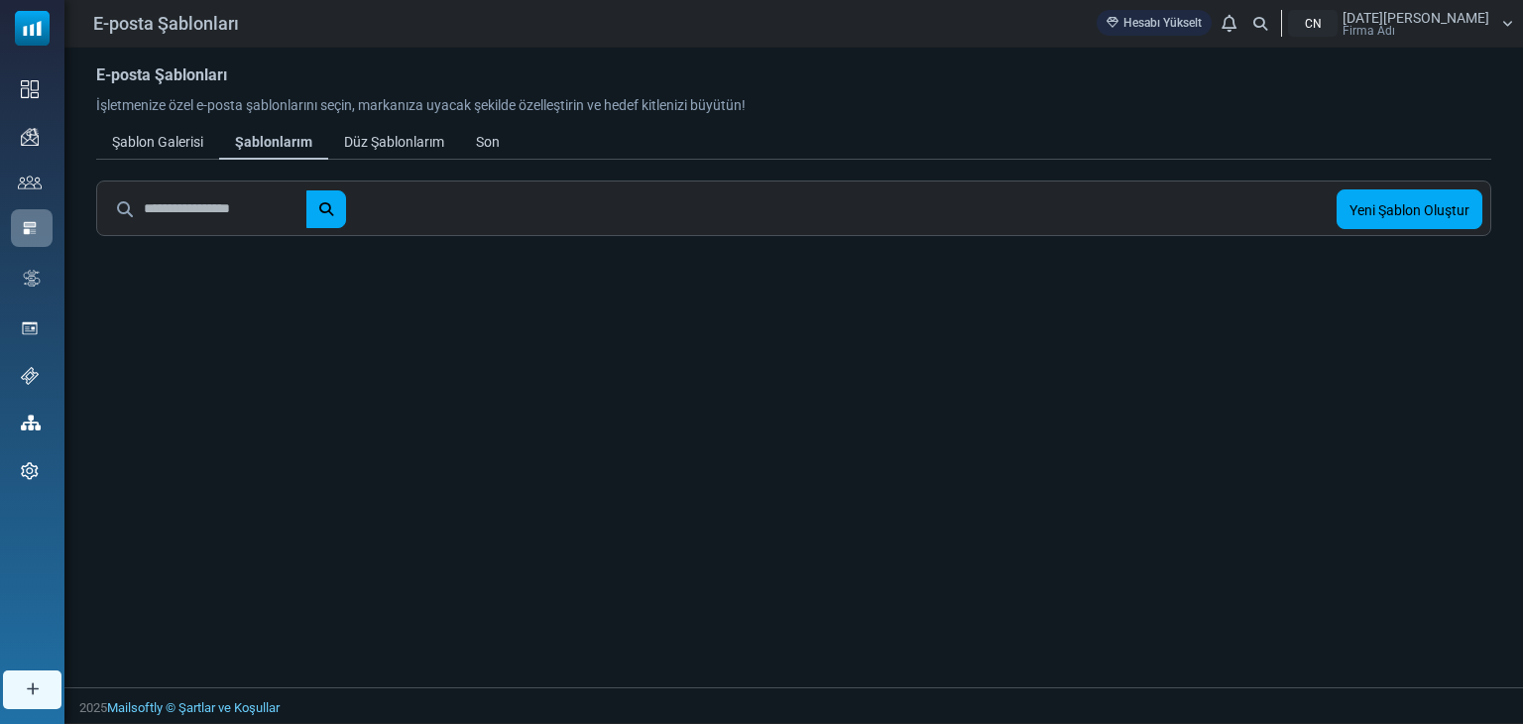
click at [845, 180] on div "Yeni Şablon Oluştur" at bounding box center [793, 208] width 1395 height 56
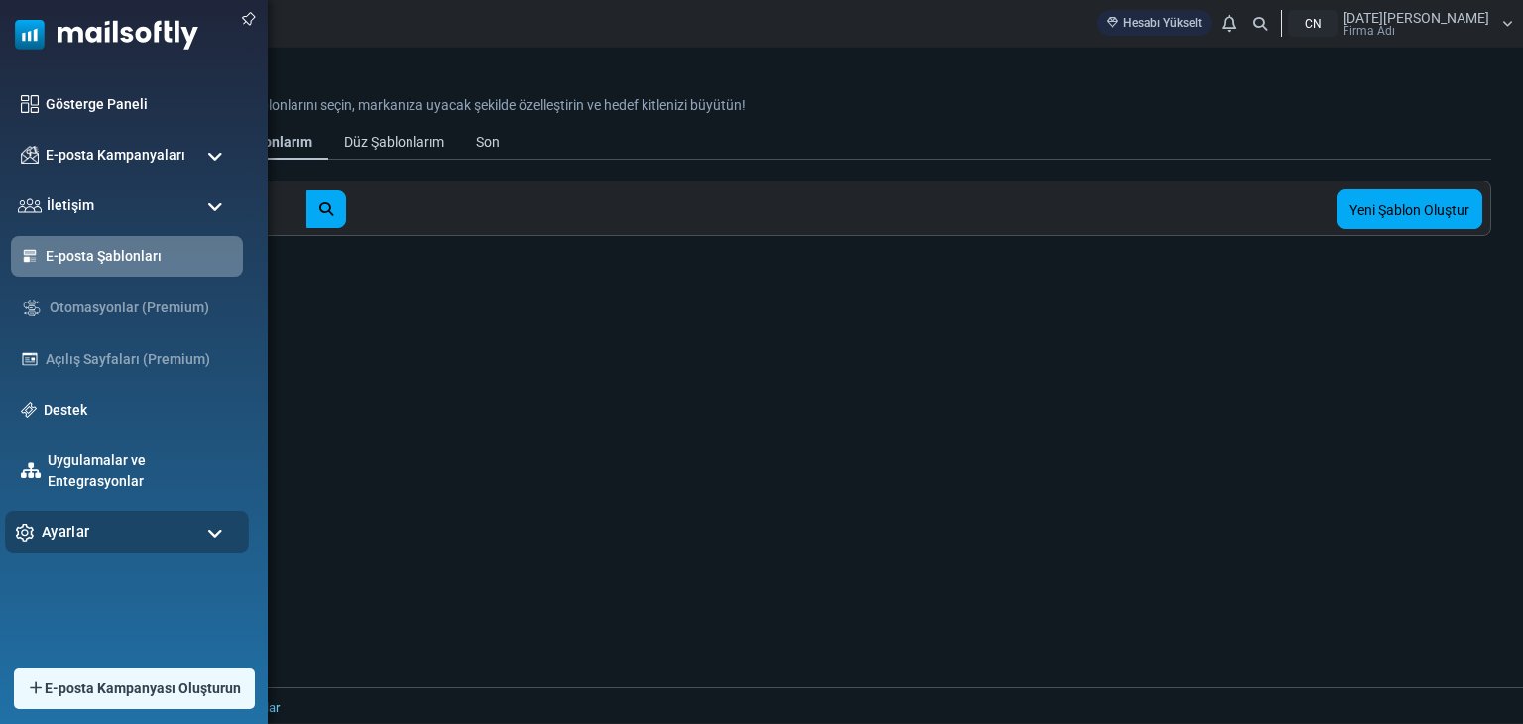
click at [74, 525] on font "Ayarlar" at bounding box center [66, 531] width 48 height 17
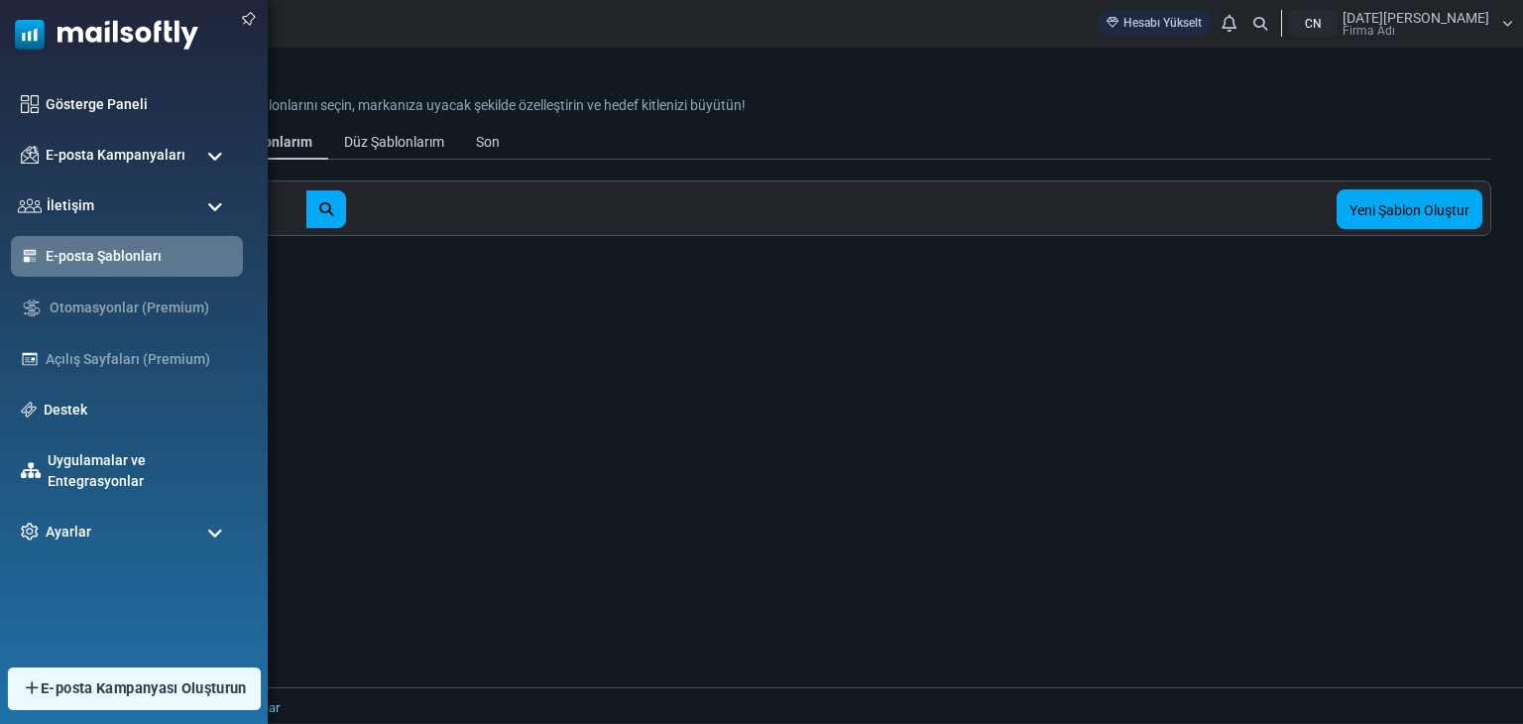
click at [119, 692] on font "E-posta Kampanyası Oluşturun" at bounding box center [144, 688] width 206 height 17
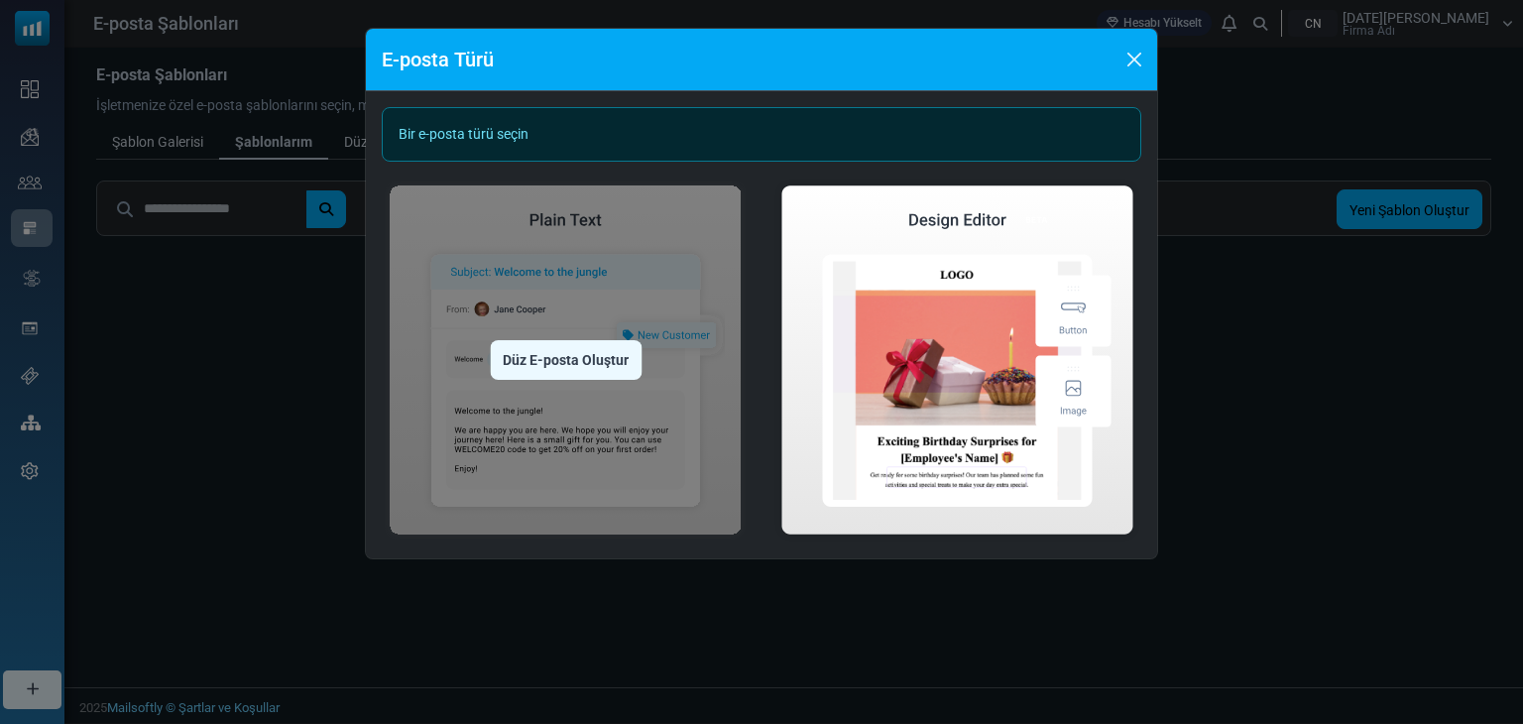
click at [544, 374] on div "Düz E-posta Oluştur" at bounding box center [566, 360] width 152 height 40
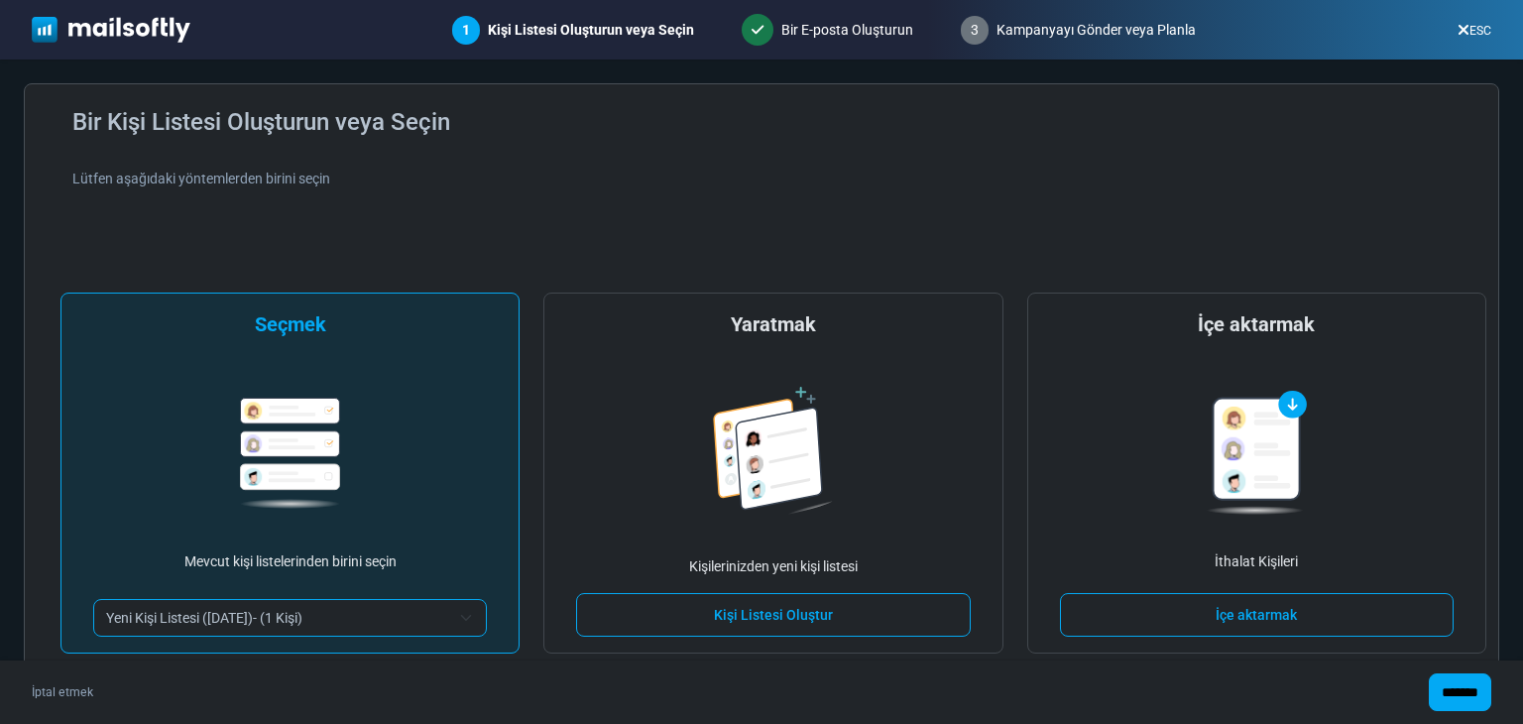
click at [408, 531] on div "**********" at bounding box center [289, 473] width 459 height 361
click at [1456, 695] on input "*******" at bounding box center [1460, 692] width 62 height 38
type input "****"
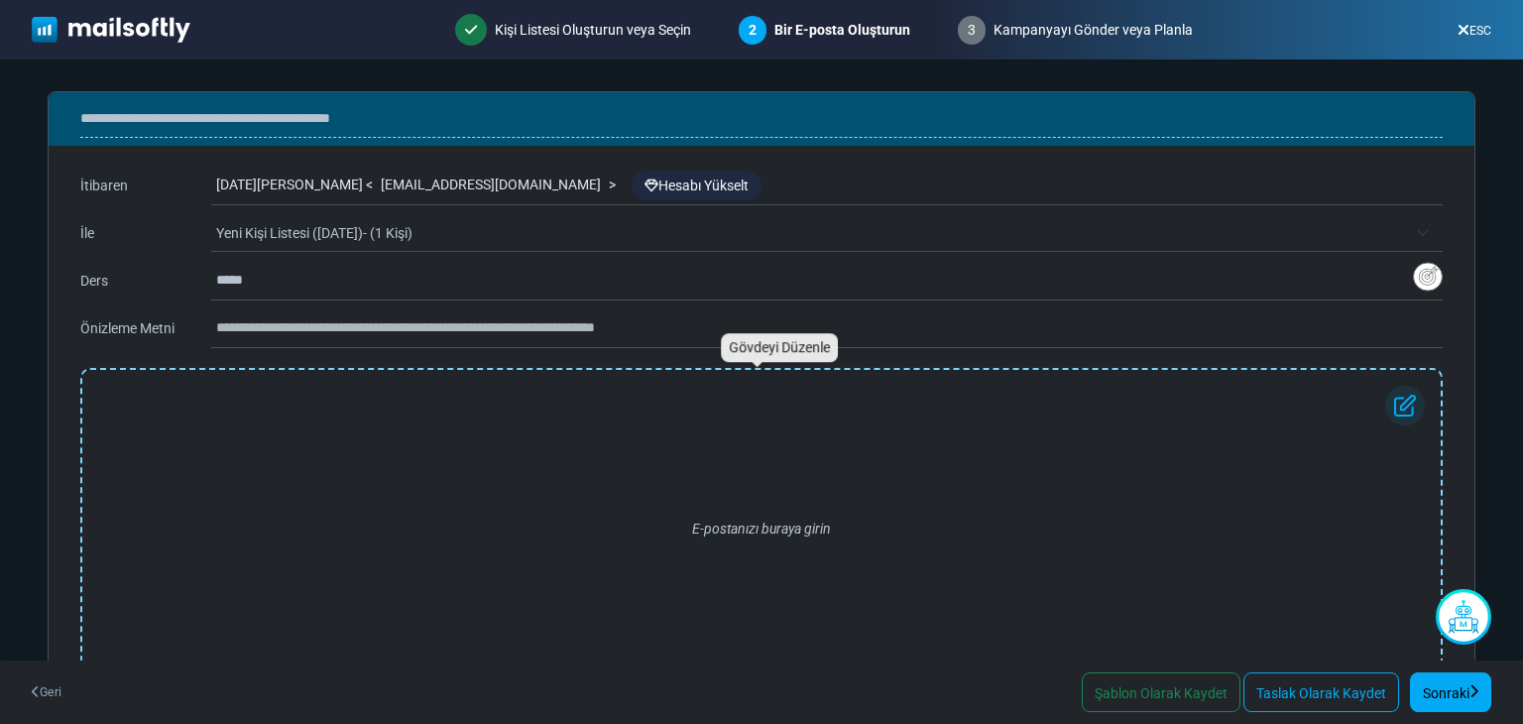
click at [201, 461] on div "E-postanızı buraya girin" at bounding box center [761, 529] width 1327 height 286
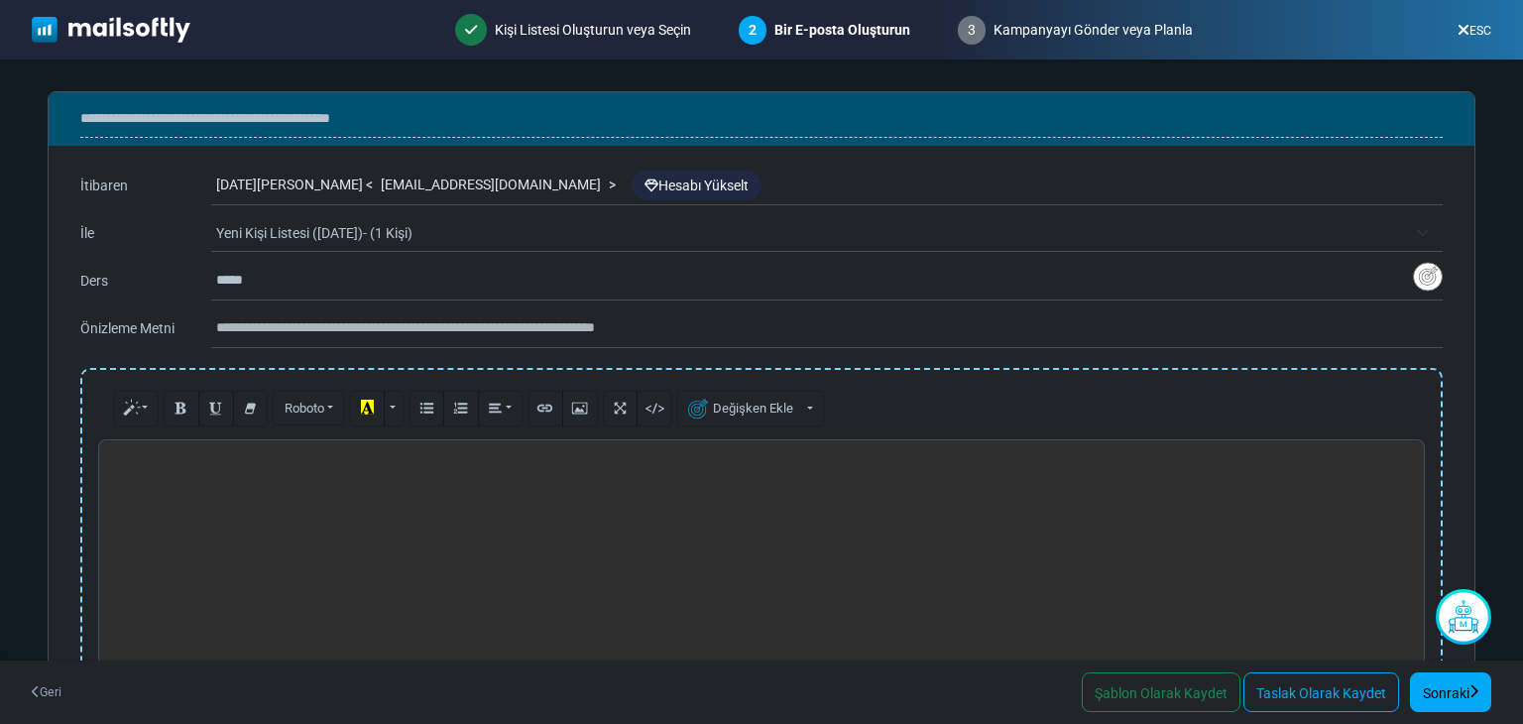
click at [187, 468] on p at bounding box center [761, 460] width 1305 height 21
click at [1459, 688] on font "Sonraki" at bounding box center [1446, 693] width 47 height 16
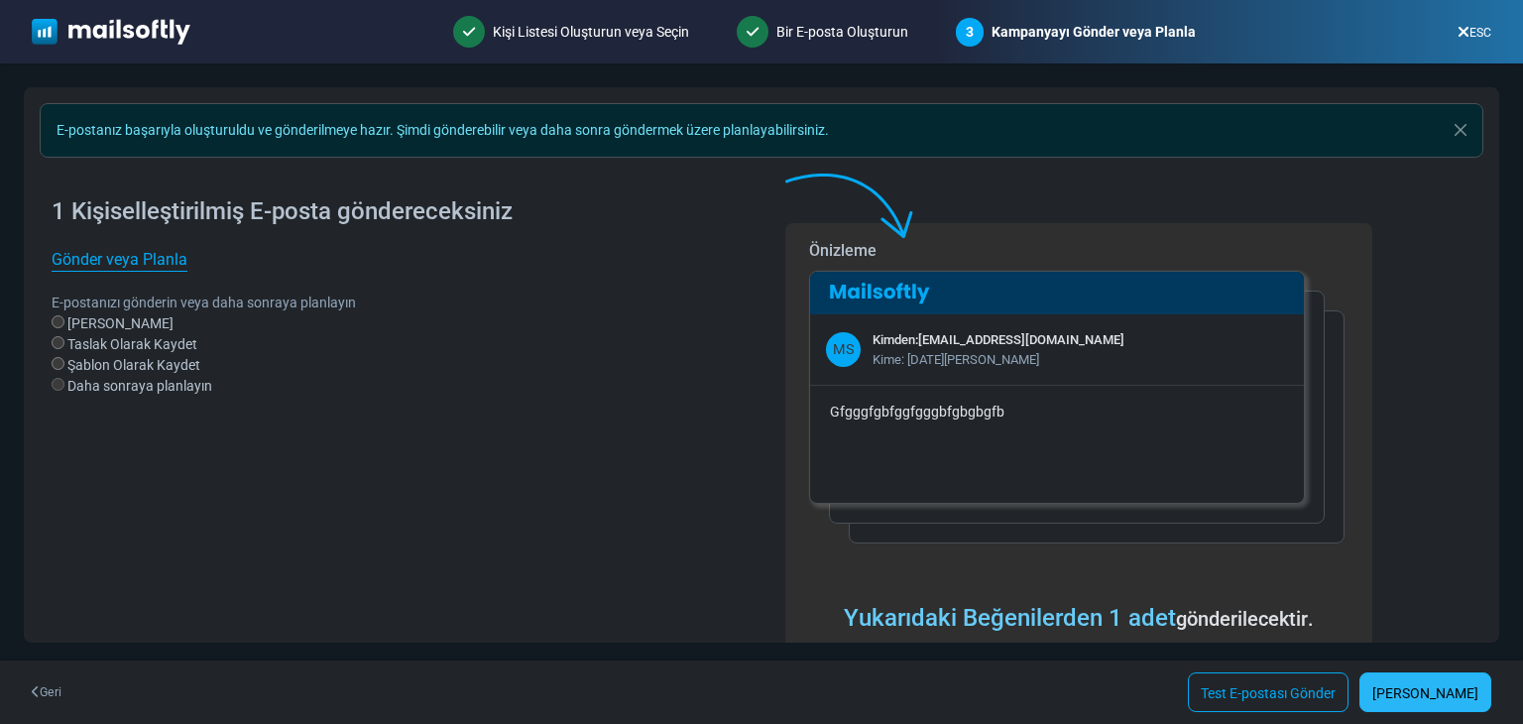
click at [1448, 694] on font "[PERSON_NAME]" at bounding box center [1425, 693] width 106 height 16
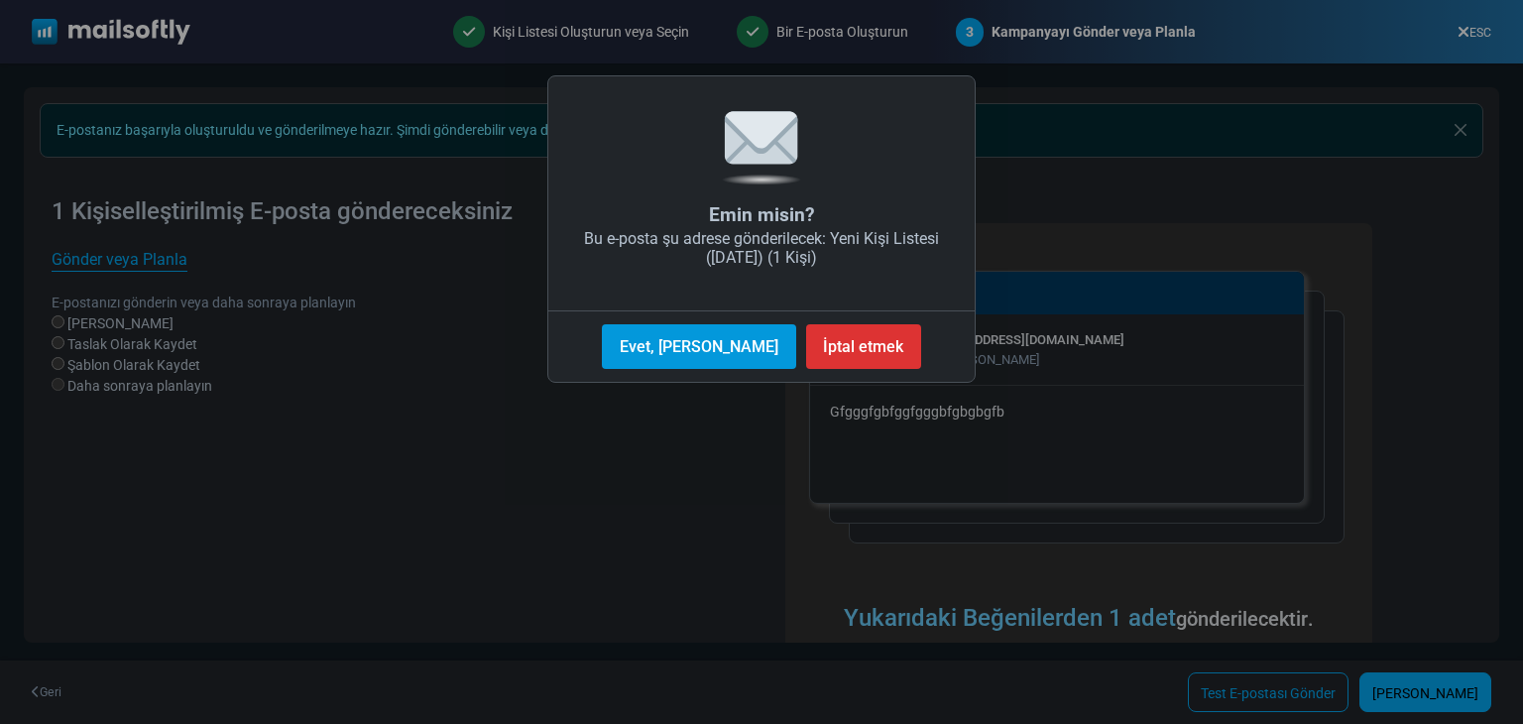
click at [662, 348] on font "Evet, Şimdi Gönder" at bounding box center [699, 346] width 159 height 19
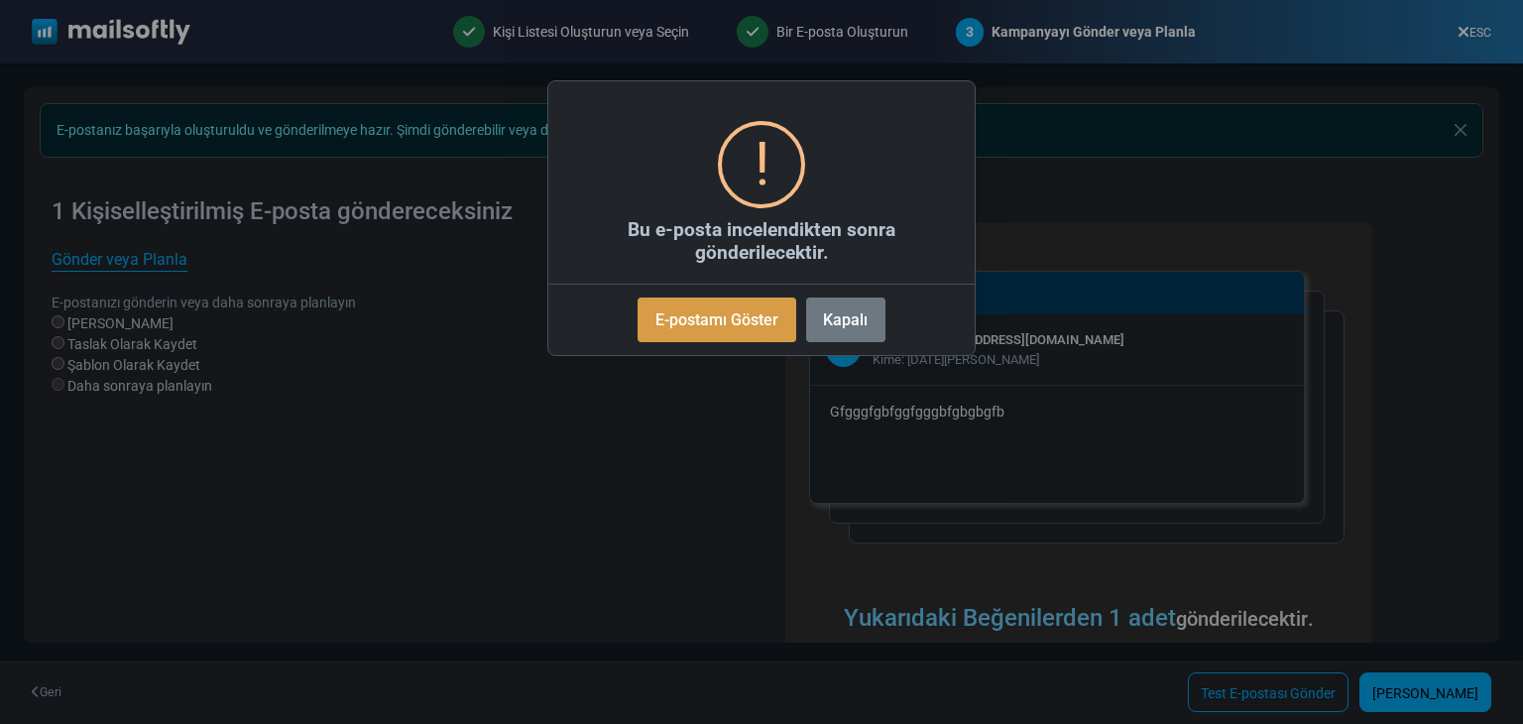
click at [742, 318] on font "E-postamı Göster" at bounding box center [716, 319] width 123 height 19
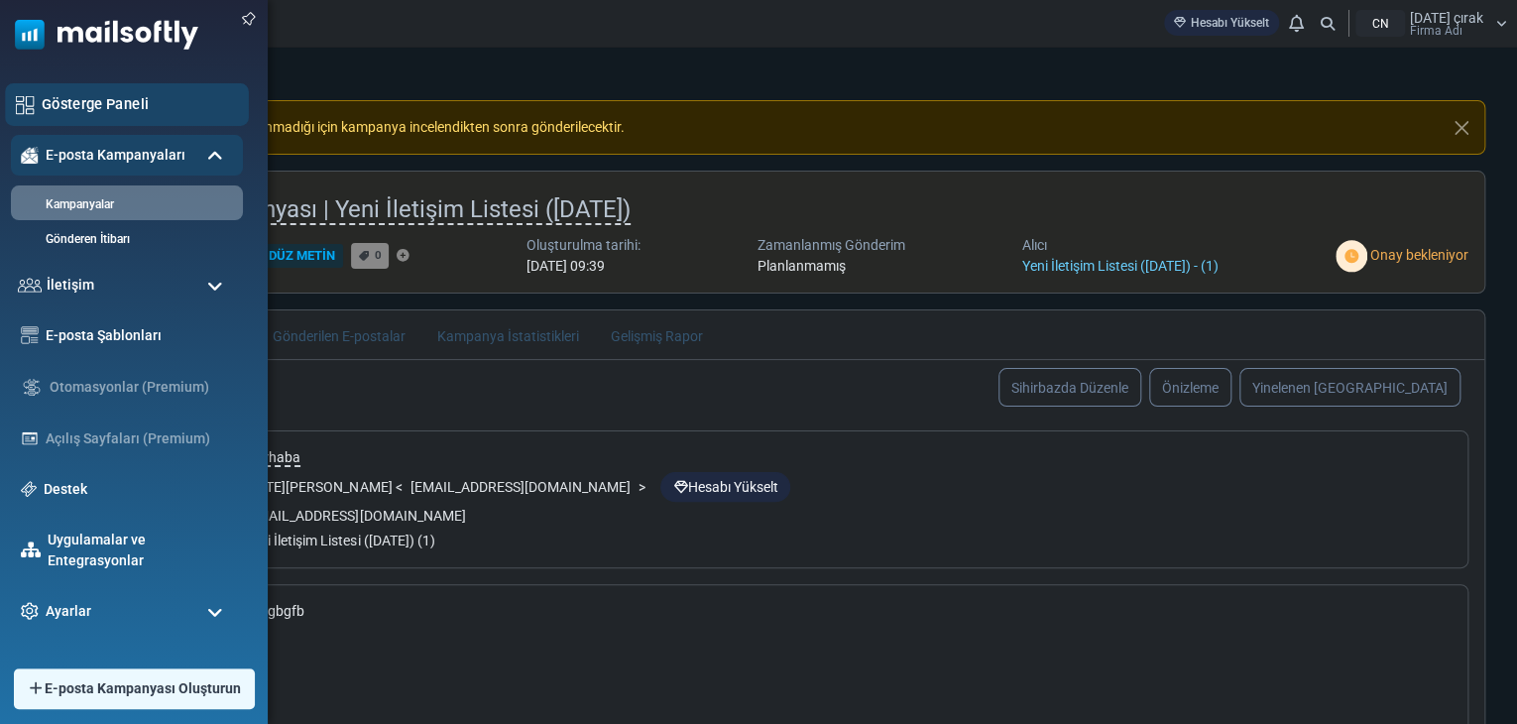
click at [112, 104] on font "Gösterge Paneli" at bounding box center [95, 103] width 107 height 17
